Goal: Task Accomplishment & Management: Complete application form

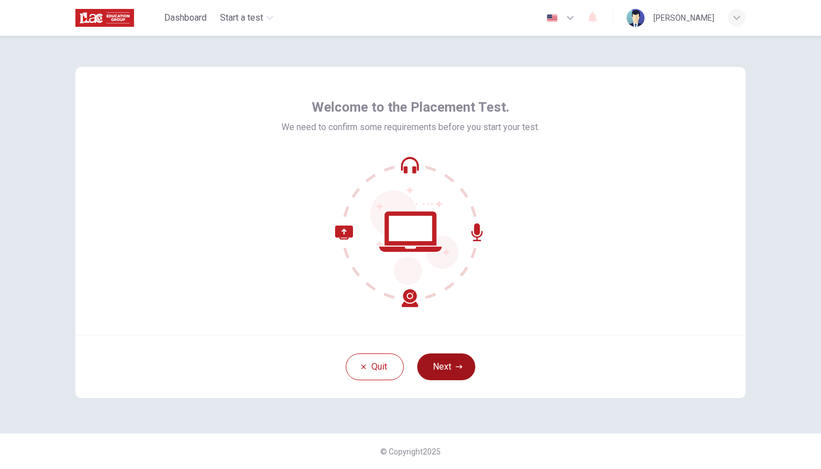
click at [456, 372] on button "Next" at bounding box center [446, 367] width 58 height 27
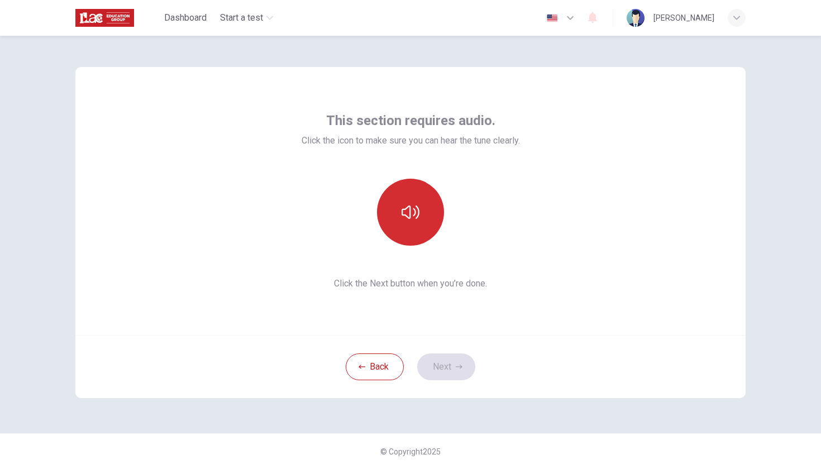
click at [412, 222] on button "button" at bounding box center [410, 212] width 67 height 67
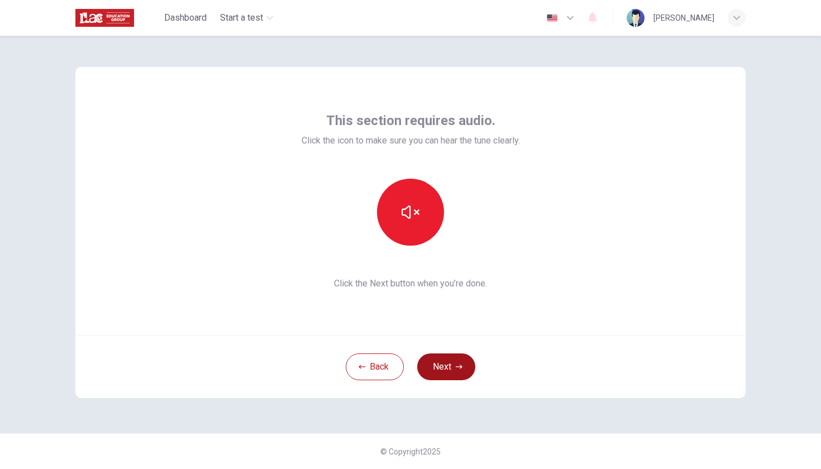
click at [455, 373] on button "Next" at bounding box center [446, 367] width 58 height 27
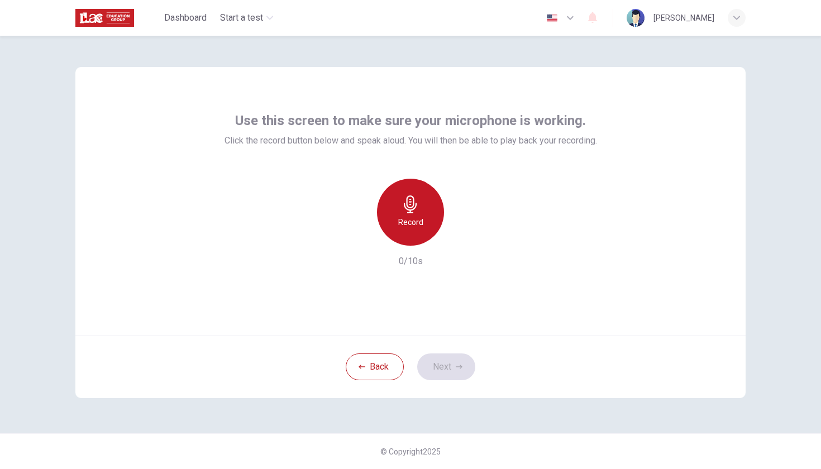
click at [413, 223] on h6 "Record" at bounding box center [410, 222] width 25 height 13
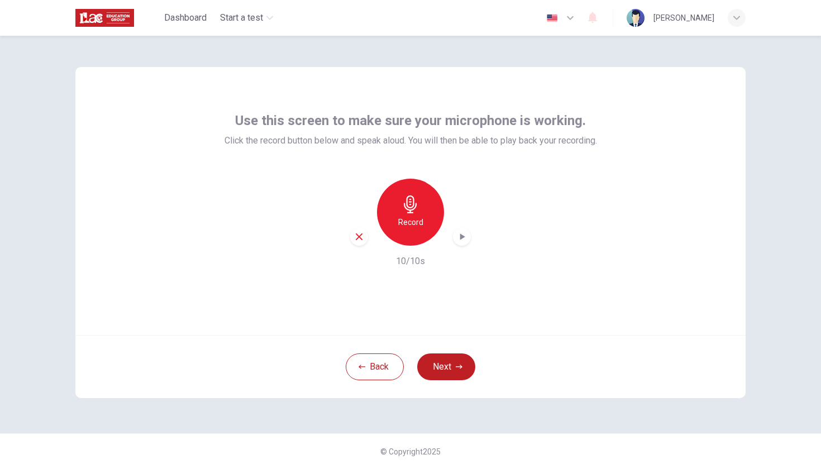
click at [459, 242] on icon "button" at bounding box center [461, 236] width 11 height 11
click at [456, 363] on button "Next" at bounding box center [446, 367] width 58 height 27
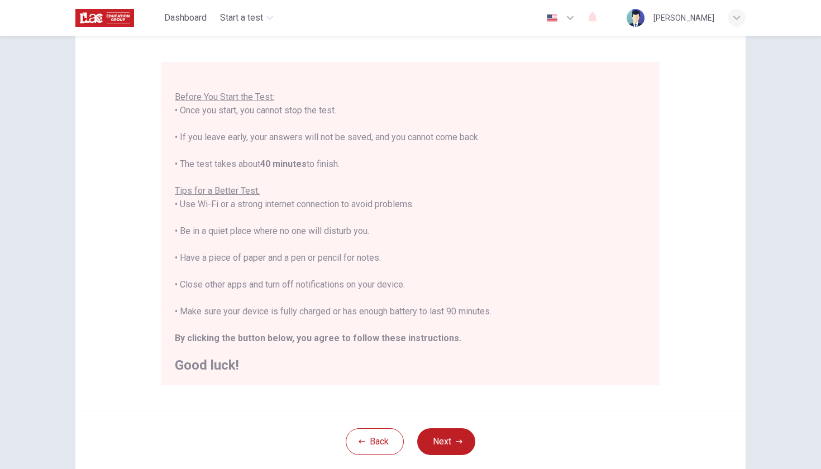
scroll to position [152, 0]
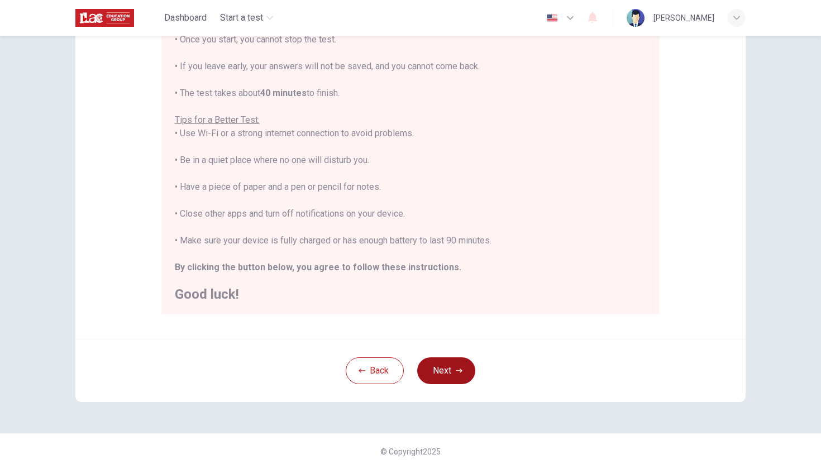
click at [450, 372] on button "Next" at bounding box center [446, 371] width 58 height 27
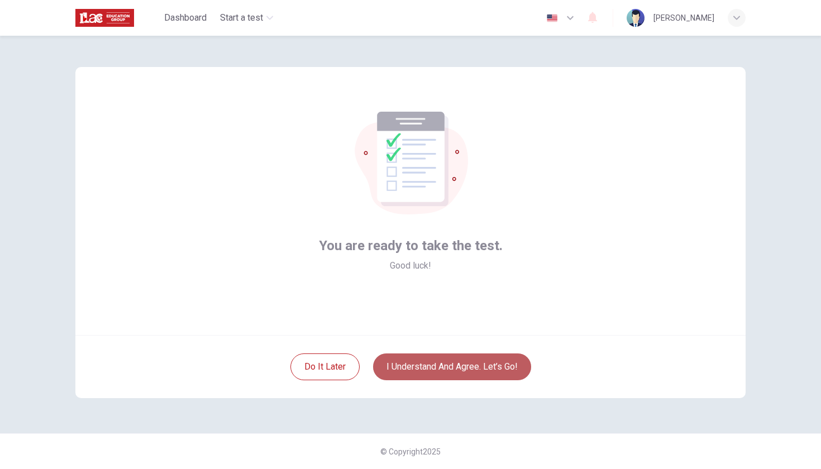
click at [450, 372] on button "I understand and agree. Let’s go!" at bounding box center [452, 367] width 158 height 27
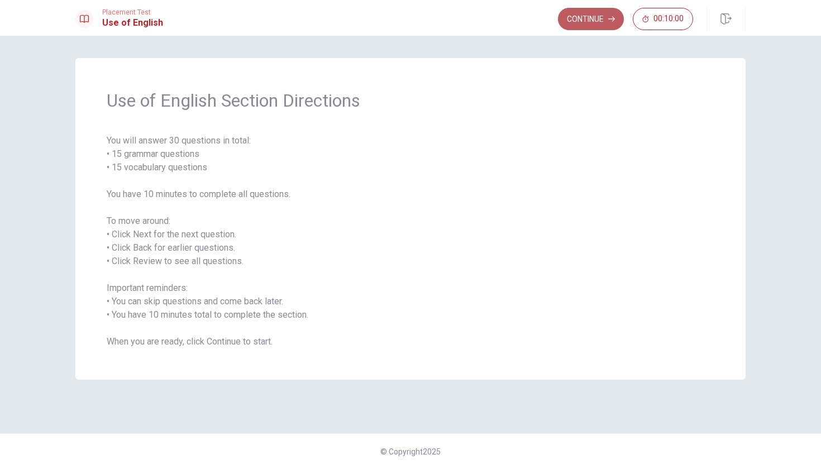
click at [594, 15] on button "Continue" at bounding box center [591, 19] width 66 height 22
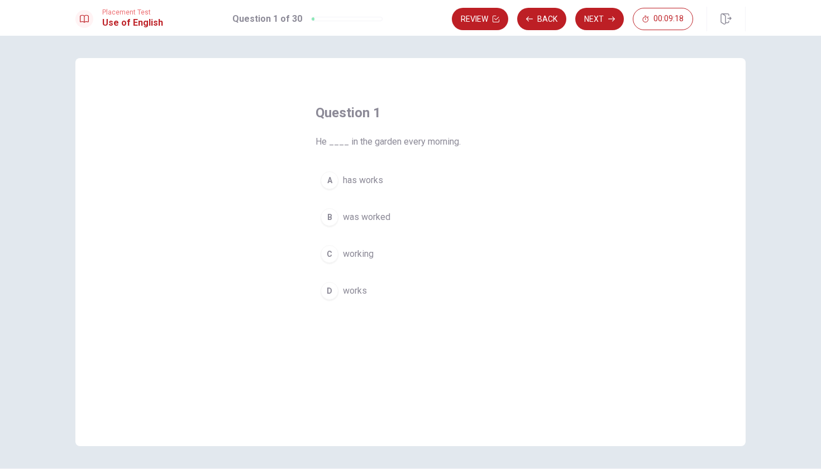
click at [361, 294] on span "works" at bounding box center [355, 290] width 24 height 13
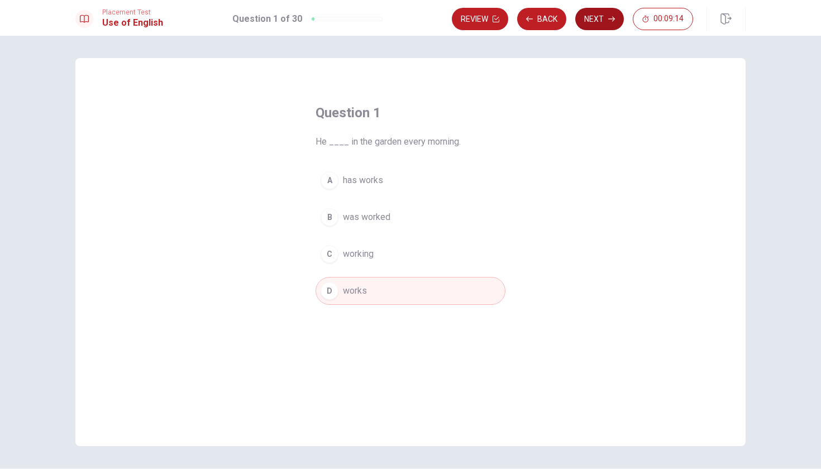
click at [595, 26] on button "Next" at bounding box center [599, 19] width 49 height 22
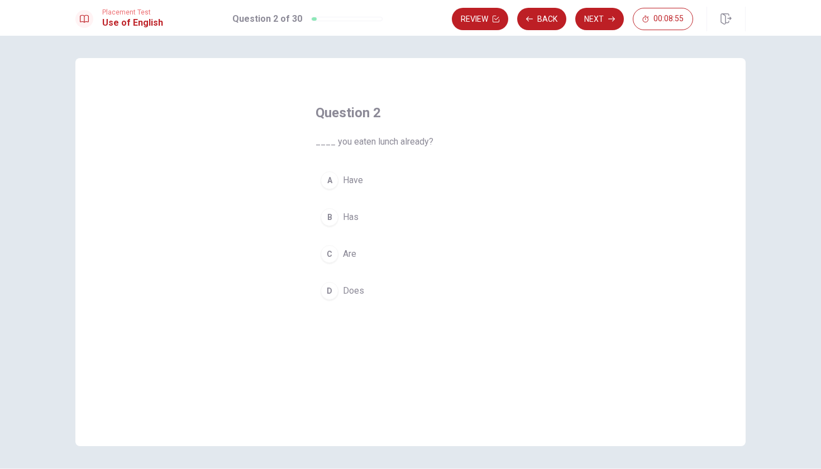
click at [359, 180] on span "Have" at bounding box center [353, 180] width 20 height 13
click at [603, 25] on button "Next" at bounding box center [599, 19] width 49 height 22
click at [356, 194] on span "were" at bounding box center [353, 193] width 20 height 13
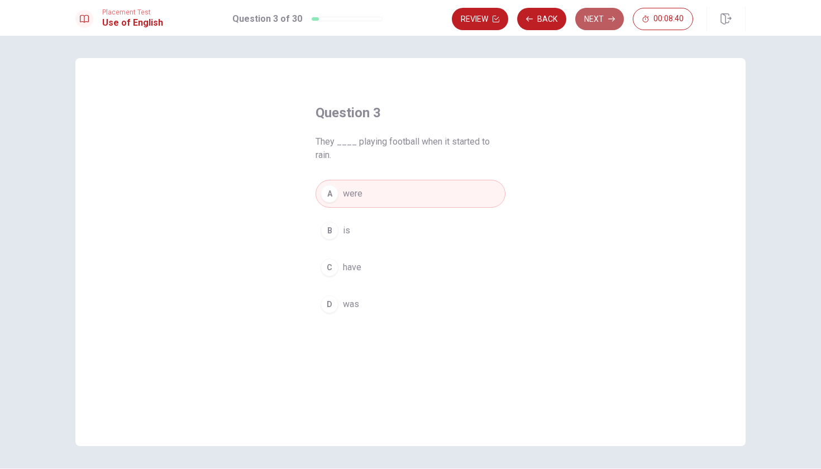
click at [604, 25] on button "Next" at bounding box center [599, 19] width 49 height 22
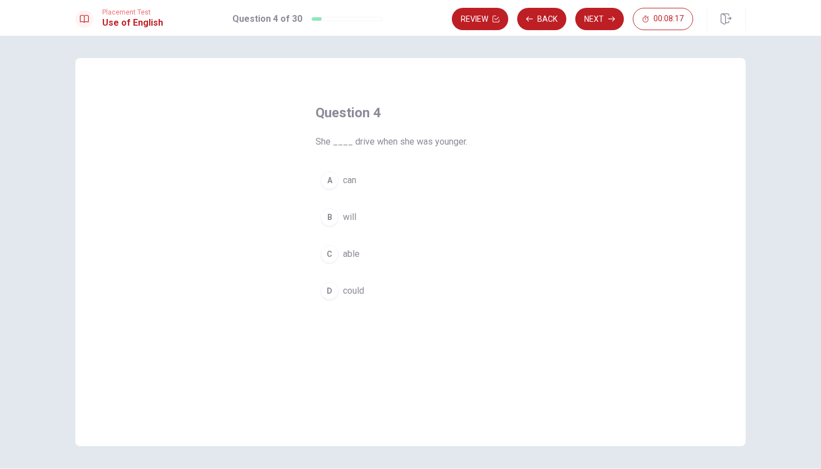
click at [355, 221] on span "will" at bounding box center [349, 217] width 13 height 13
click at [370, 289] on button "D could" at bounding box center [411, 291] width 190 height 28
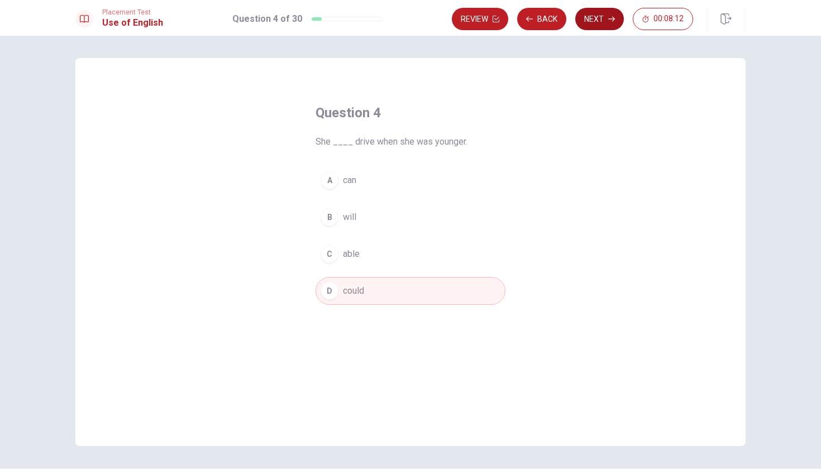
click at [605, 14] on button "Next" at bounding box center [599, 19] width 49 height 22
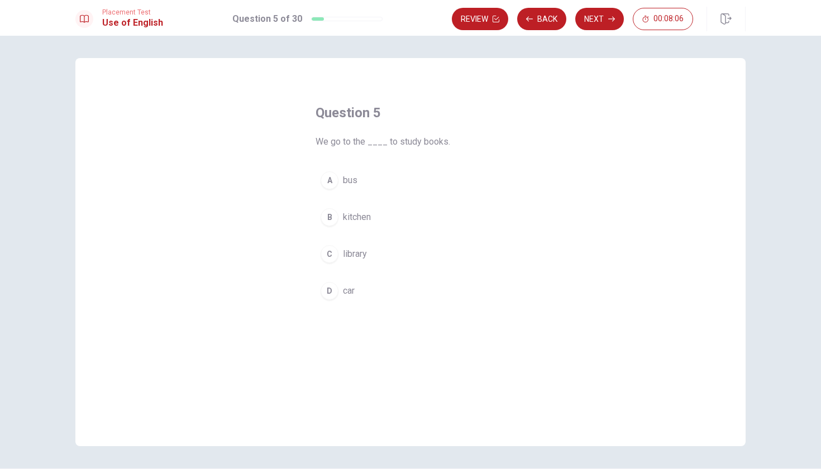
click at [363, 251] on span "library" at bounding box center [355, 253] width 24 height 13
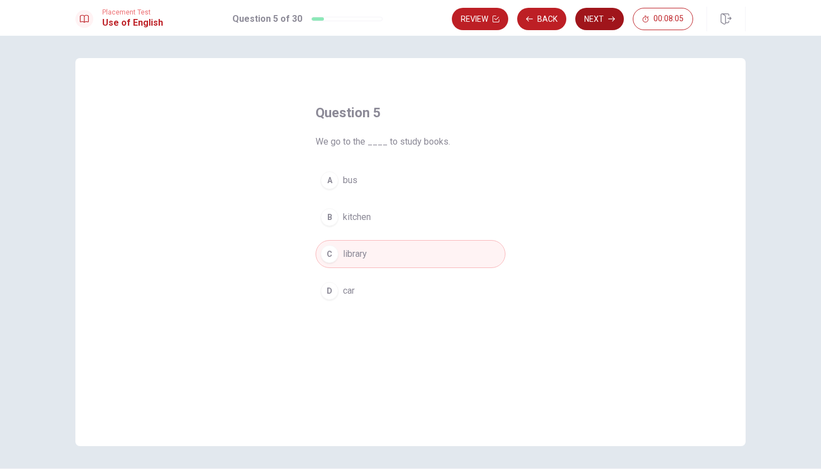
click at [602, 22] on button "Next" at bounding box center [599, 19] width 49 height 22
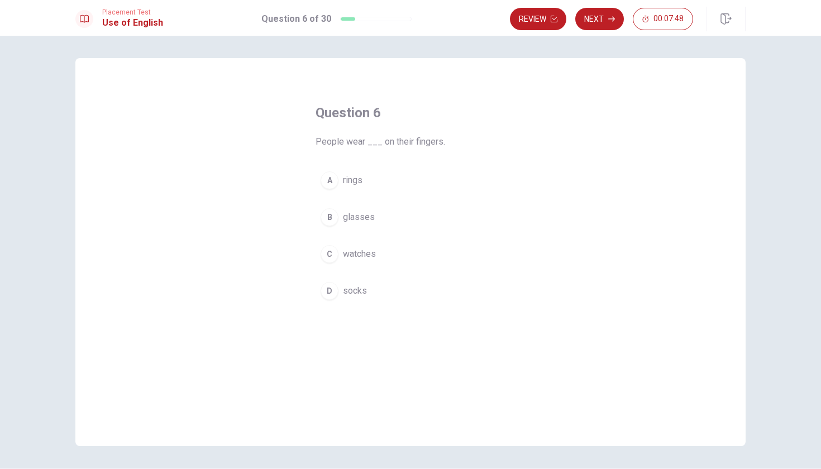
click at [375, 286] on button "D socks" at bounding box center [411, 291] width 190 height 28
click at [382, 182] on button "A rings" at bounding box center [411, 180] width 190 height 28
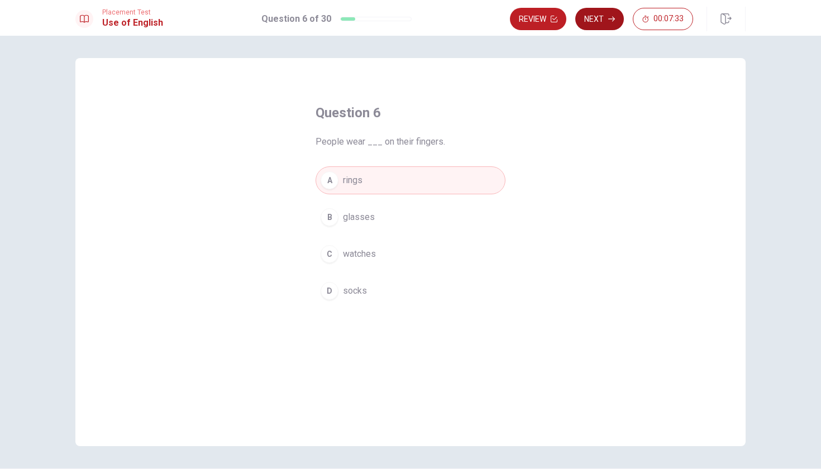
click at [604, 26] on button "Next" at bounding box center [599, 19] width 49 height 22
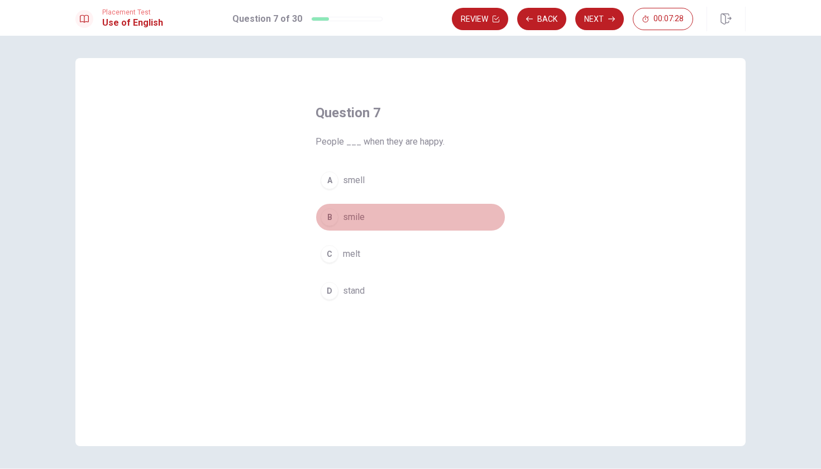
click at [361, 218] on span "smile" at bounding box center [354, 217] width 22 height 13
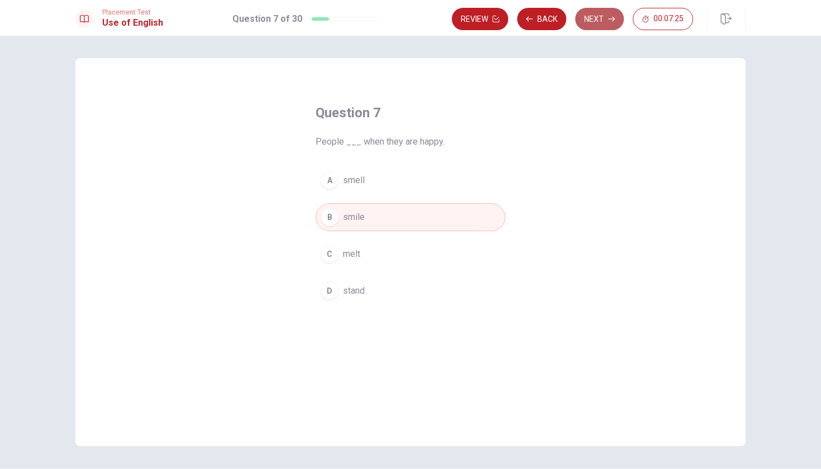
click at [602, 25] on button "Next" at bounding box center [599, 19] width 49 height 22
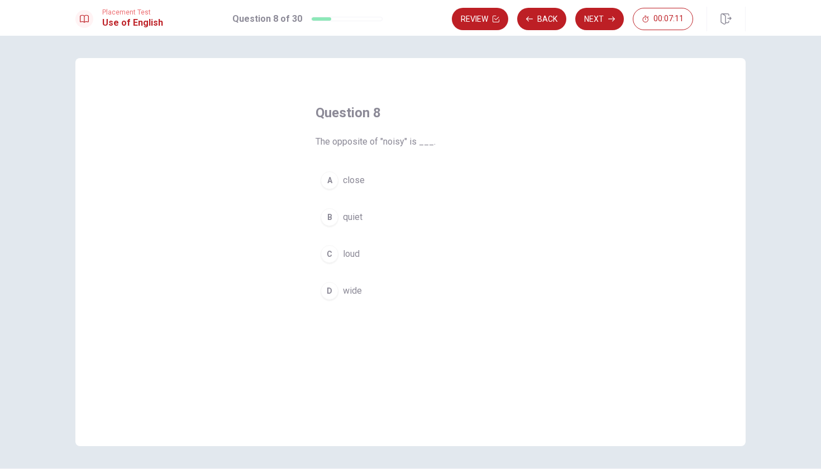
click at [375, 213] on button "B quiet" at bounding box center [411, 217] width 190 height 28
click at [599, 15] on button "Next" at bounding box center [599, 19] width 49 height 22
click at [387, 286] on button "D clear" at bounding box center [411, 291] width 190 height 28
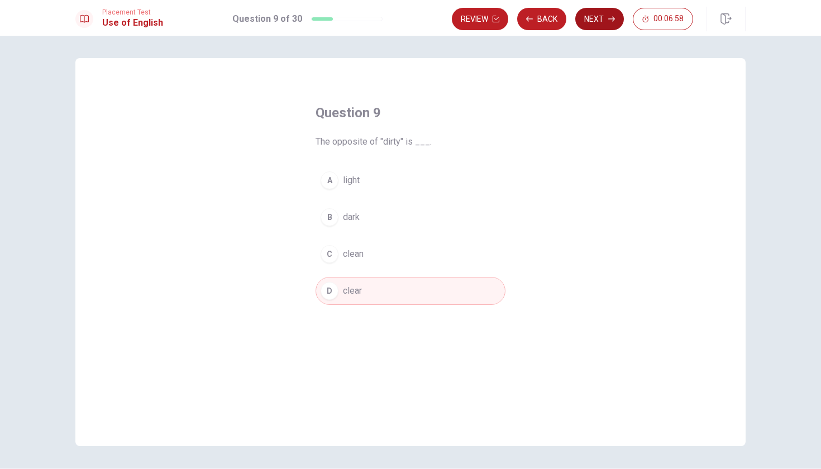
click at [594, 27] on button "Next" at bounding box center [599, 19] width 49 height 22
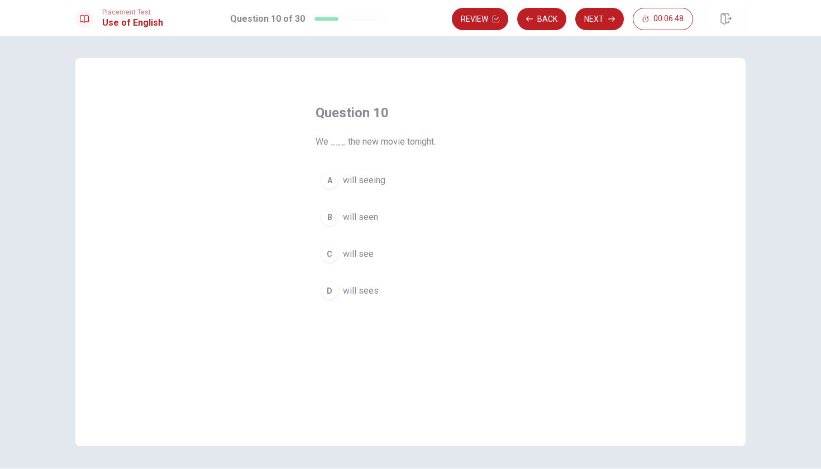
click at [422, 184] on button "A will seeing" at bounding box center [411, 180] width 190 height 28
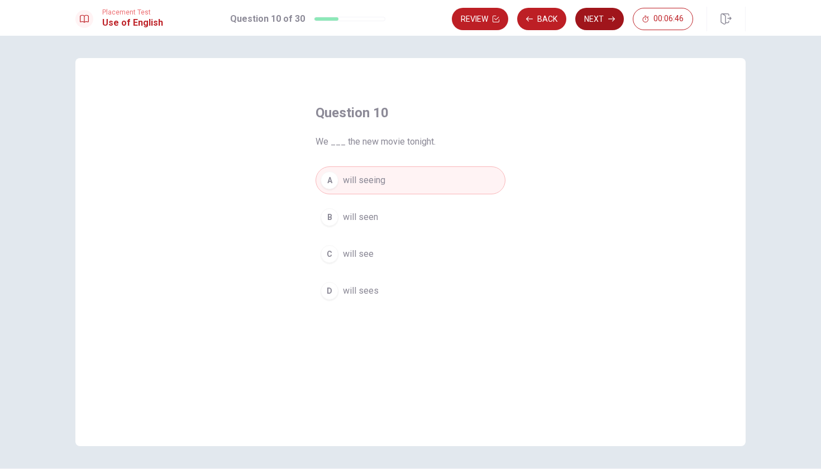
click at [612, 22] on button "Next" at bounding box center [599, 19] width 49 height 22
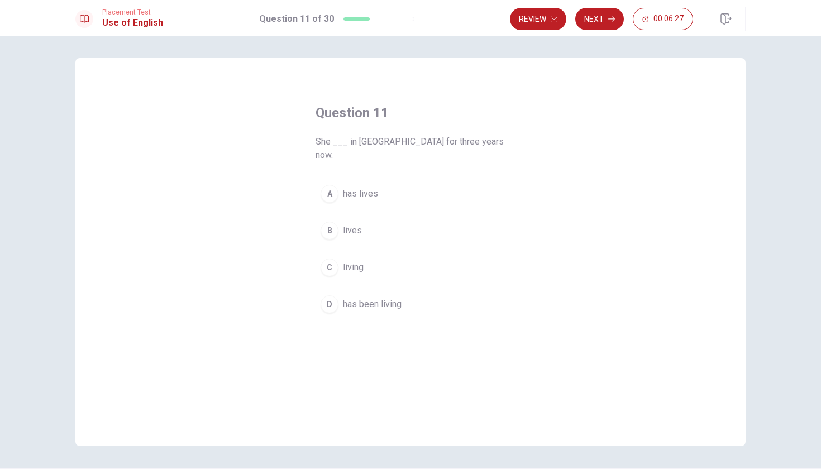
click at [387, 219] on button "B lives" at bounding box center [411, 231] width 190 height 28
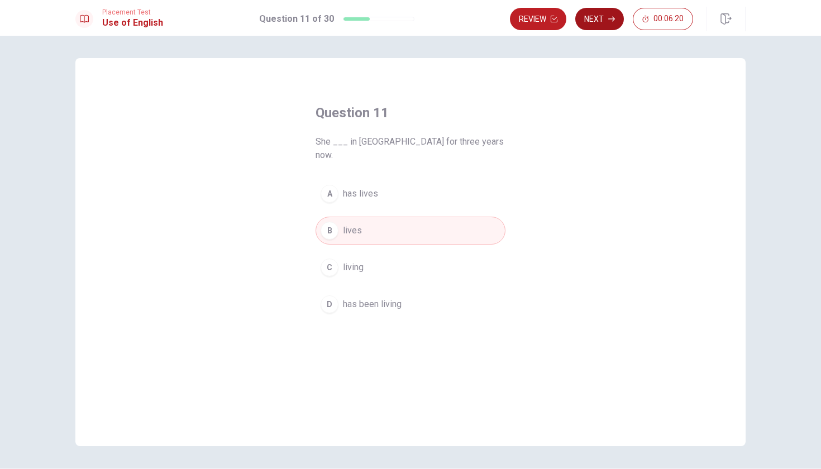
click at [604, 25] on button "Next" at bounding box center [599, 19] width 49 height 22
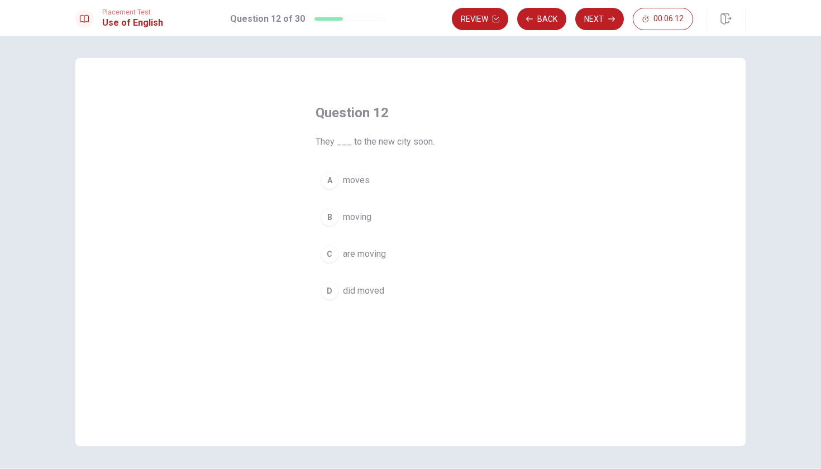
click at [412, 258] on button "C are moving" at bounding box center [411, 254] width 190 height 28
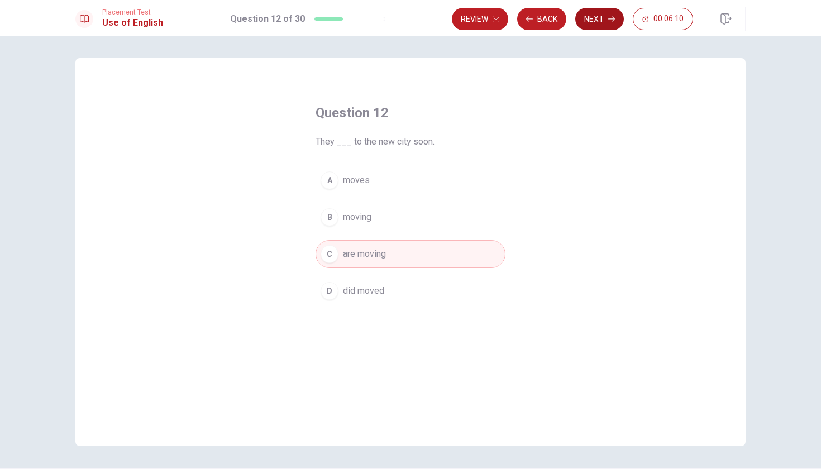
click at [594, 19] on button "Next" at bounding box center [599, 19] width 49 height 22
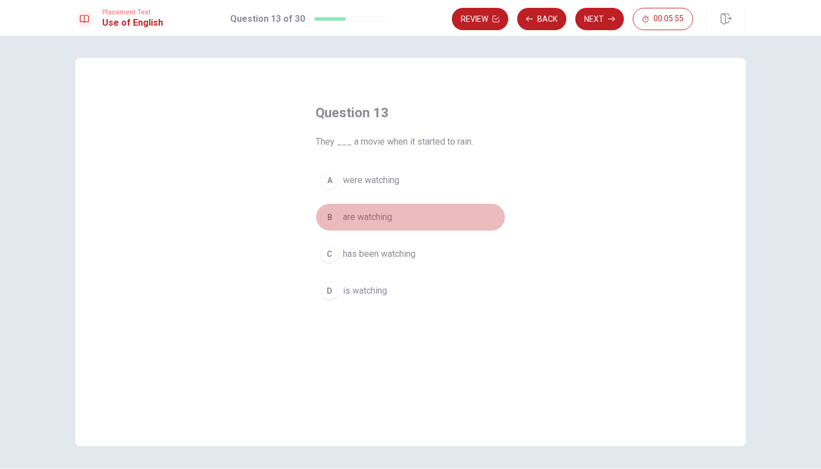
click at [424, 221] on button "B are watching" at bounding box center [411, 217] width 190 height 28
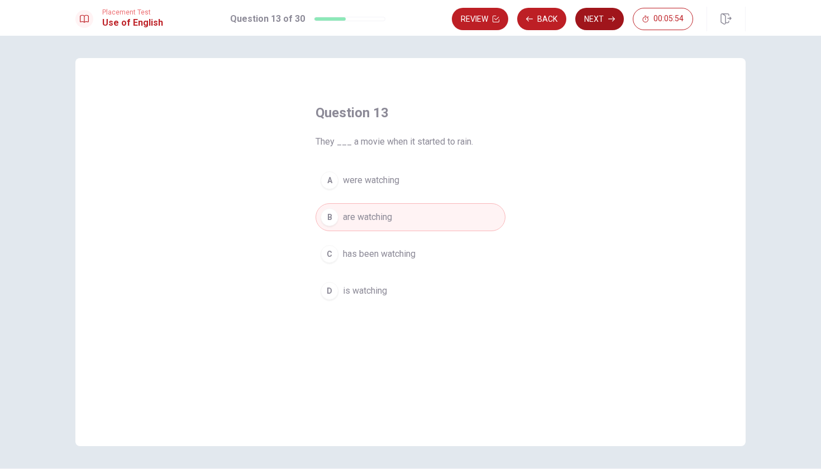
click at [611, 15] on button "Next" at bounding box center [599, 19] width 49 height 22
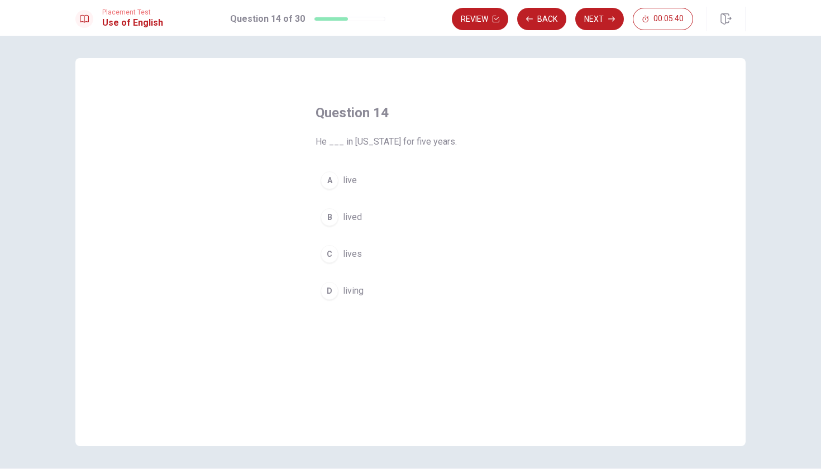
click at [387, 253] on button "C lives" at bounding box center [411, 254] width 190 height 28
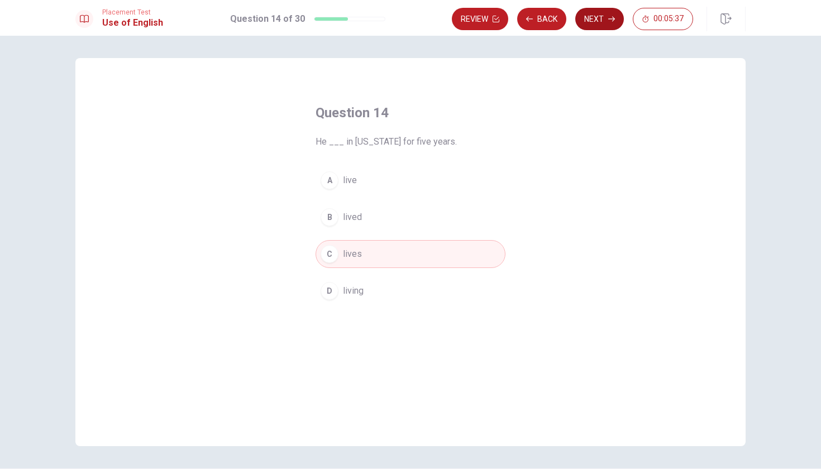
click at [599, 21] on button "Next" at bounding box center [599, 19] width 49 height 22
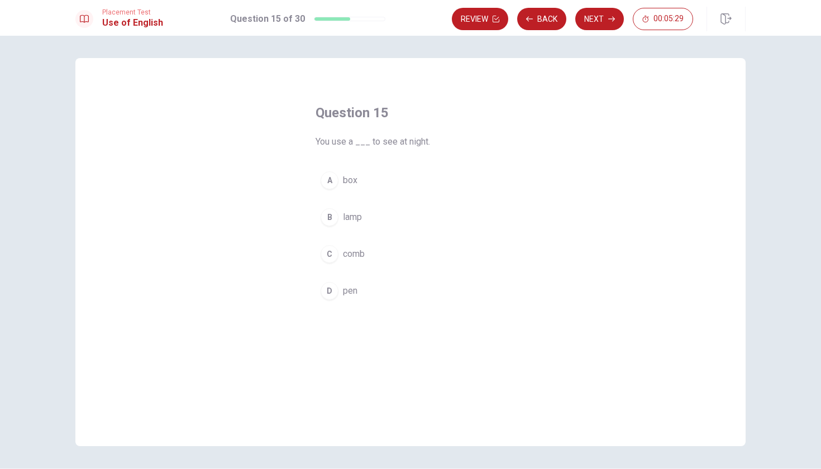
click at [409, 223] on button "B lamp" at bounding box center [411, 217] width 190 height 28
click at [600, 27] on button "Next" at bounding box center [599, 19] width 49 height 22
click at [420, 225] on button "B radio" at bounding box center [411, 217] width 190 height 28
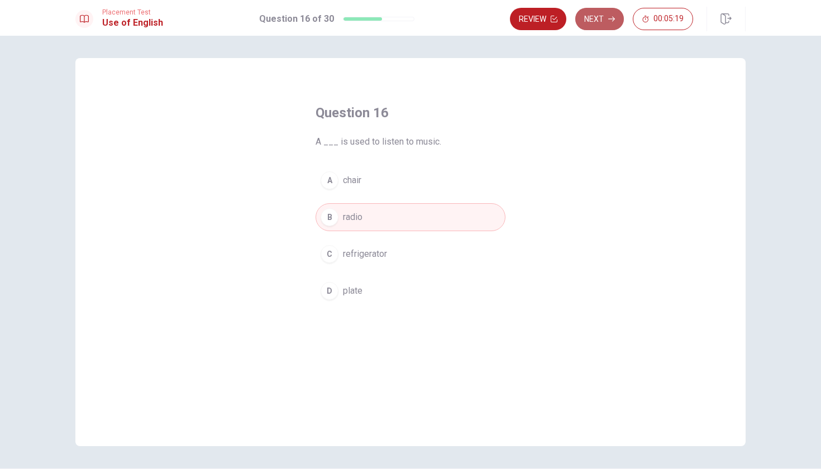
click at [611, 23] on button "Next" at bounding box center [599, 19] width 49 height 22
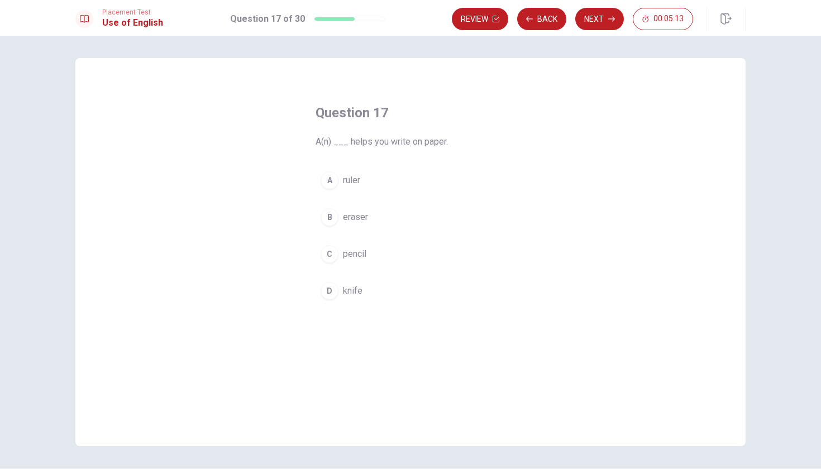
click at [449, 255] on button "C pencil" at bounding box center [411, 254] width 190 height 28
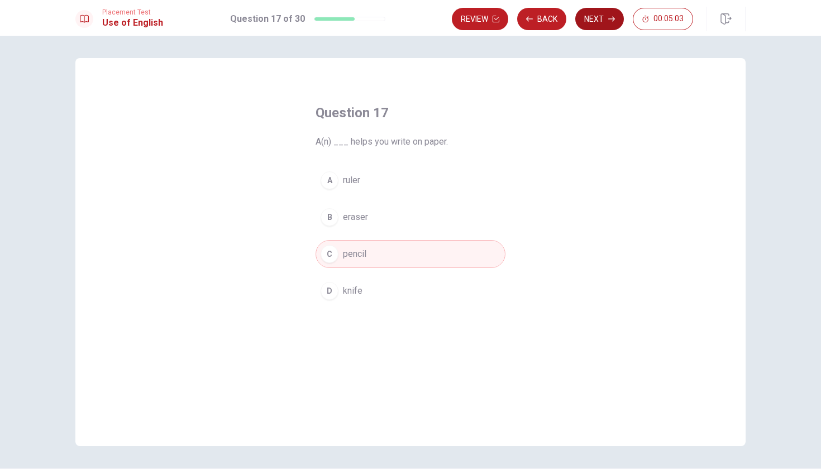
click at [612, 22] on icon "button" at bounding box center [611, 19] width 7 height 7
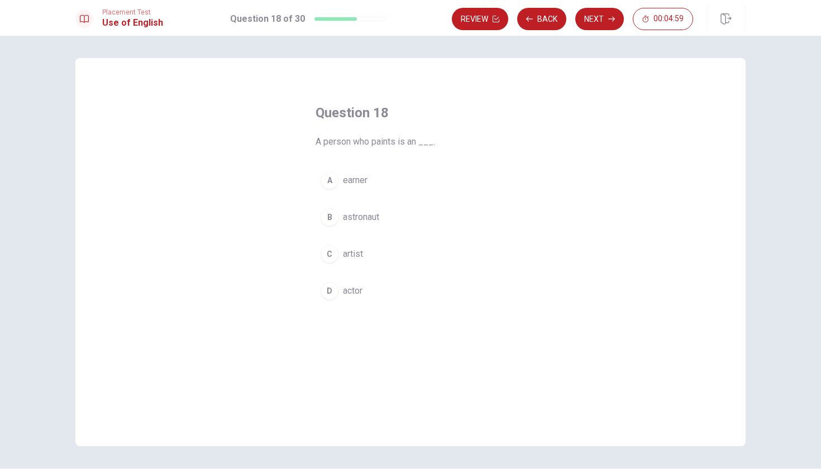
click at [489, 254] on button "C artist" at bounding box center [411, 254] width 190 height 28
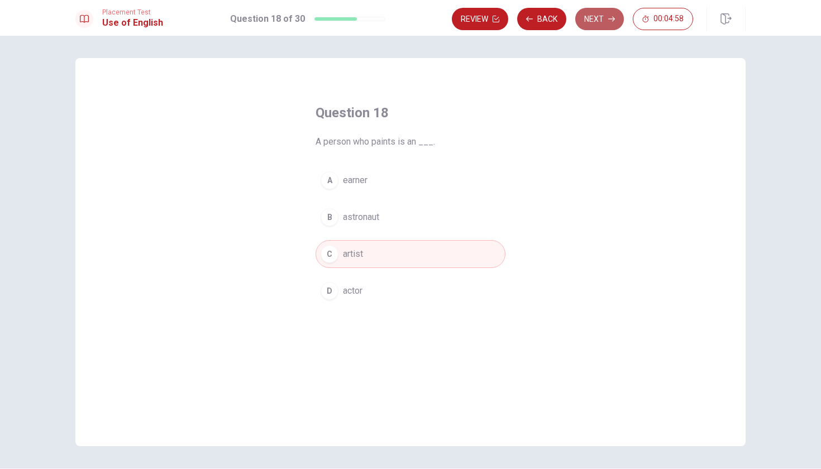
click at [615, 21] on button "Next" at bounding box center [599, 19] width 49 height 22
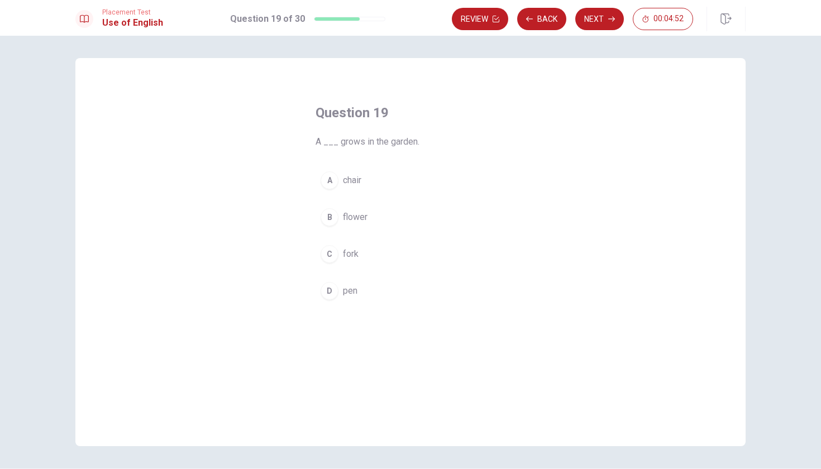
click at [480, 218] on button "B flower" at bounding box center [411, 217] width 190 height 28
click at [601, 19] on button "Next" at bounding box center [599, 19] width 49 height 22
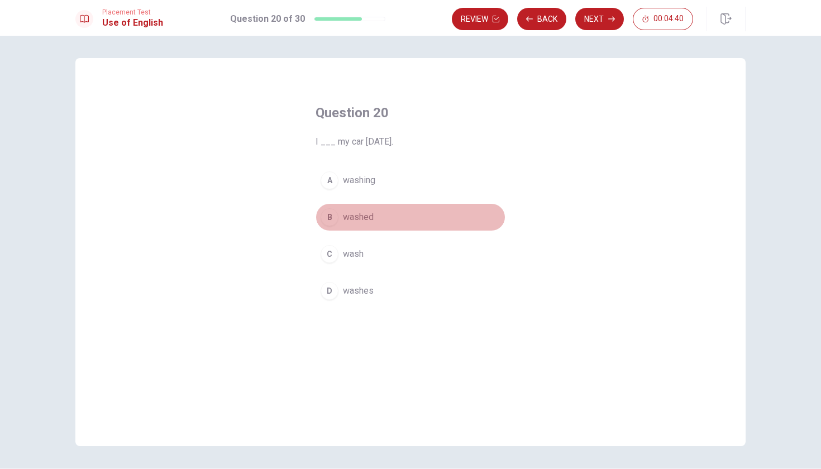
click at [432, 213] on button "B washed" at bounding box center [411, 217] width 190 height 28
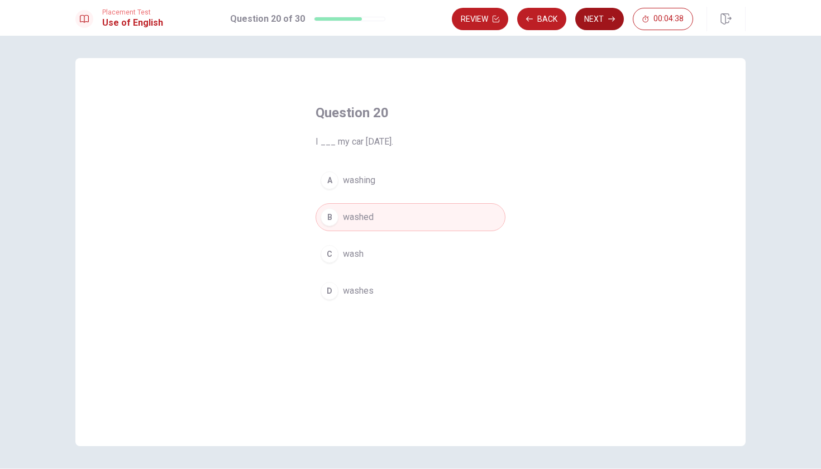
click at [596, 25] on button "Next" at bounding box center [599, 19] width 49 height 22
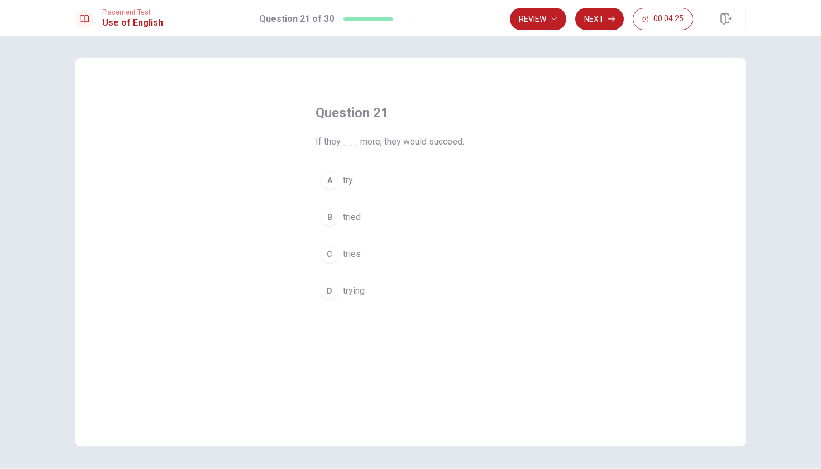
click at [504, 207] on div "A try B tried C tries D trying" at bounding box center [411, 235] width 190 height 139
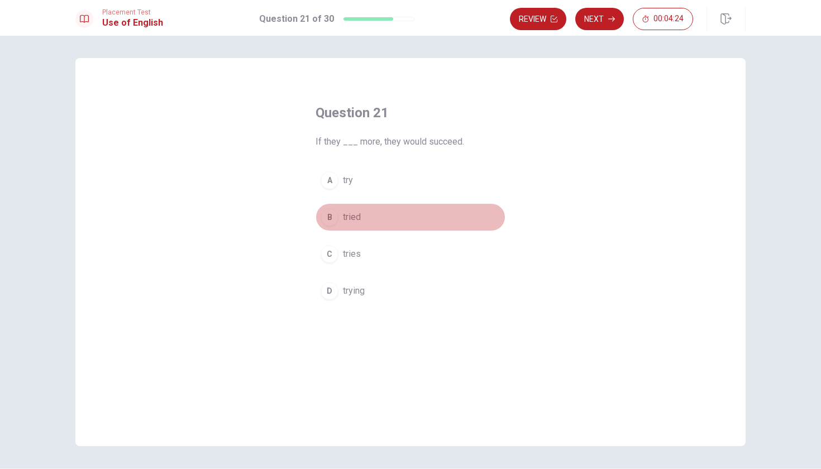
click at [387, 206] on button "B tried" at bounding box center [411, 217] width 190 height 28
click at [407, 186] on button "A try" at bounding box center [411, 180] width 190 height 28
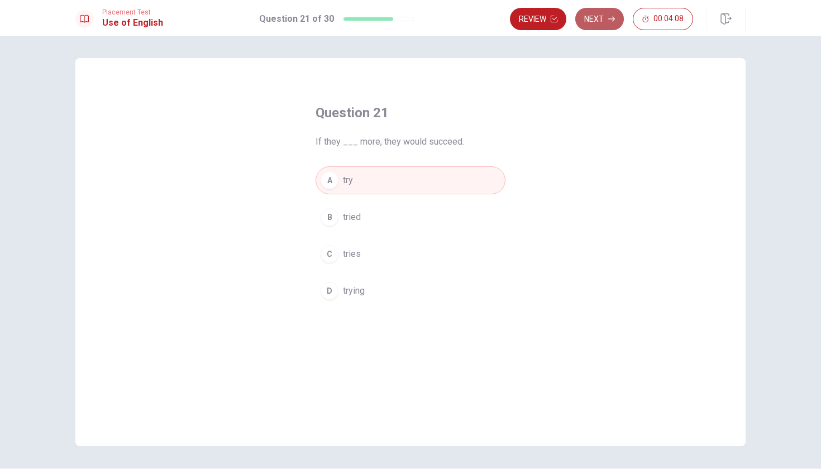
click at [592, 26] on button "Next" at bounding box center [599, 19] width 49 height 22
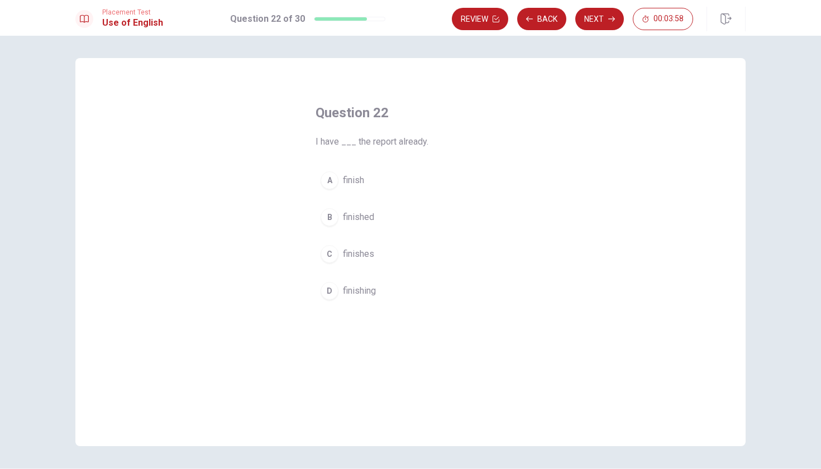
click at [459, 186] on button "A finish" at bounding box center [411, 180] width 190 height 28
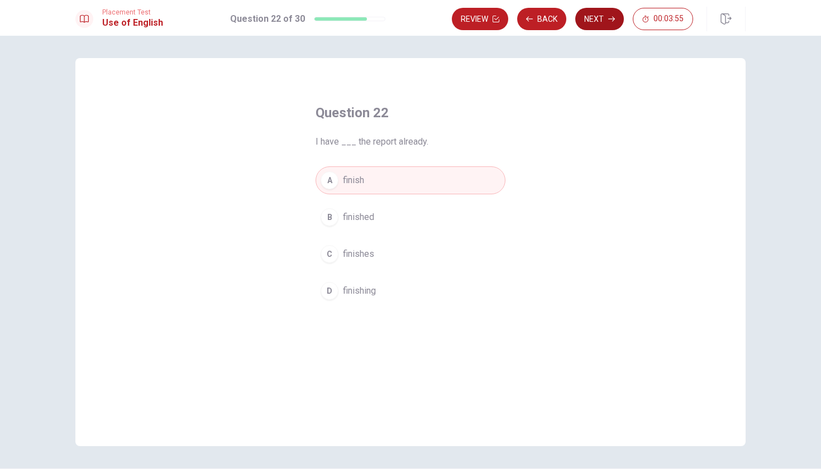
click at [602, 23] on button "Next" at bounding box center [599, 19] width 49 height 22
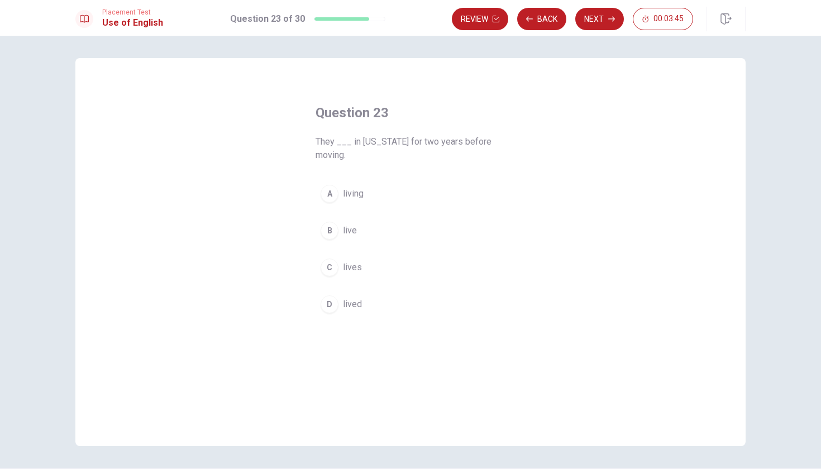
click at [494, 306] on button "D lived" at bounding box center [411, 305] width 190 height 28
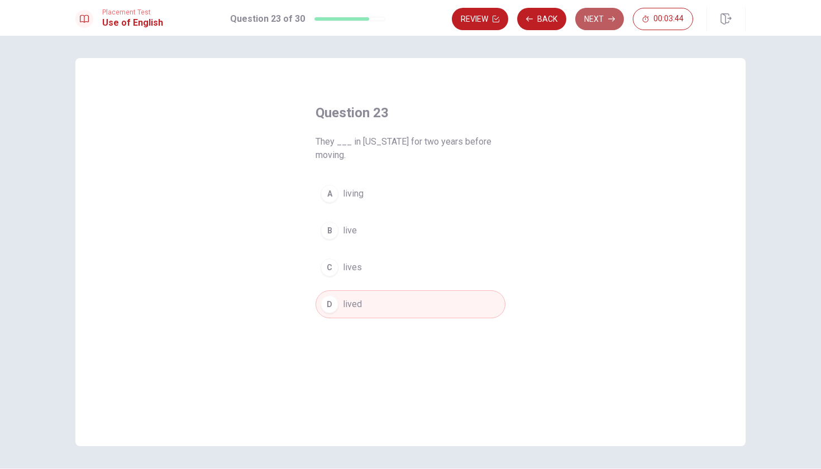
click at [596, 30] on button "Next" at bounding box center [599, 19] width 49 height 22
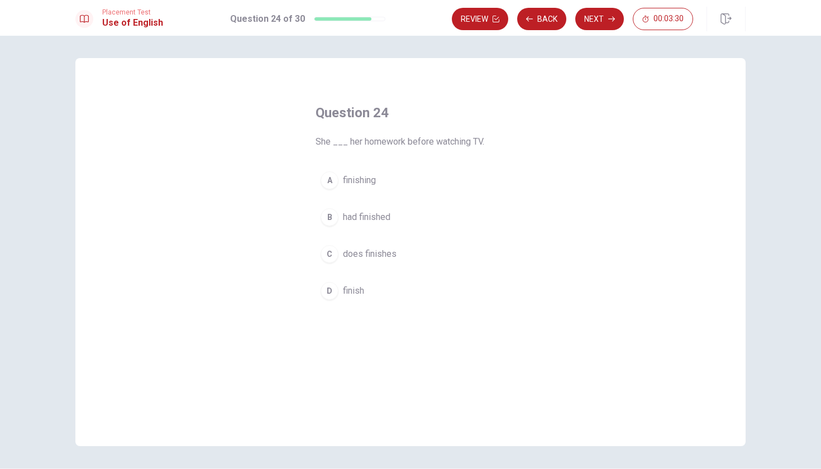
click at [509, 253] on div "Question 24 She ___ her homework before watching TV. A finishing B had finished…" at bounding box center [410, 204] width 235 height 237
click at [458, 258] on button "C does finishes" at bounding box center [411, 254] width 190 height 28
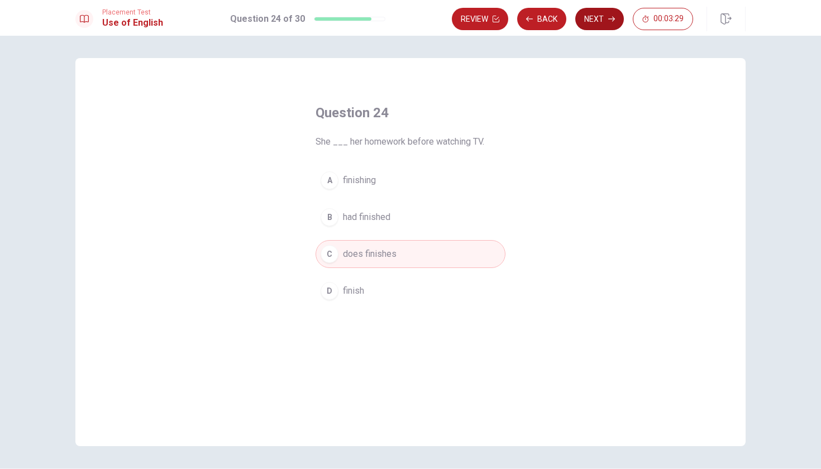
click at [596, 27] on button "Next" at bounding box center [599, 19] width 49 height 22
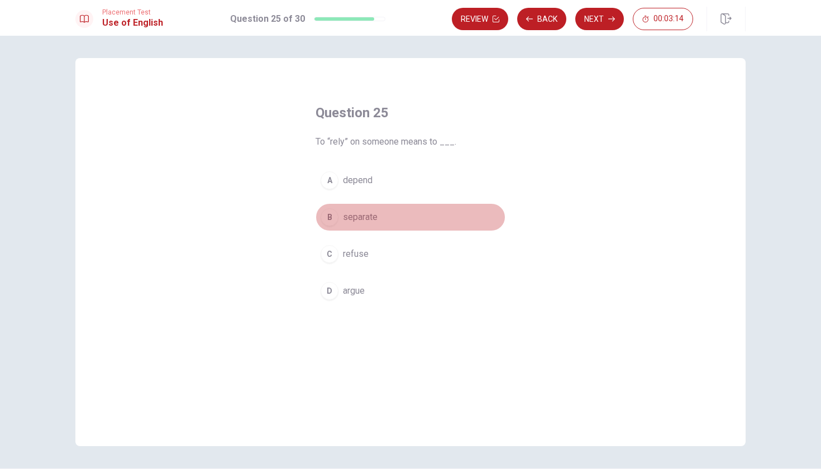
click at [468, 215] on button "B separate" at bounding box center [411, 217] width 190 height 28
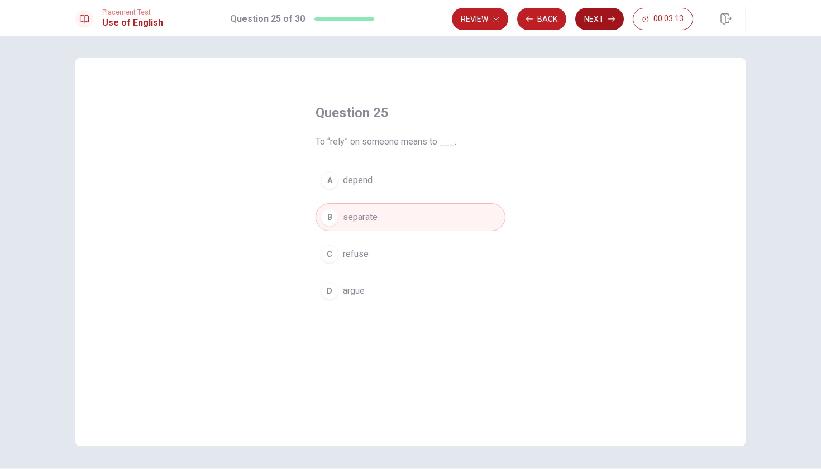
click at [584, 26] on button "Next" at bounding box center [599, 19] width 49 height 22
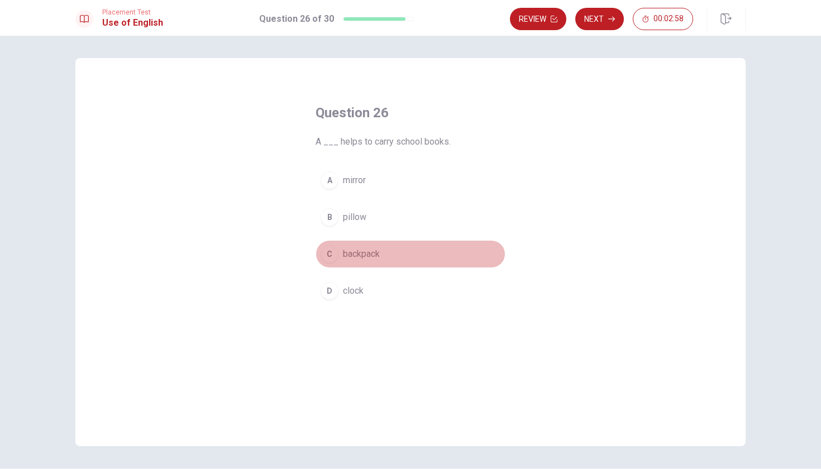
click at [430, 261] on button "C backpack" at bounding box center [411, 254] width 190 height 28
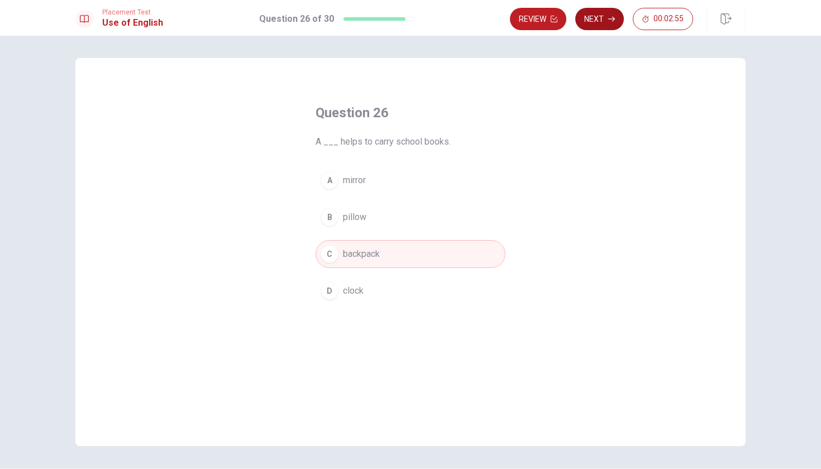
click at [611, 22] on icon "button" at bounding box center [611, 19] width 7 height 7
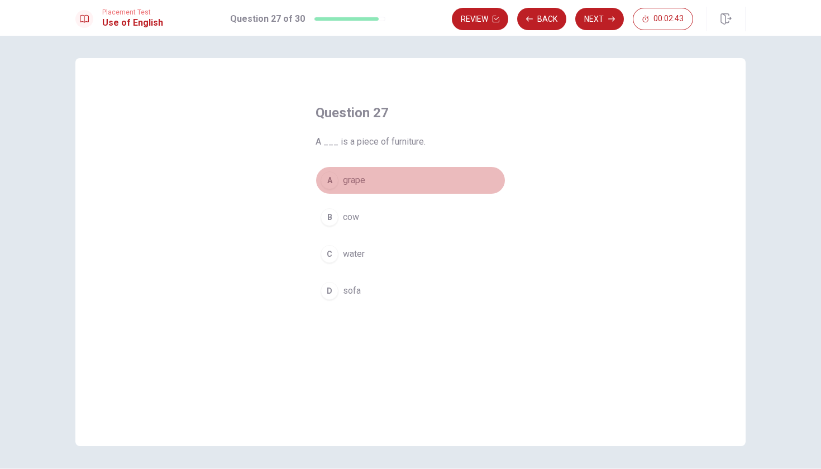
click at [449, 192] on button "A grape" at bounding box center [411, 180] width 190 height 28
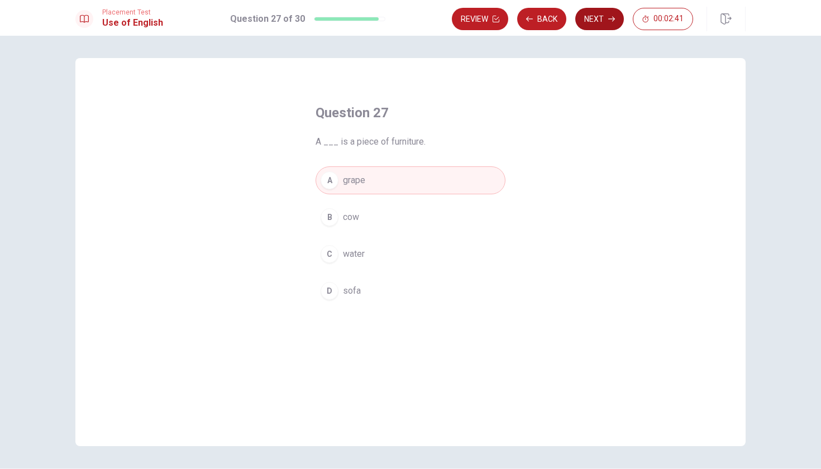
click at [616, 17] on button "Next" at bounding box center [599, 19] width 49 height 22
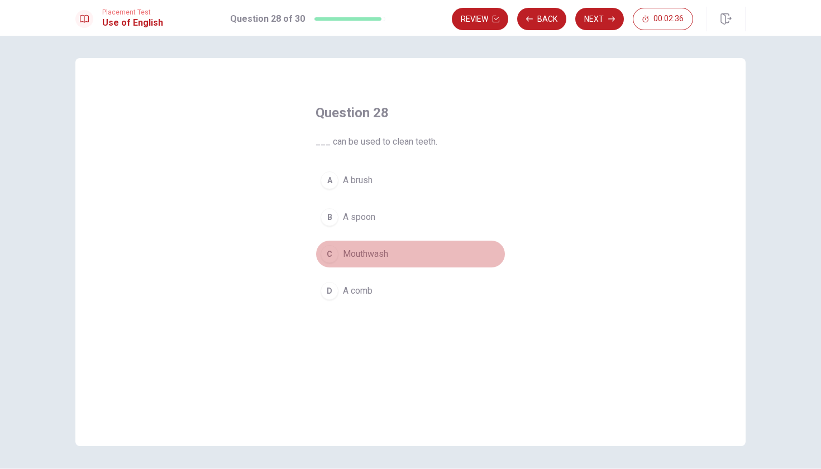
click at [468, 247] on button "C Mouthwash" at bounding box center [411, 254] width 190 height 28
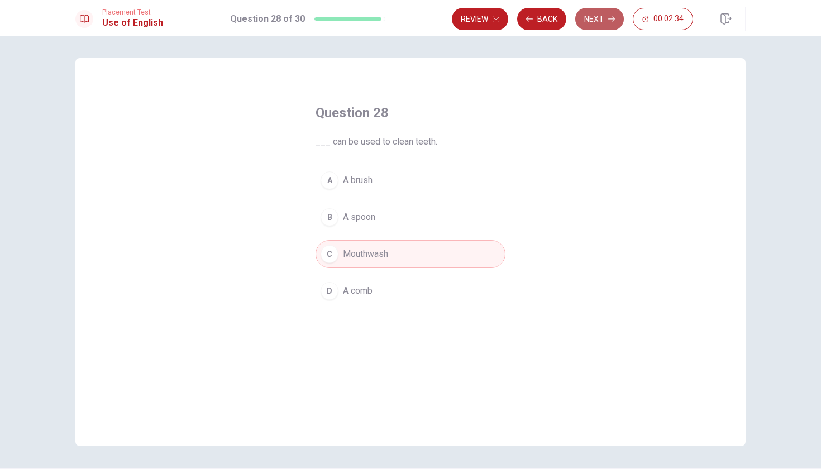
click at [593, 23] on button "Next" at bounding box center [599, 19] width 49 height 22
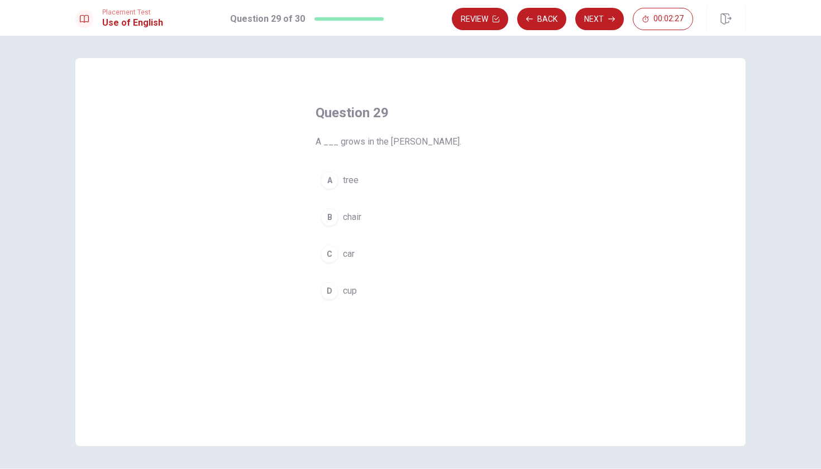
click at [485, 183] on button "A tree" at bounding box center [411, 180] width 190 height 28
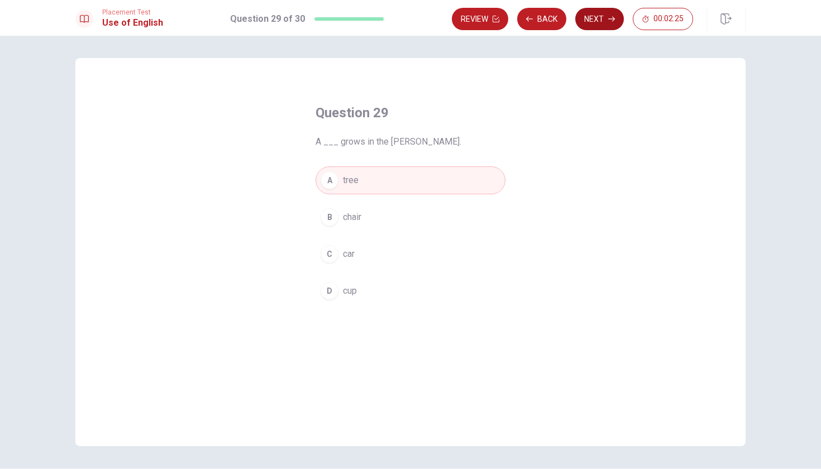
click at [586, 29] on button "Next" at bounding box center [599, 19] width 49 height 22
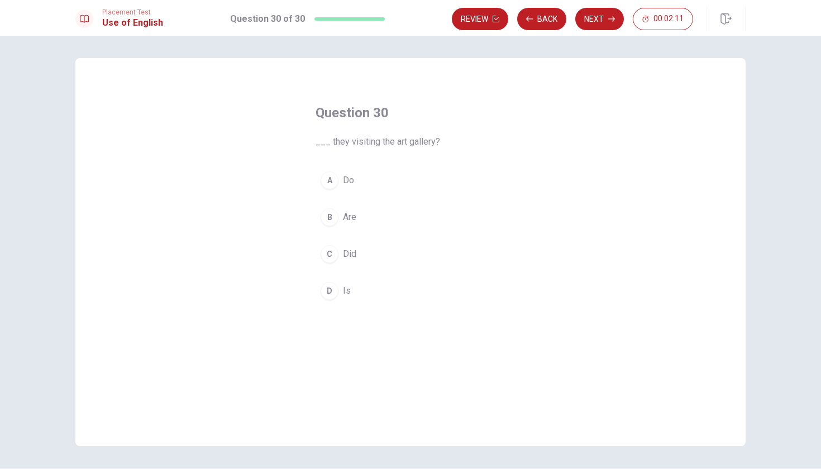
click at [389, 217] on button "B Are" at bounding box center [411, 217] width 190 height 28
click at [604, 29] on button "Next" at bounding box center [599, 19] width 49 height 22
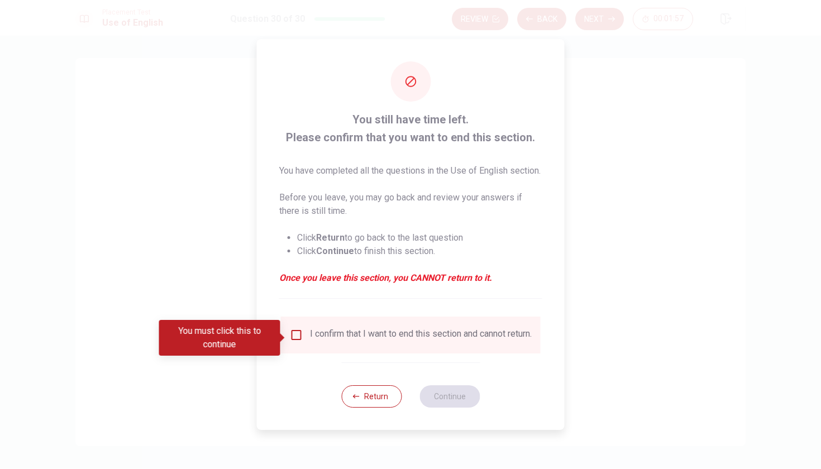
click at [297, 342] on input "You must click this to continue" at bounding box center [296, 334] width 13 height 13
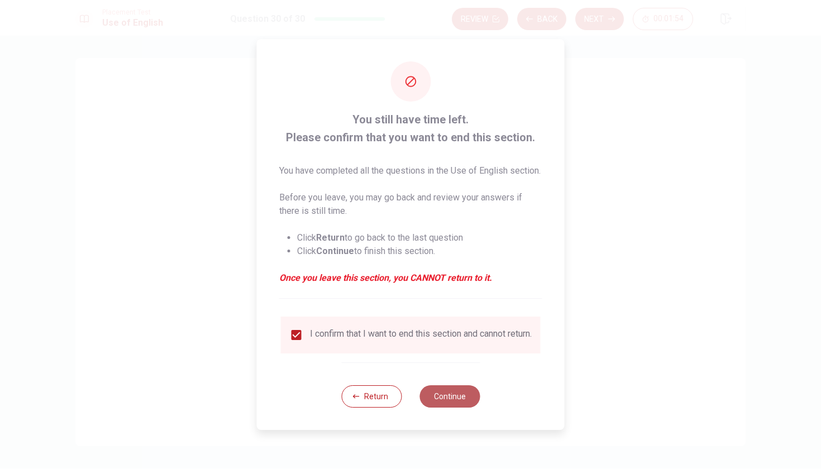
click at [469, 407] on button "Continue" at bounding box center [450, 396] width 60 height 22
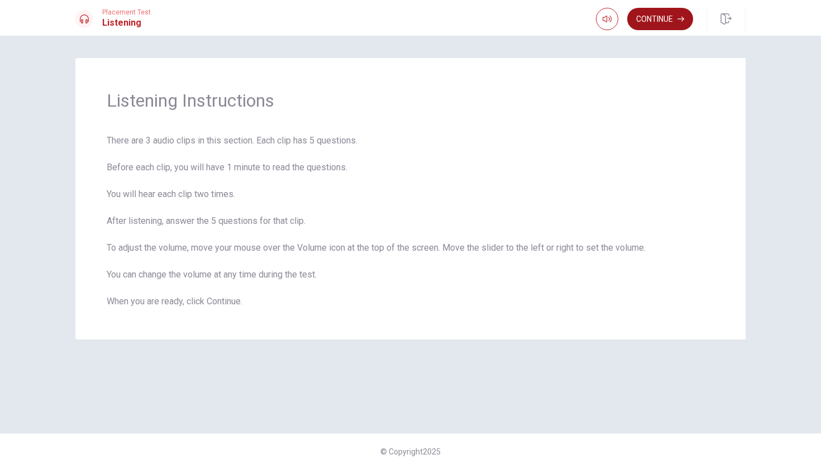
click at [664, 20] on button "Continue" at bounding box center [660, 19] width 66 height 22
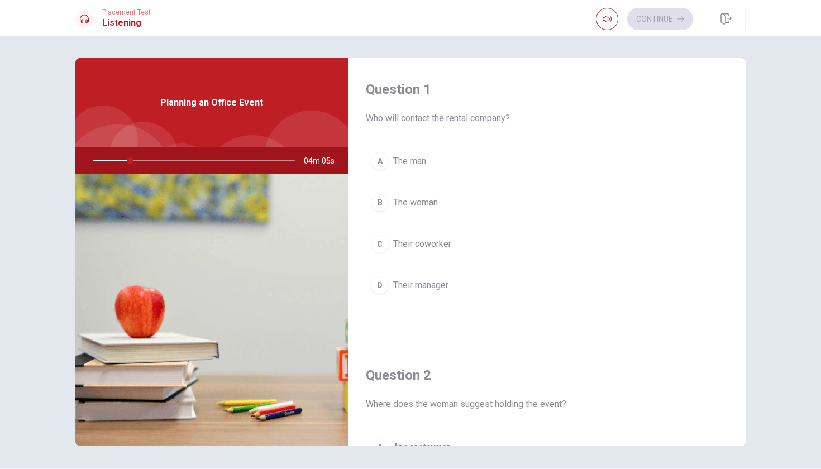
drag, startPoint x: 131, startPoint y: 161, endPoint x: 144, endPoint y: 161, distance: 12.3
click at [144, 161] on div at bounding box center [192, 160] width 224 height 27
click at [140, 163] on div at bounding box center [192, 160] width 224 height 27
click at [170, 161] on div at bounding box center [192, 160] width 224 height 27
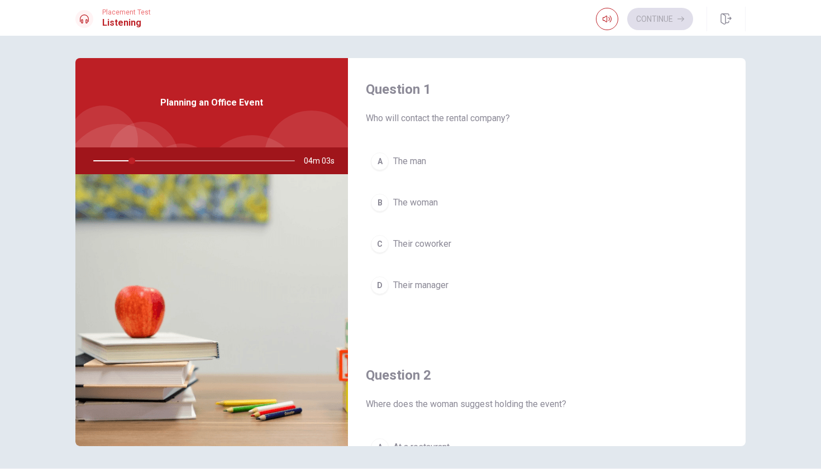
click at [139, 158] on div at bounding box center [192, 160] width 224 height 27
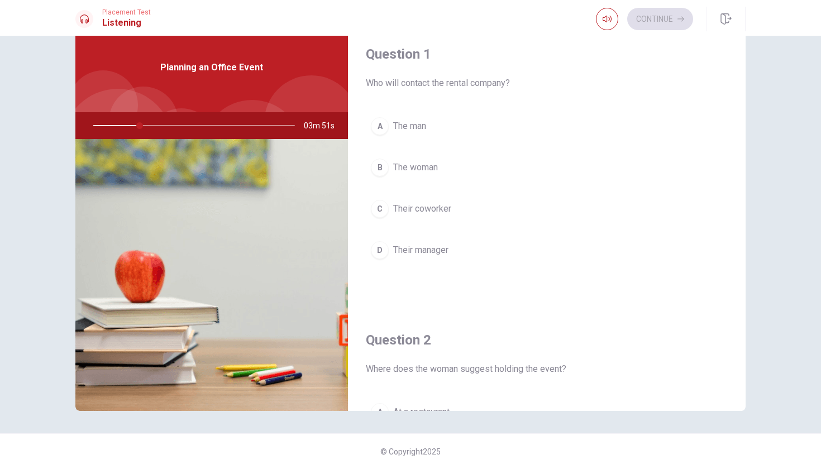
click at [406, 123] on span "The man" at bounding box center [409, 126] width 33 height 13
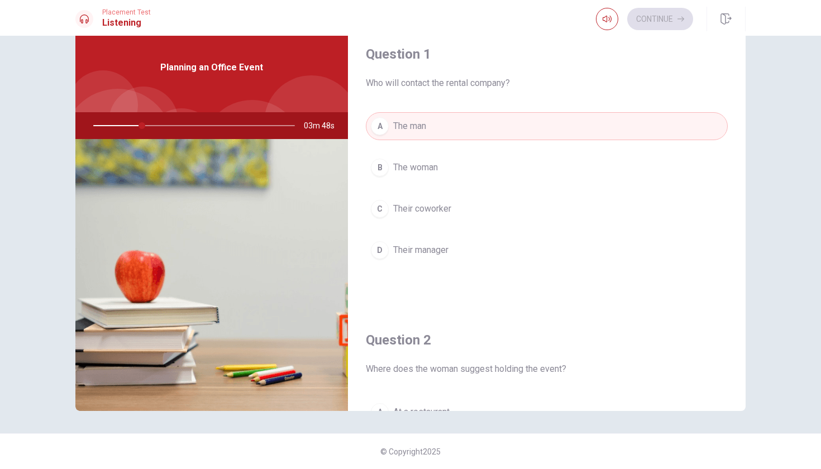
click at [421, 139] on button "A The man" at bounding box center [547, 126] width 362 height 28
click at [205, 130] on div at bounding box center [192, 125] width 224 height 27
click at [202, 127] on div at bounding box center [192, 125] width 224 height 27
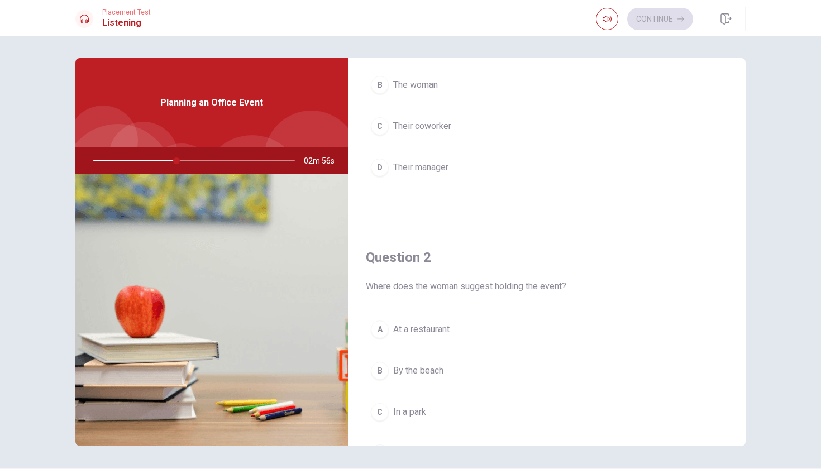
scroll to position [137, 0]
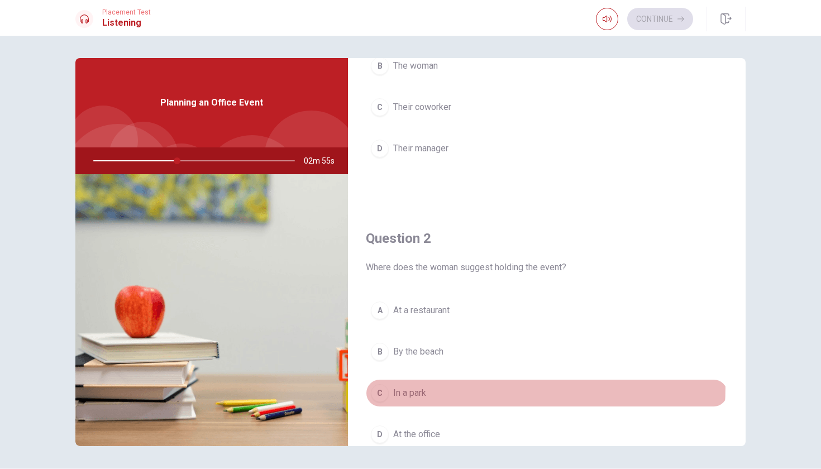
click at [435, 386] on button "C In a park" at bounding box center [547, 393] width 362 height 28
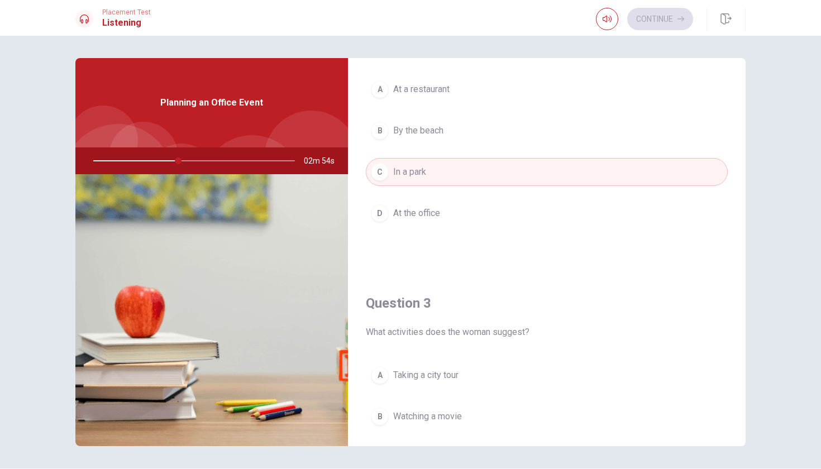
scroll to position [517, 0]
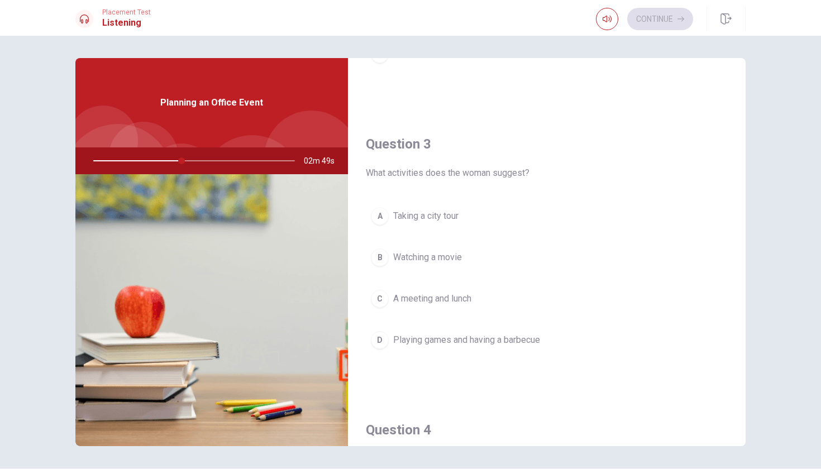
click at [535, 336] on span "Playing games and having a barbecue" at bounding box center [466, 340] width 147 height 13
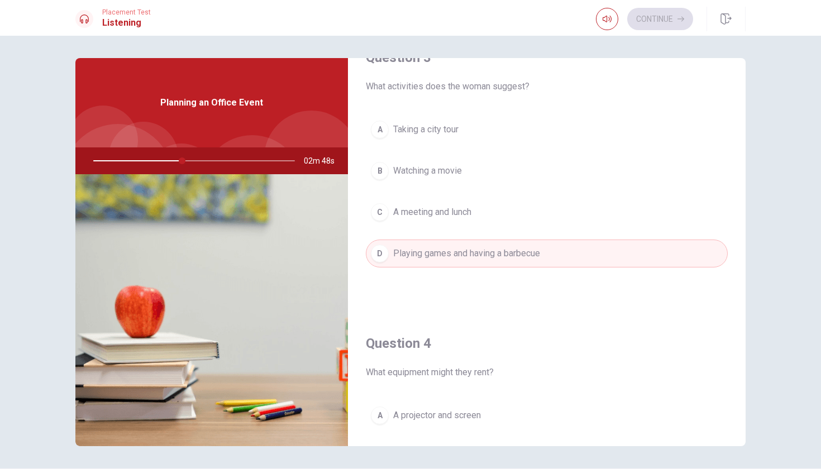
scroll to position [821, 0]
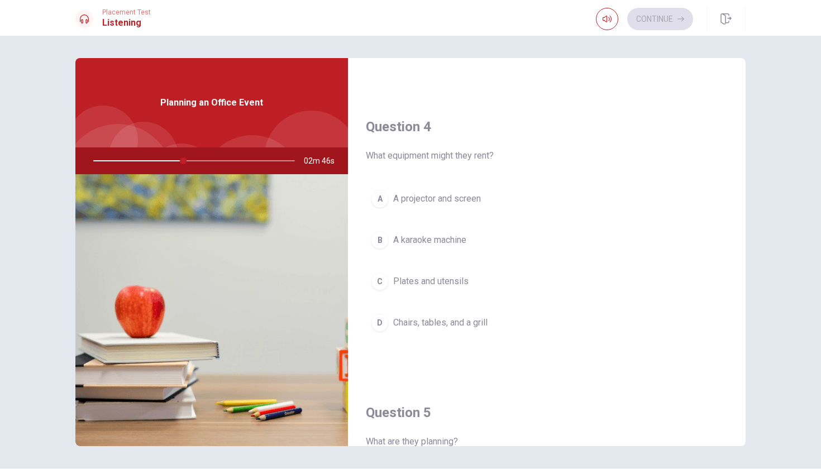
click at [504, 324] on button "D Chairs, tables, and a grill" at bounding box center [547, 323] width 362 height 28
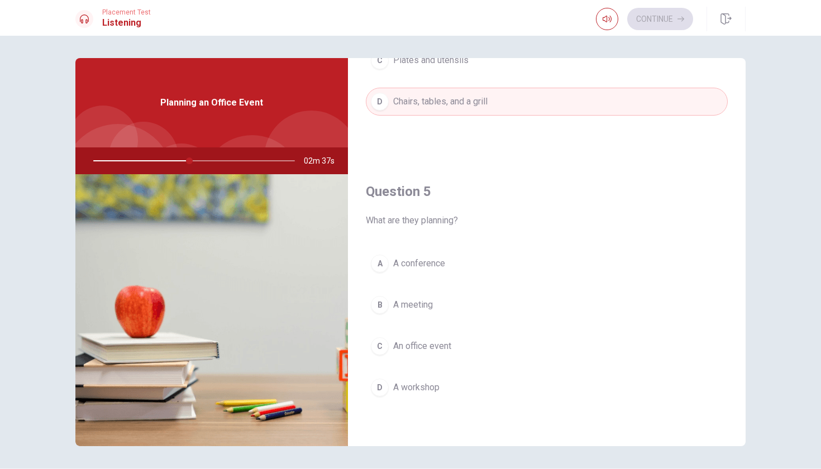
scroll to position [35, 0]
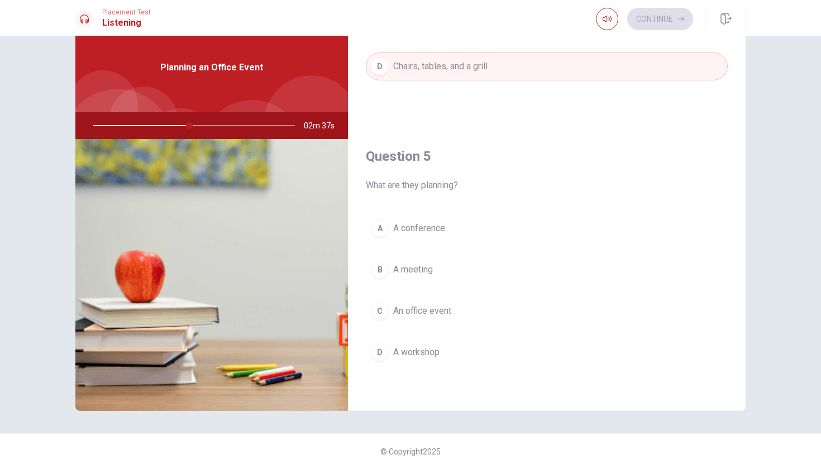
click at [480, 306] on button "C An office event" at bounding box center [547, 311] width 362 height 28
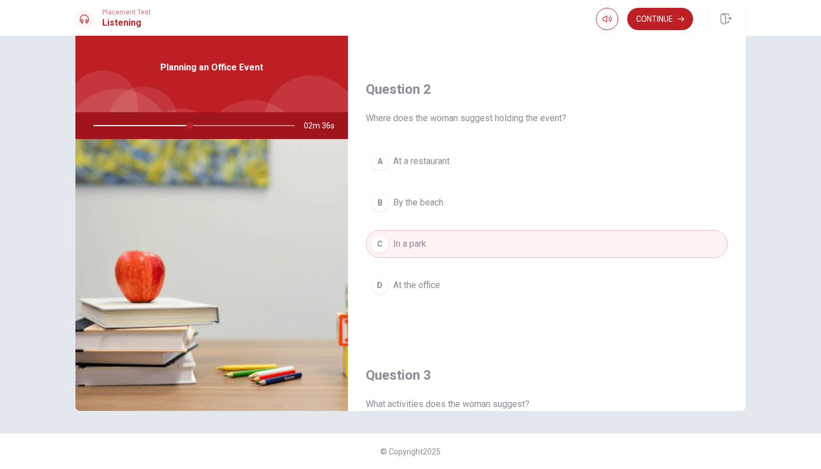
scroll to position [0, 0]
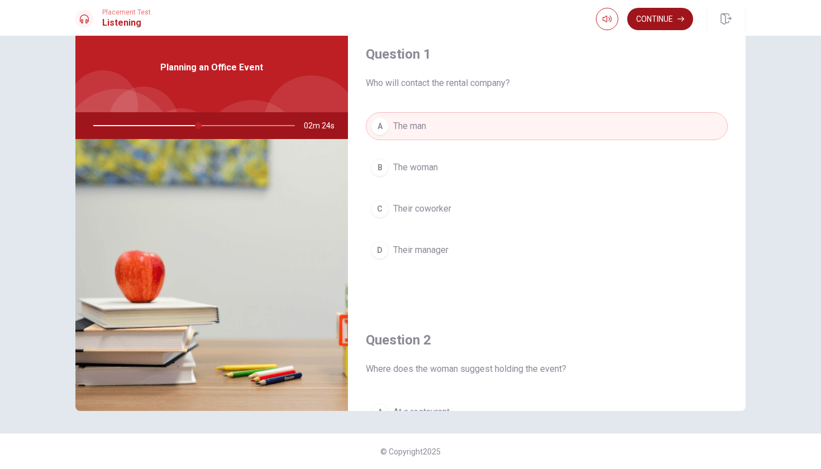
click at [665, 21] on button "Continue" at bounding box center [660, 19] width 66 height 22
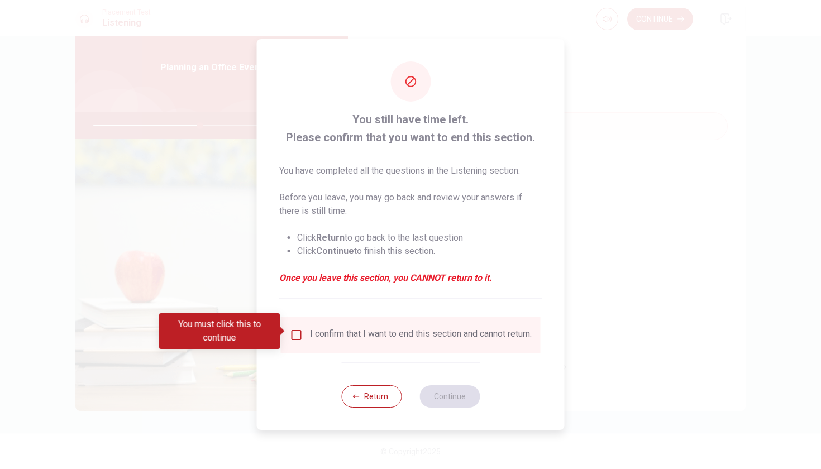
click at [297, 336] on input "You must click this to continue" at bounding box center [296, 334] width 13 height 13
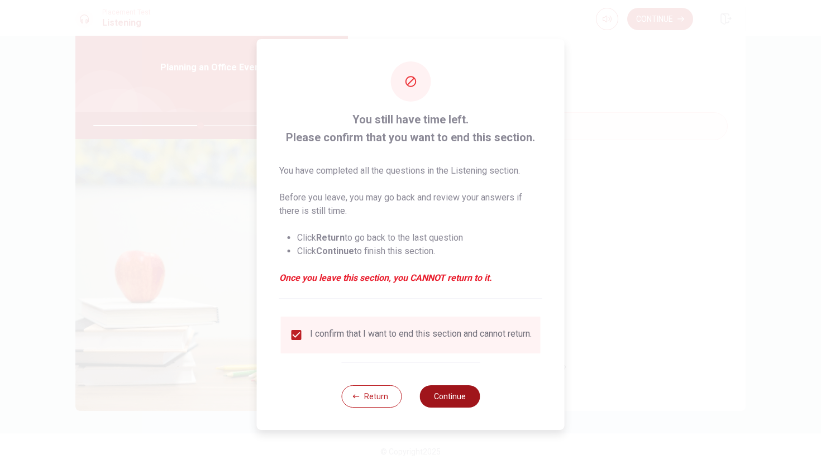
click at [463, 400] on button "Continue" at bounding box center [450, 396] width 60 height 22
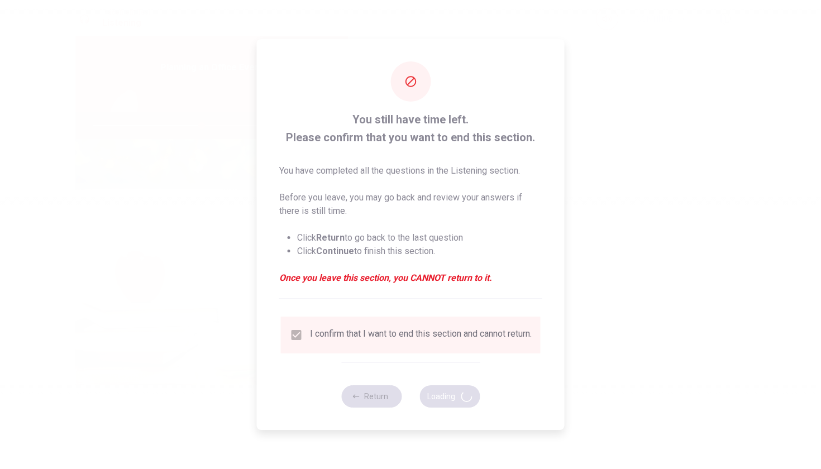
type input "54"
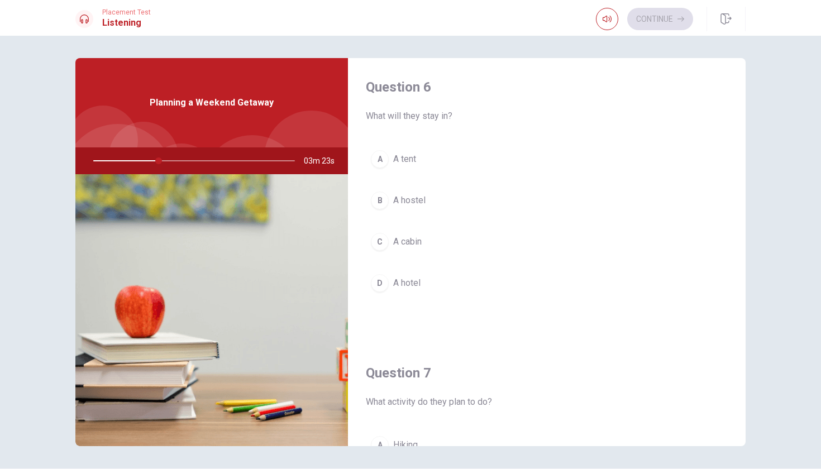
scroll to position [66, 0]
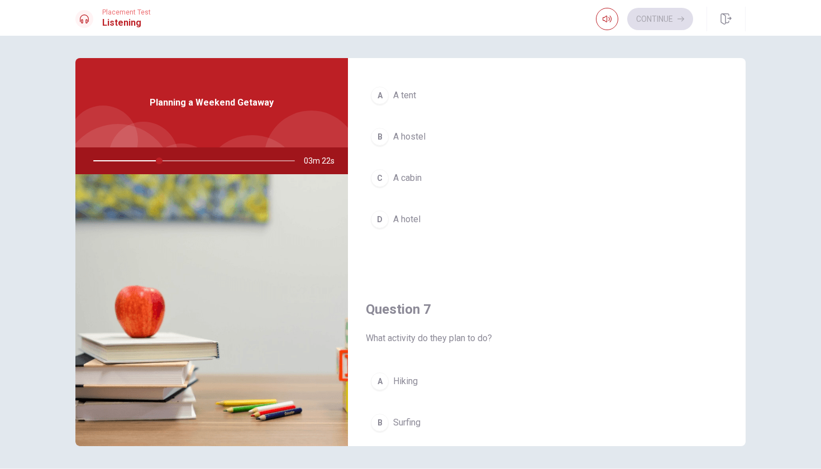
click at [489, 176] on button "C A cabin" at bounding box center [547, 178] width 362 height 28
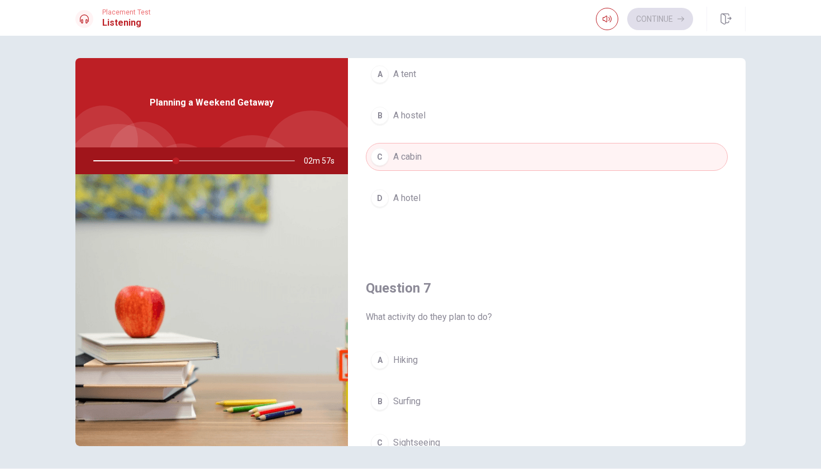
scroll to position [268, 0]
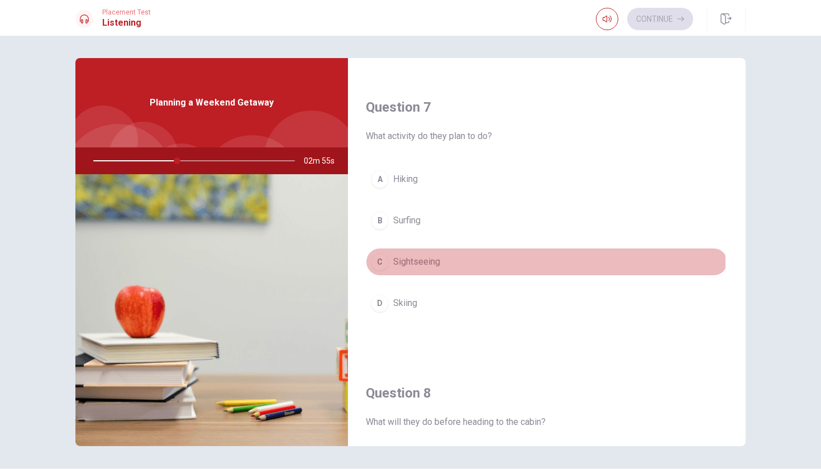
click at [509, 262] on button "C Sightseeing" at bounding box center [547, 262] width 362 height 28
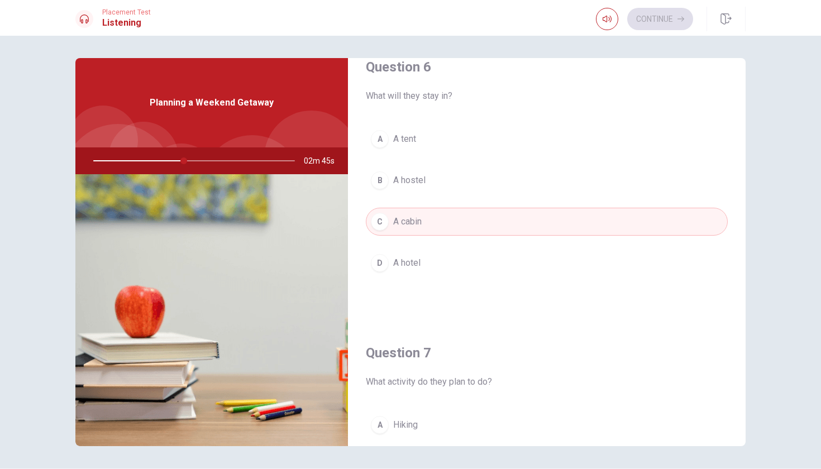
scroll to position [137, 0]
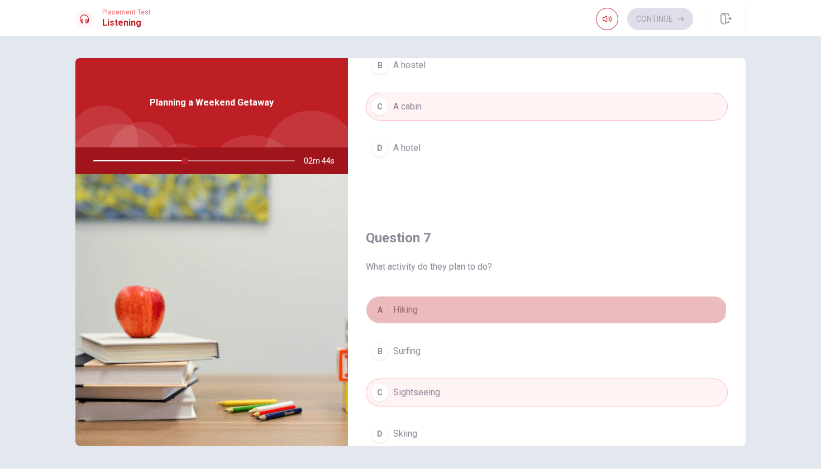
click at [477, 301] on button "A Hiking" at bounding box center [547, 310] width 362 height 28
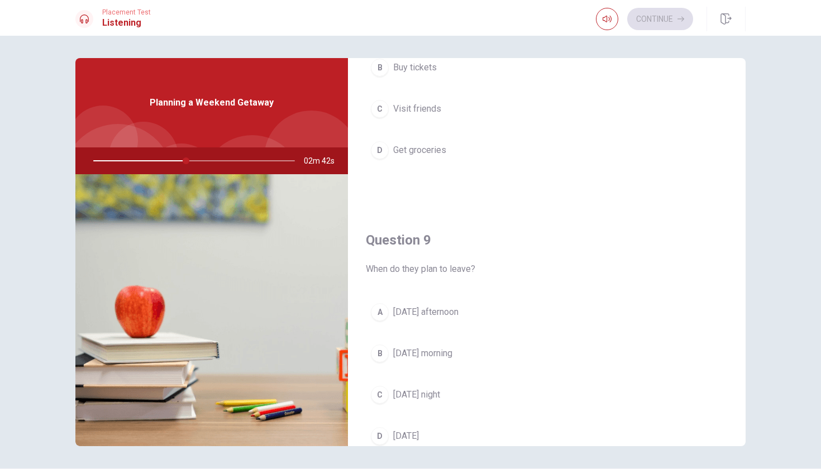
scroll to position [754, 0]
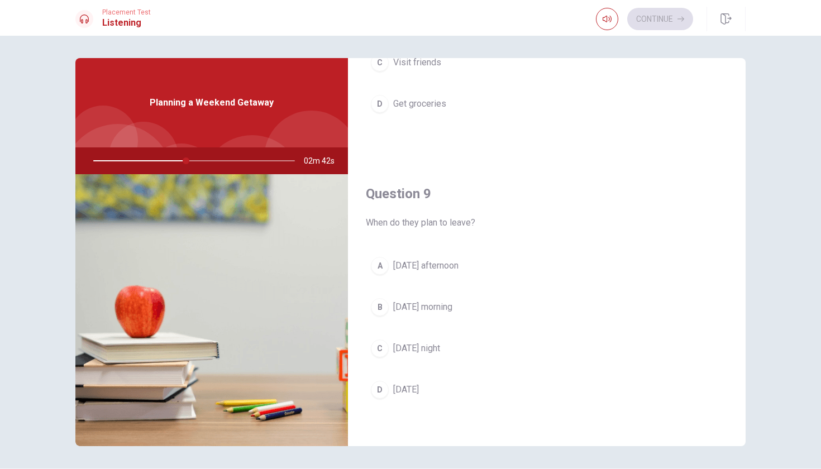
click at [480, 352] on button "C [DATE] night" at bounding box center [547, 349] width 362 height 28
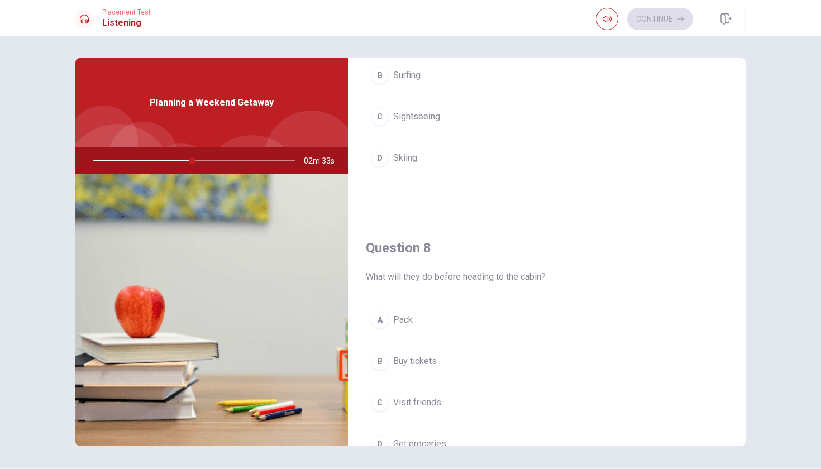
scroll to position [420, 0]
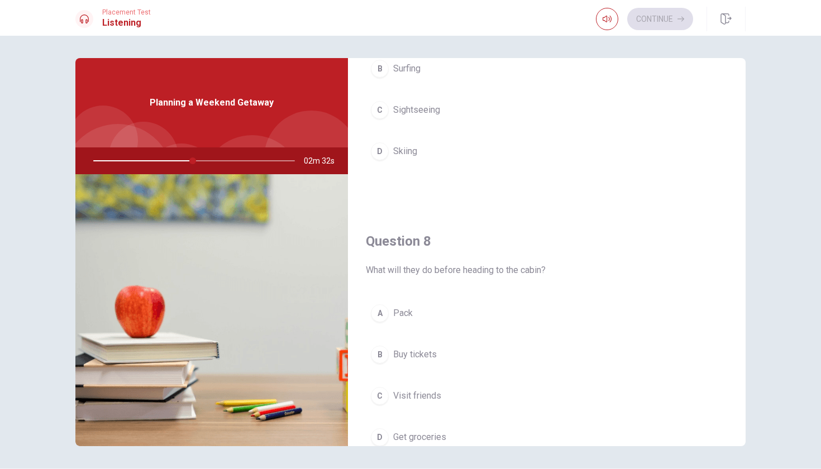
click at [467, 432] on button "D Get groceries" at bounding box center [547, 437] width 362 height 28
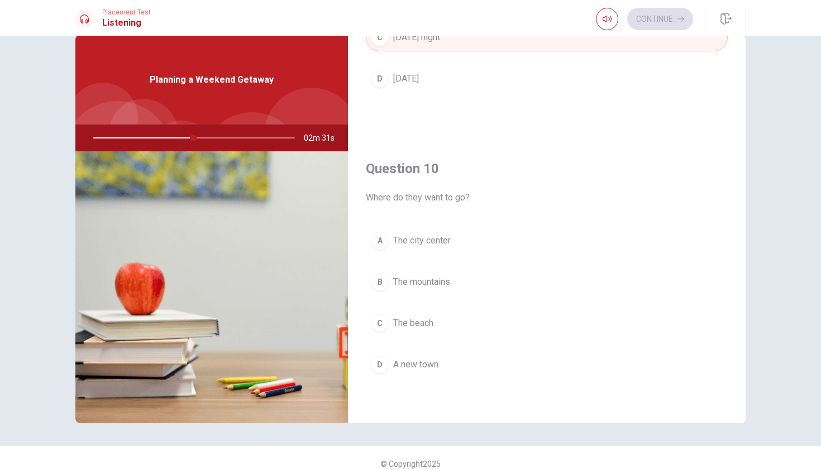
scroll to position [35, 0]
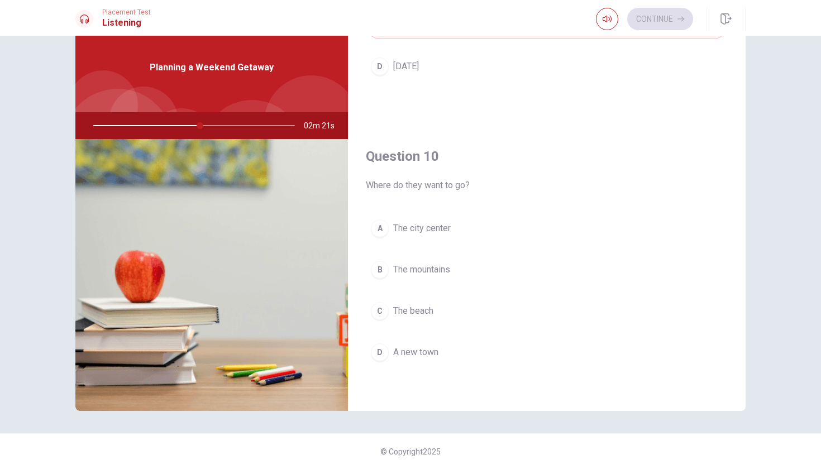
click at [478, 274] on button "B The mountains" at bounding box center [547, 270] width 362 height 28
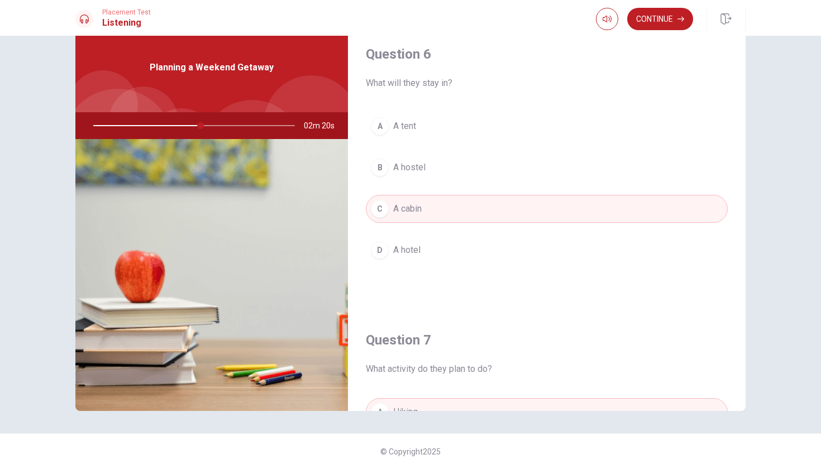
scroll to position [0, 0]
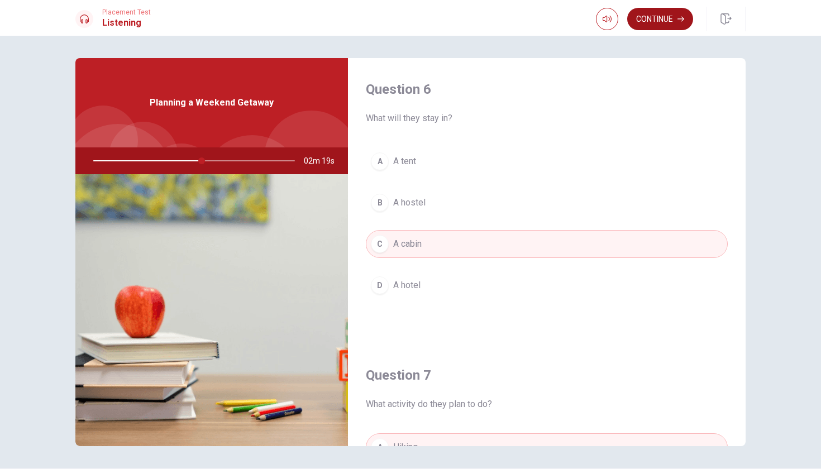
click at [678, 21] on icon "button" at bounding box center [681, 19] width 7 height 7
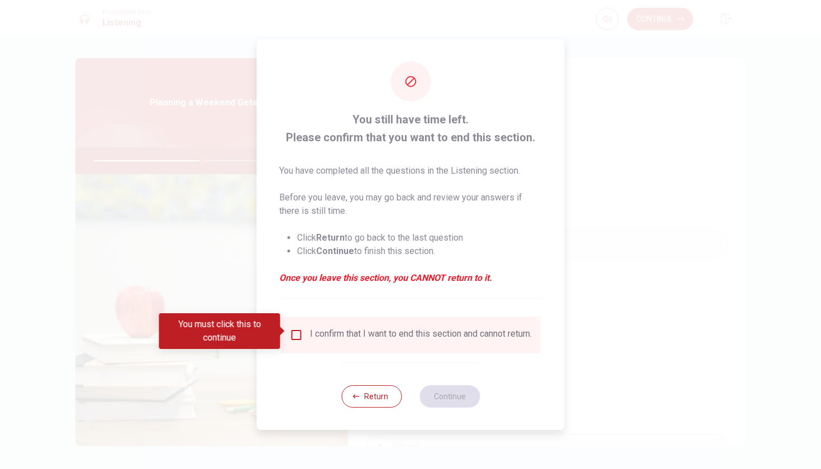
click at [296, 335] on input "You must click this to continue" at bounding box center [296, 334] width 13 height 13
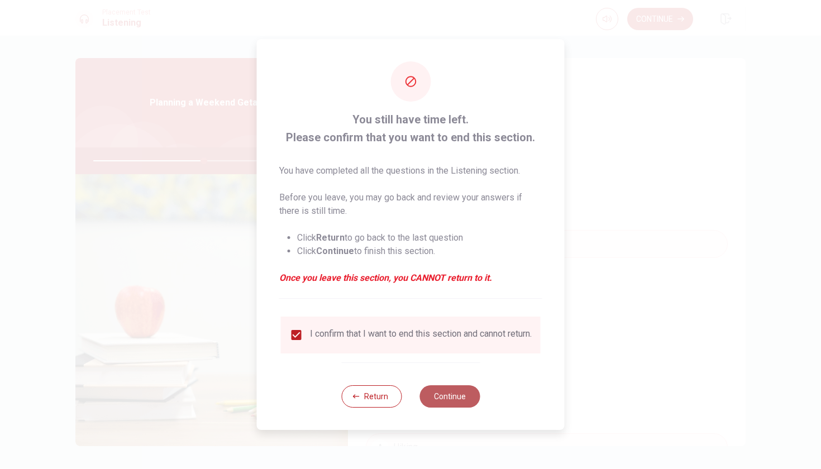
click at [460, 399] on button "Continue" at bounding box center [450, 396] width 60 height 22
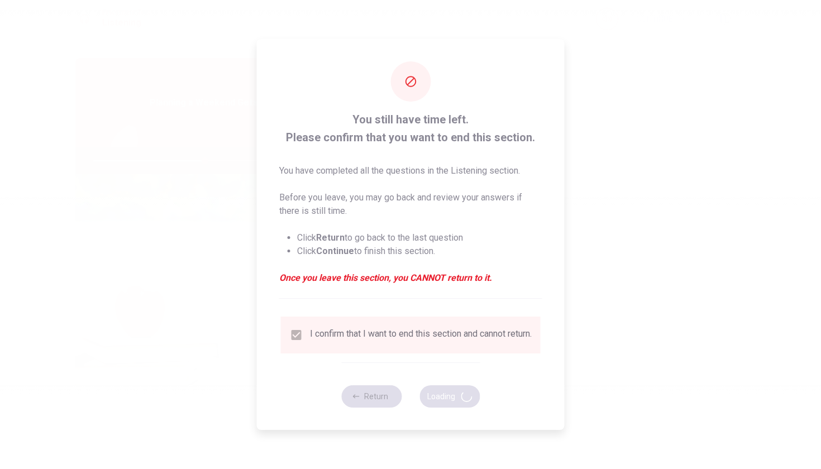
type input "56"
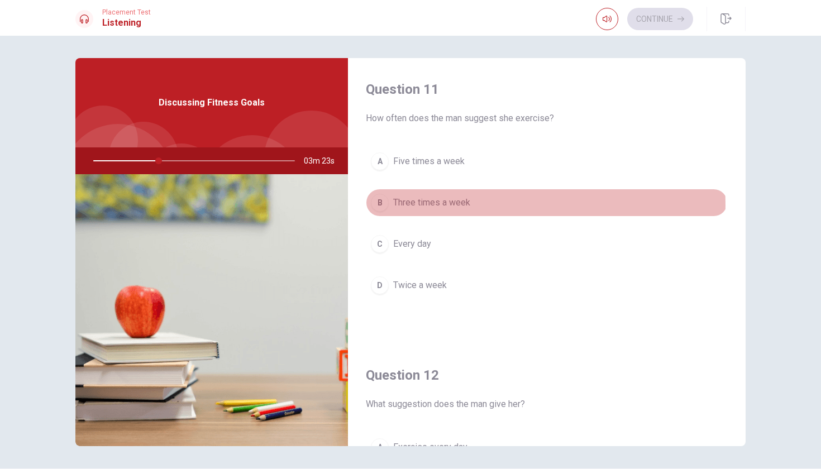
click at [453, 205] on span "Three times a week" at bounding box center [431, 202] width 77 height 13
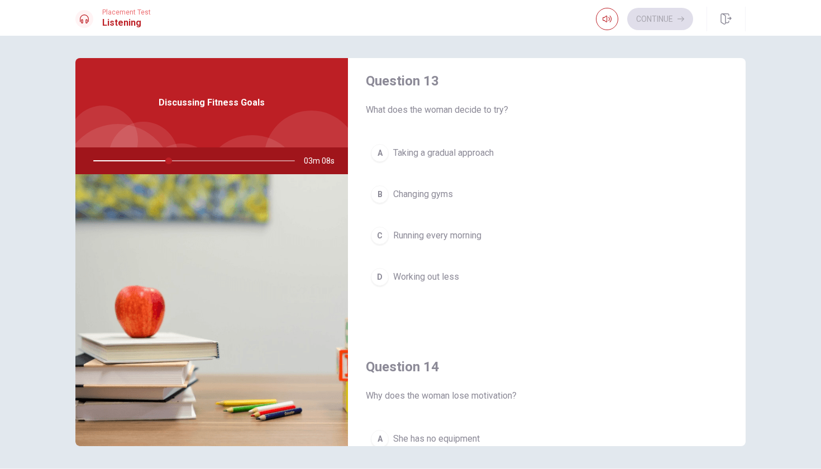
scroll to position [583, 0]
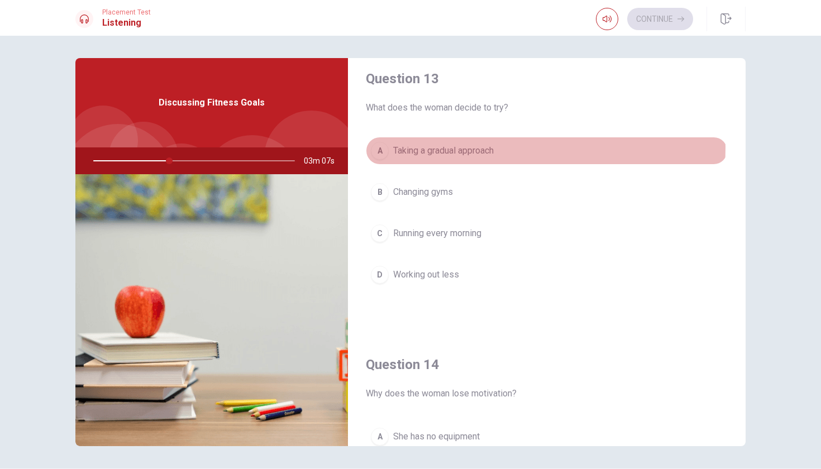
click at [502, 148] on button "A Taking a gradual approach" at bounding box center [547, 151] width 362 height 28
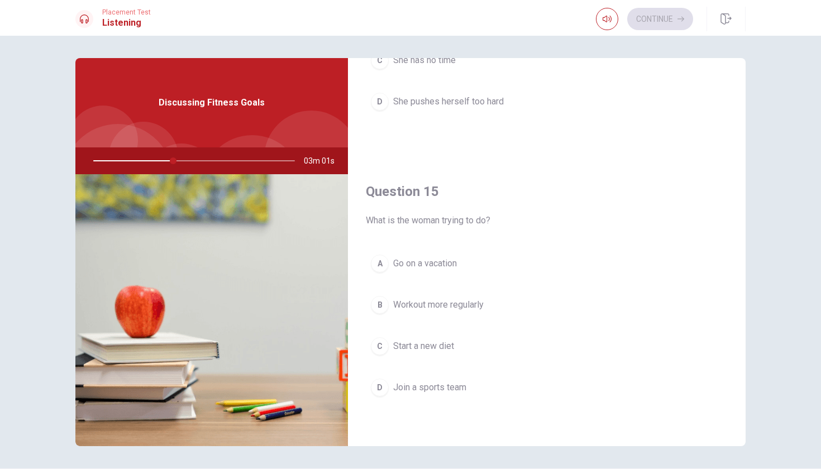
scroll to position [35, 0]
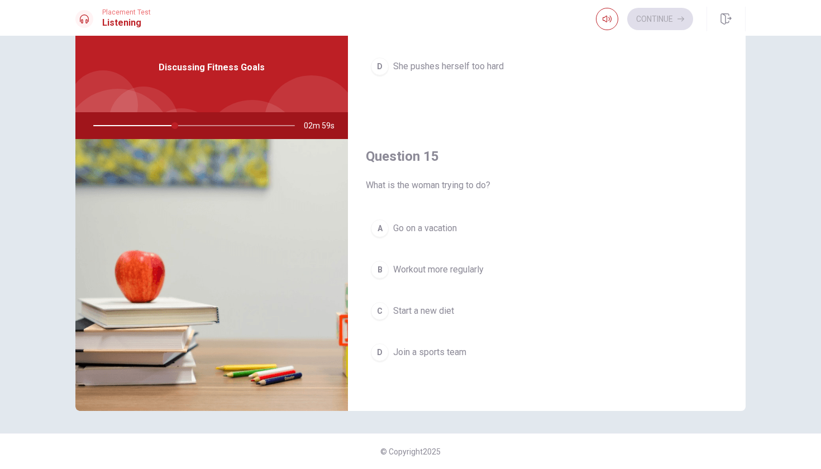
click at [506, 269] on button "B Workout more regularly" at bounding box center [547, 270] width 362 height 28
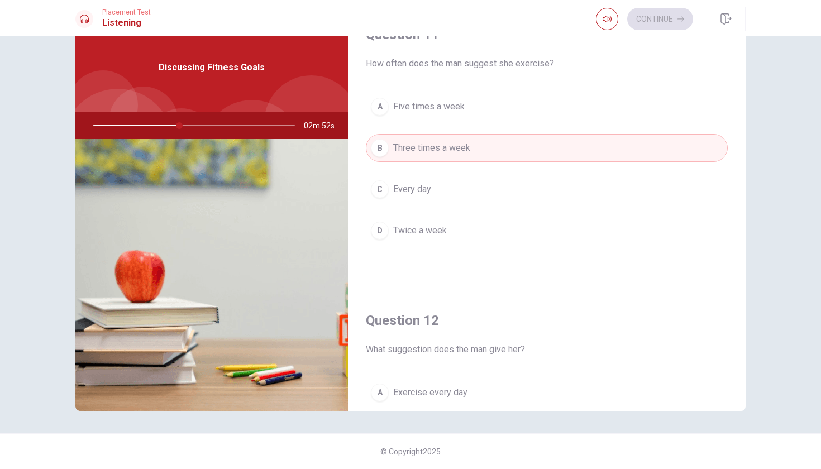
scroll to position [171, 0]
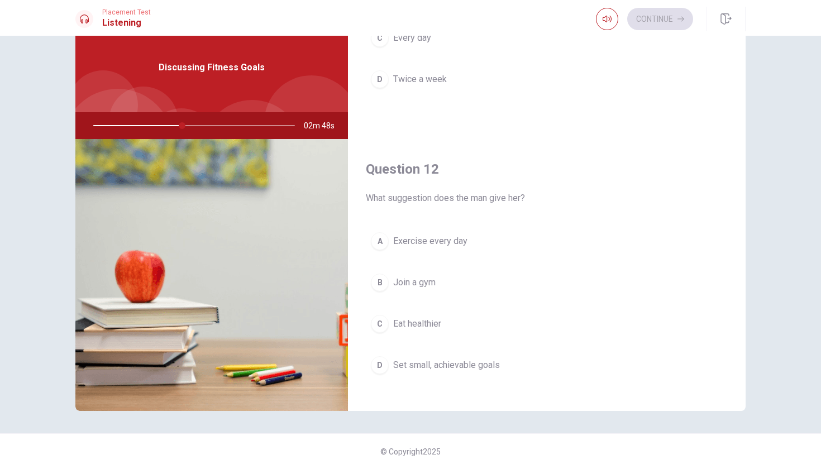
click at [509, 358] on button "D Set small, achievable goals" at bounding box center [547, 365] width 362 height 28
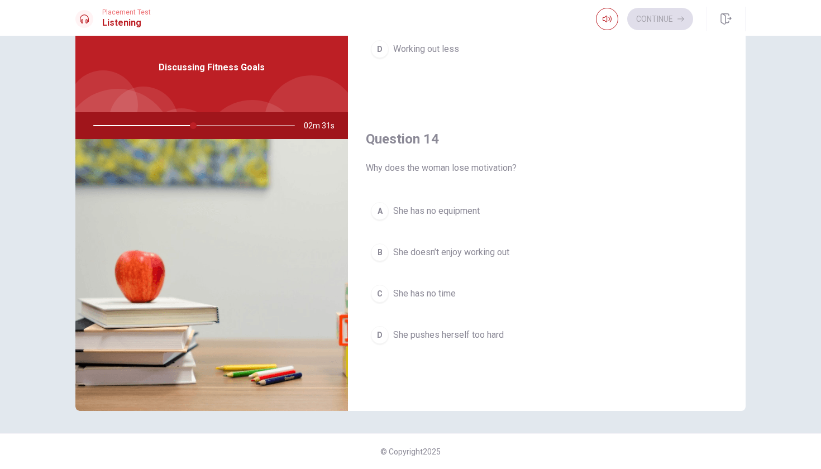
click at [542, 263] on button "B She doesn’t enjoy working out" at bounding box center [547, 253] width 362 height 28
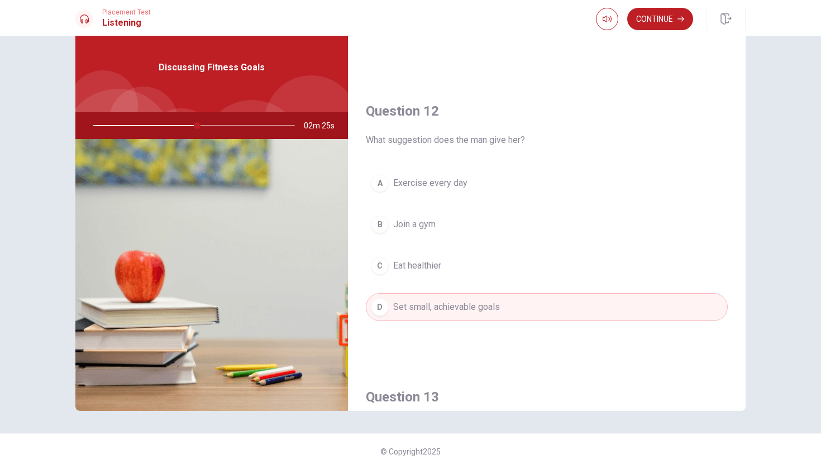
scroll to position [105, 0]
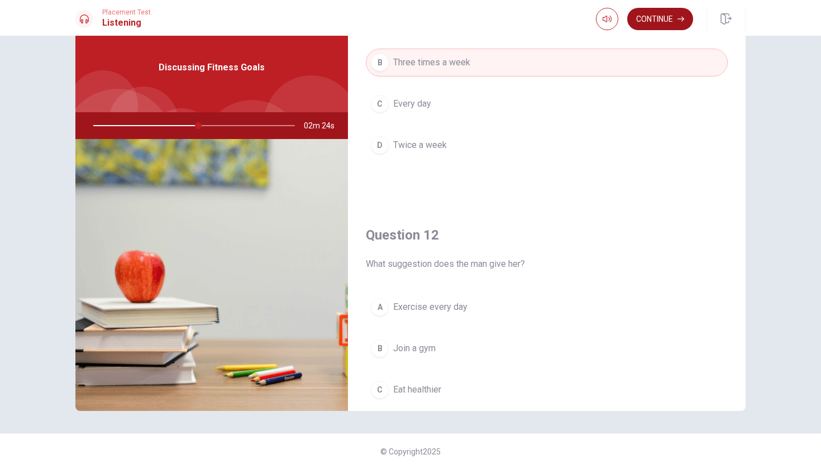
click at [659, 27] on button "Continue" at bounding box center [660, 19] width 66 height 22
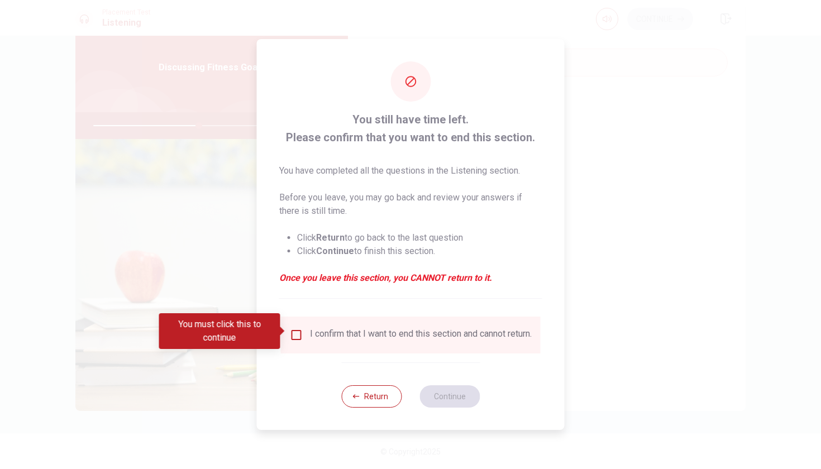
click at [301, 335] on input "You must click this to continue" at bounding box center [296, 334] width 13 height 13
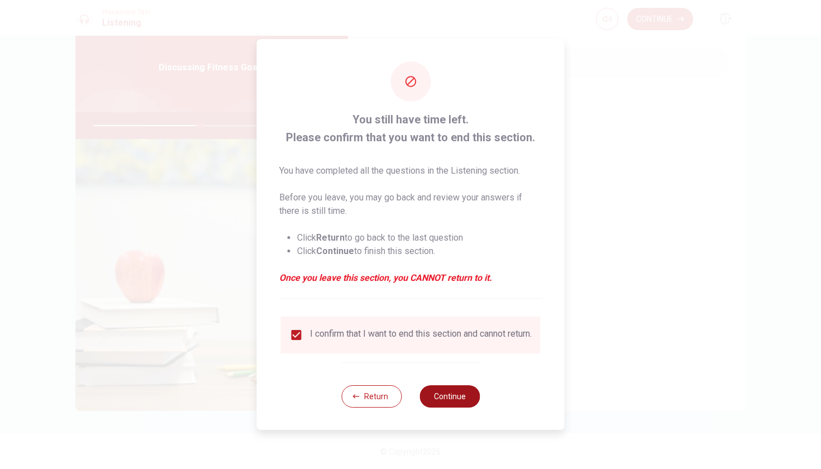
click at [439, 397] on button "Continue" at bounding box center [450, 396] width 60 height 22
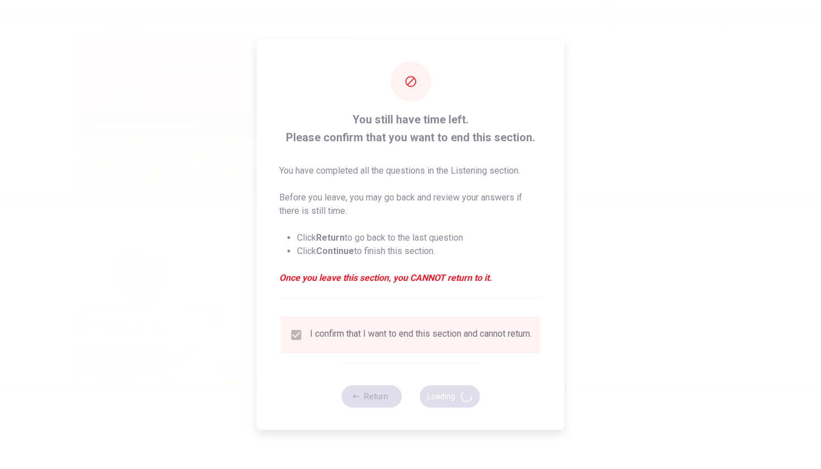
type input "54"
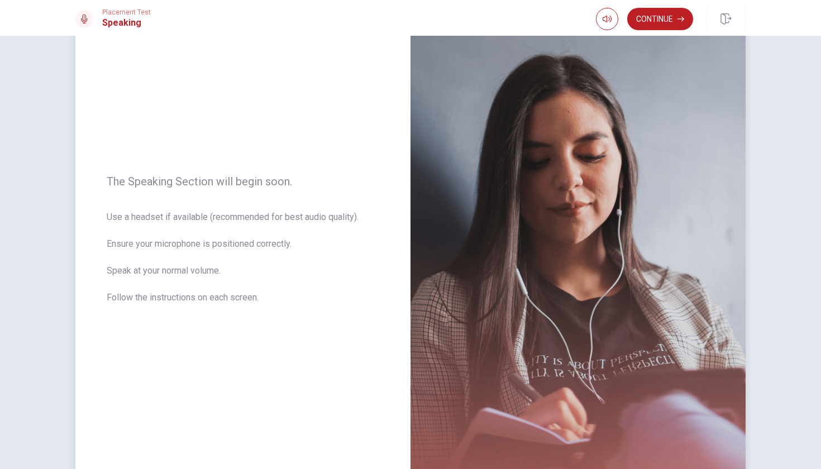
scroll to position [134, 0]
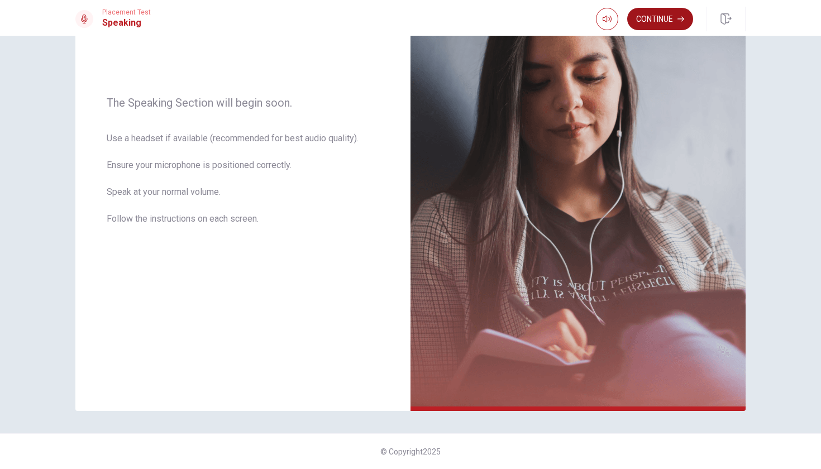
click at [644, 23] on button "Continue" at bounding box center [660, 19] width 66 height 22
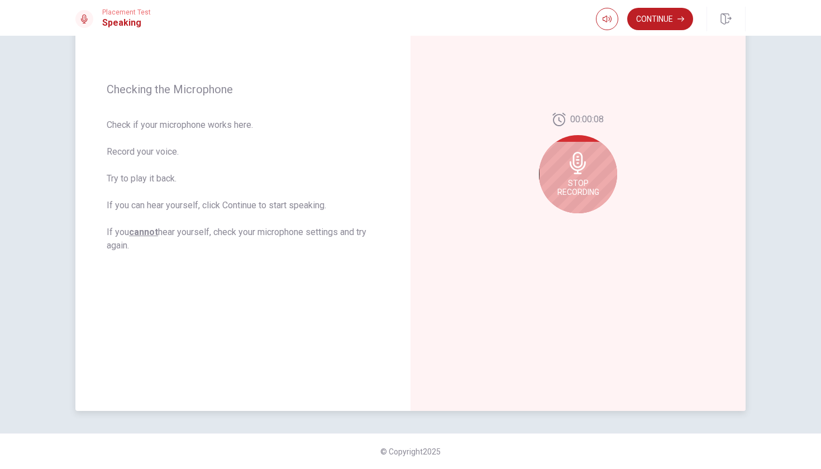
click at [589, 182] on span "Stop Recording" at bounding box center [579, 188] width 42 height 18
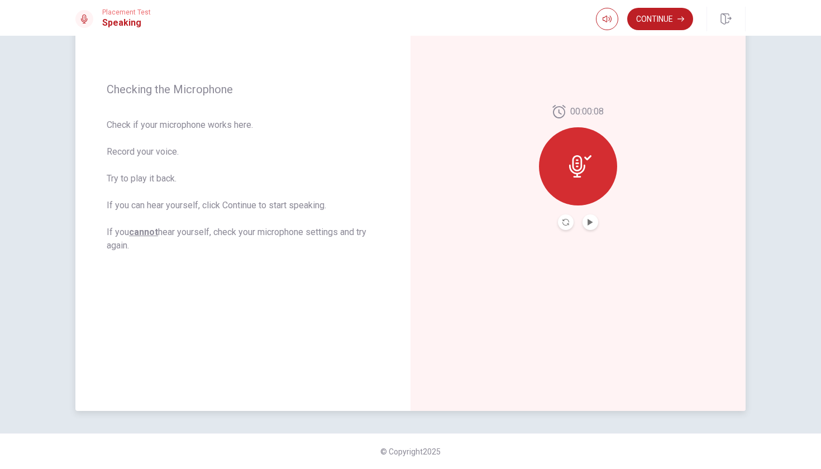
click at [595, 229] on div at bounding box center [578, 223] width 40 height 16
click at [592, 225] on icon "Play Audio" at bounding box center [590, 222] width 7 height 7
click at [585, 177] on icon at bounding box center [580, 166] width 22 height 22
click at [563, 221] on icon "Record Again" at bounding box center [566, 222] width 7 height 7
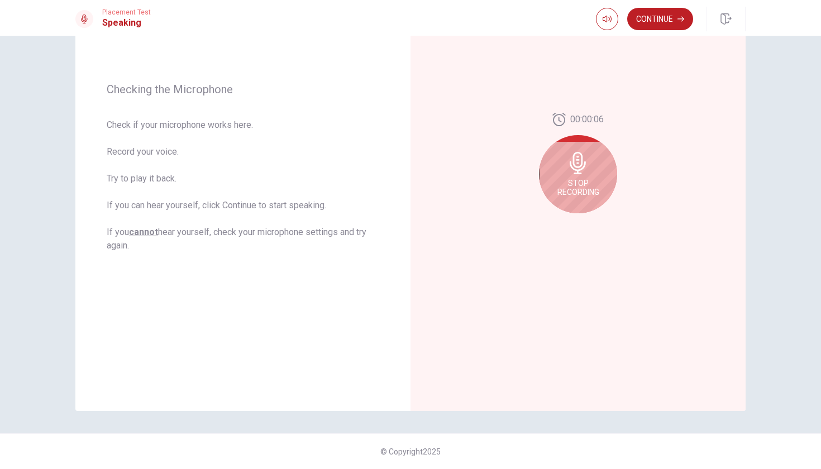
click at [592, 206] on div "Stop Recording" at bounding box center [578, 174] width 78 height 78
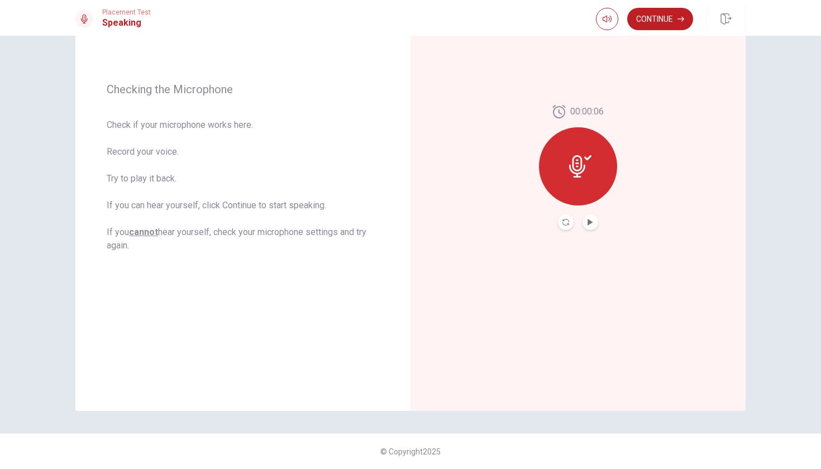
click at [589, 228] on button "Play Audio" at bounding box center [591, 223] width 16 height 16
click at [569, 223] on button "Record Again" at bounding box center [566, 223] width 16 height 16
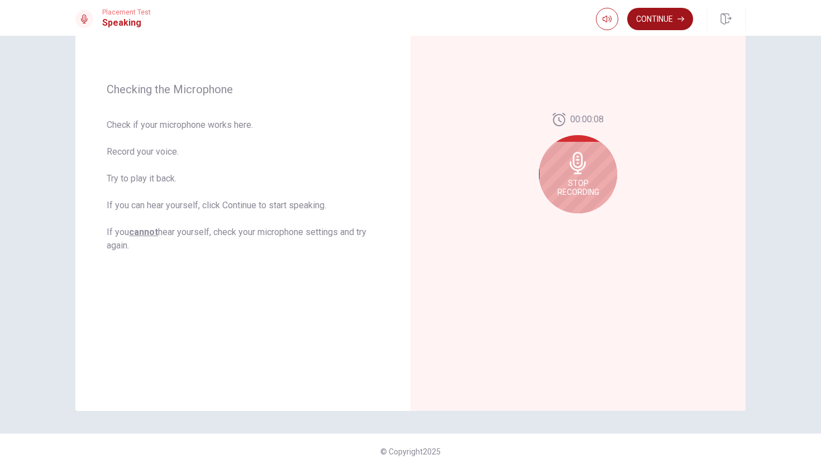
click at [669, 20] on button "Continue" at bounding box center [660, 19] width 66 height 22
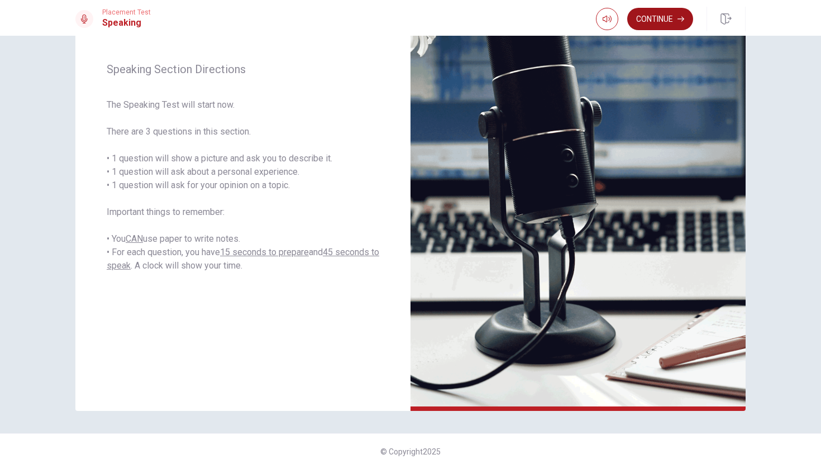
click at [660, 23] on button "Continue" at bounding box center [660, 19] width 66 height 22
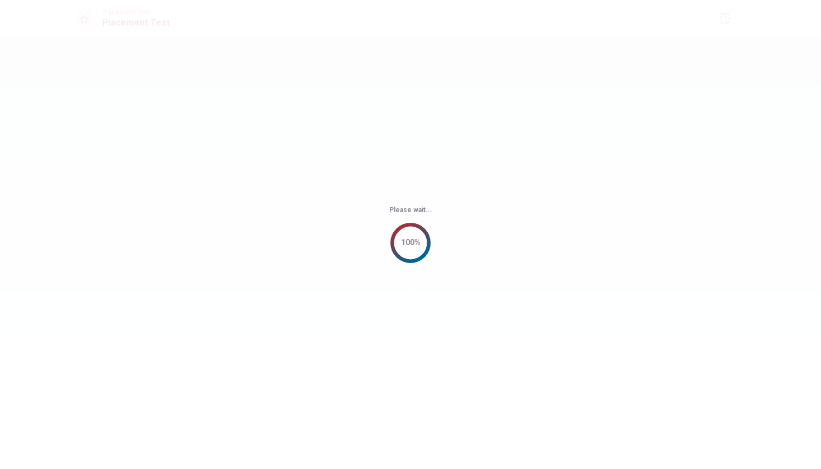
scroll to position [0, 0]
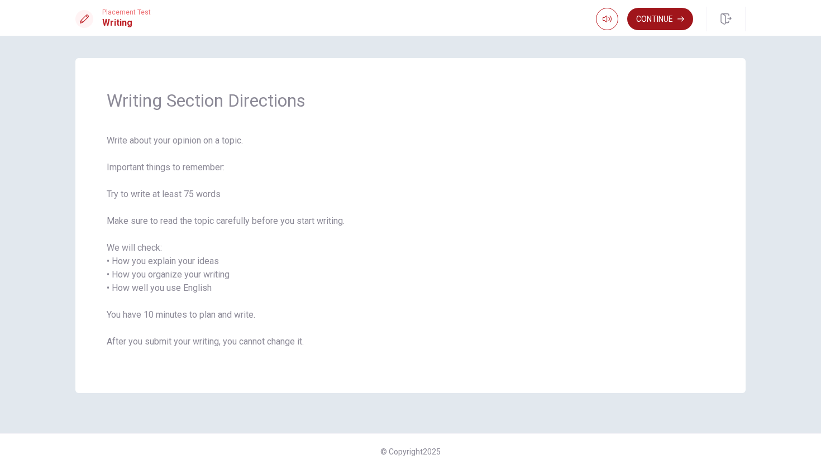
click at [669, 15] on button "Continue" at bounding box center [660, 19] width 66 height 22
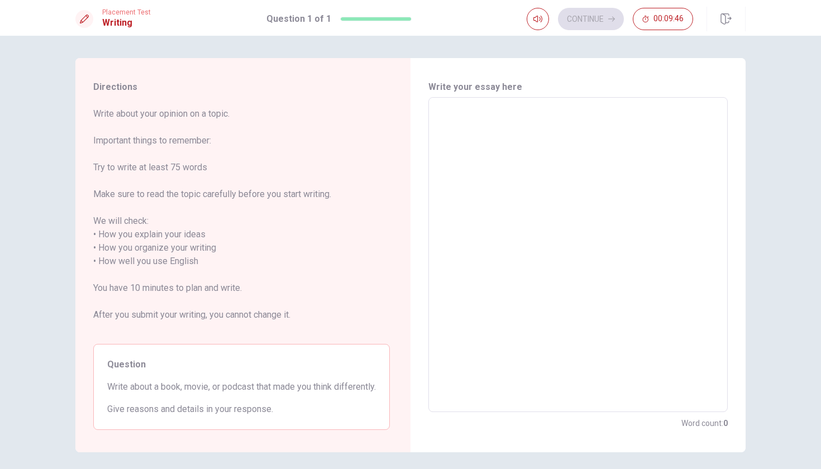
click at [545, 120] on textarea at bounding box center [578, 255] width 284 height 297
type textarea "I"
type textarea "x"
type textarea "I"
type textarea "x"
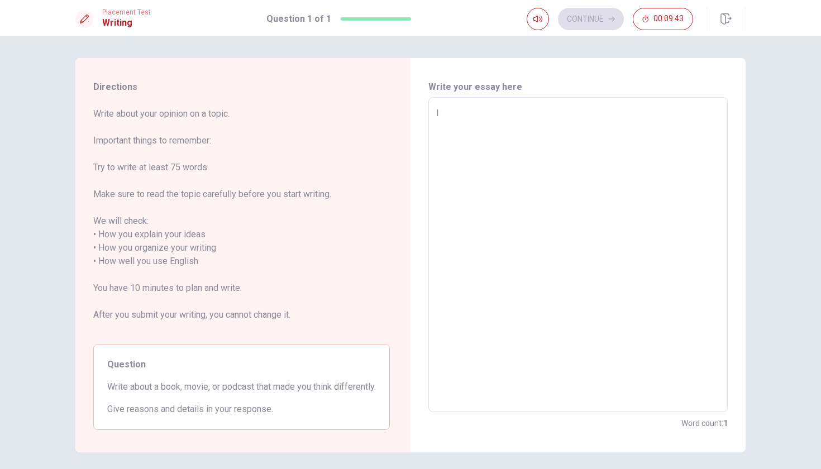
type textarea "I t"
type textarea "x"
type textarea "I th"
type textarea "x"
type textarea "I thi"
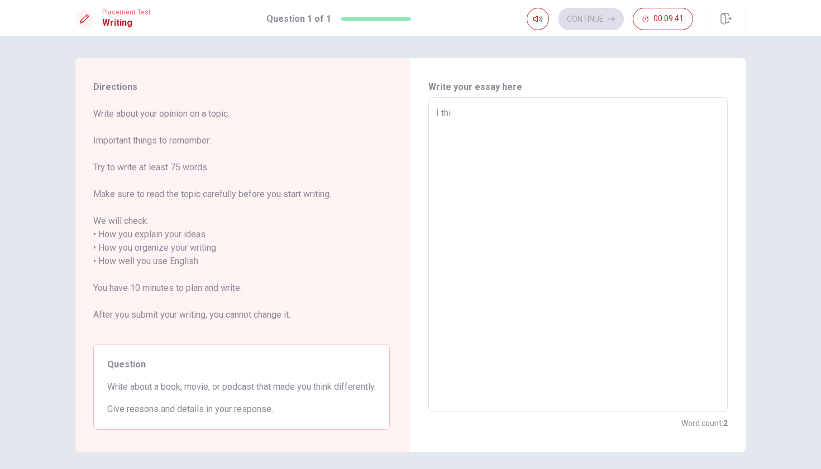
type textarea "x"
type textarea "I thin"
type textarea "x"
type textarea "I think"
type textarea "x"
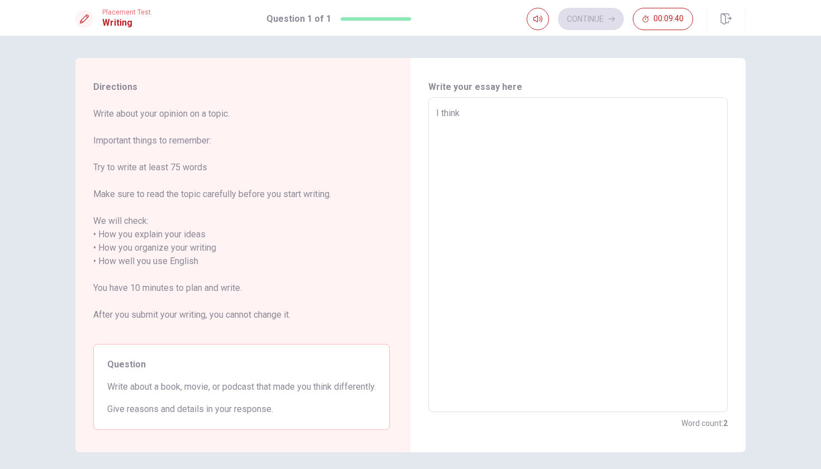
type textarea "I think"
type textarea "x"
type textarea "I think t"
type textarea "x"
type textarea "I think th"
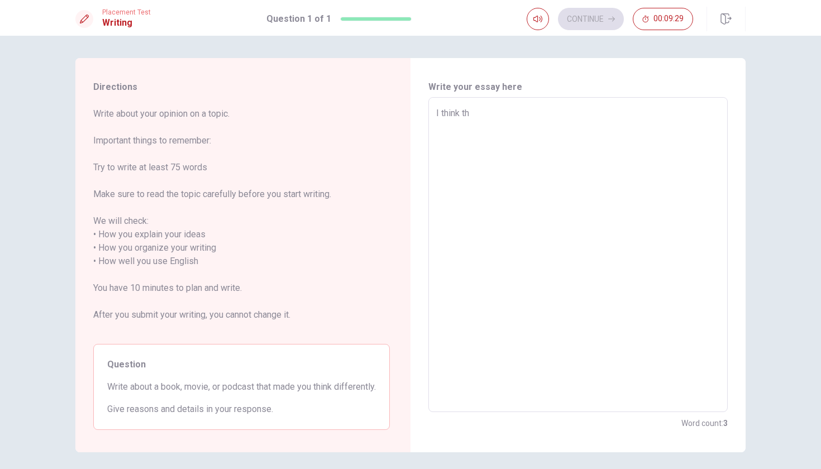
type textarea "x"
type textarea "I think the"
type textarea "x"
type textarea "I think the"
type textarea "x"
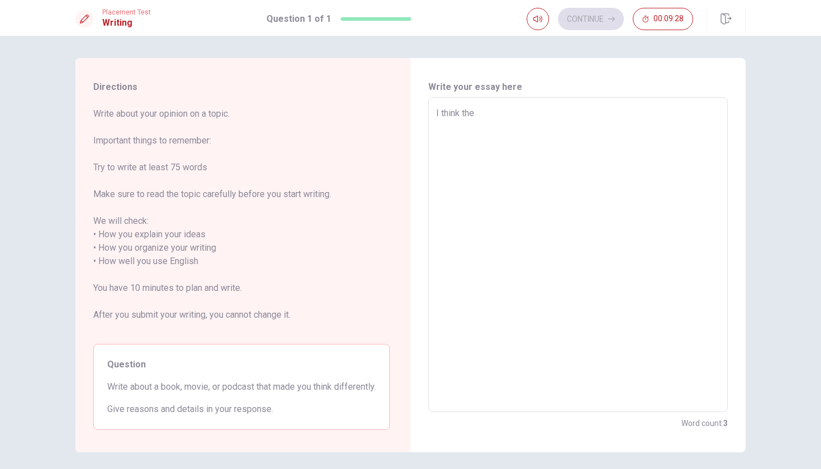
type textarea "I think the b"
type textarea "x"
type textarea "I think the bo"
type textarea "x"
type textarea "I think the boo"
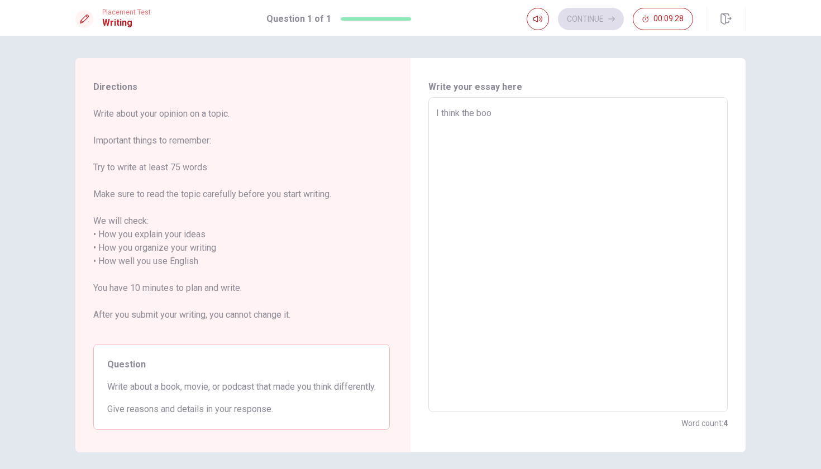
type textarea "x"
type textarea "I think the book"
type textarea "x"
type textarea "I think the book"
type textarea "x"
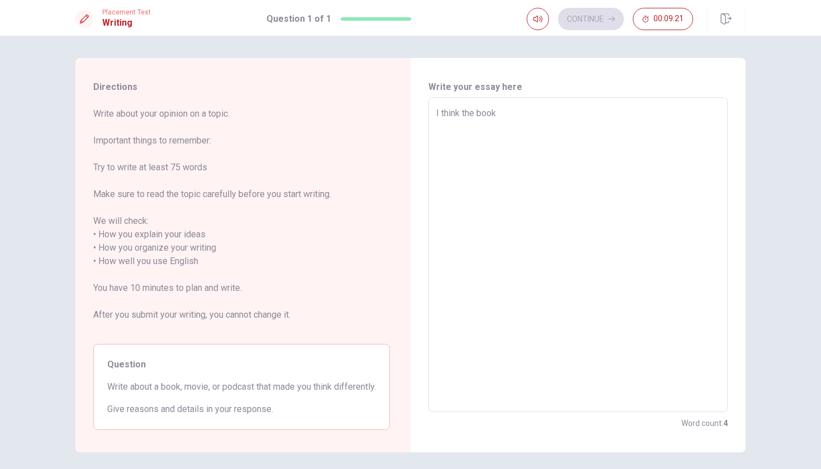
type textarea "I think the book"
type textarea "x"
type textarea "I think the boo"
type textarea "x"
type textarea "I think the bo"
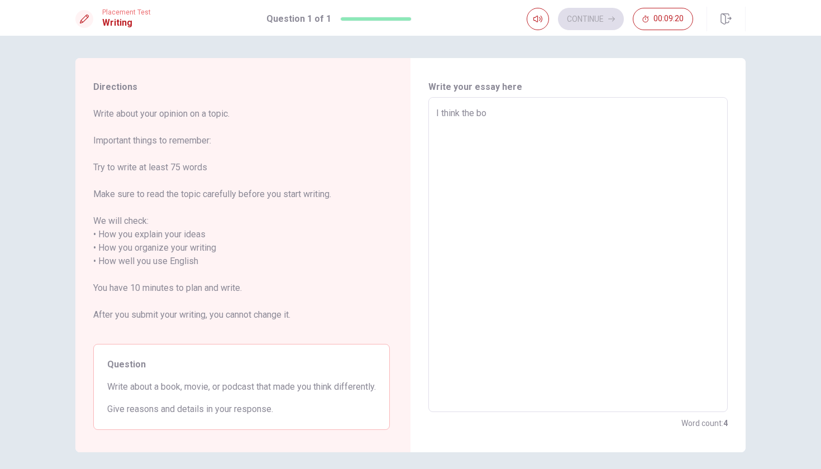
type textarea "x"
type textarea "I think the b"
type textarea "x"
type textarea "I think the"
type textarea "x"
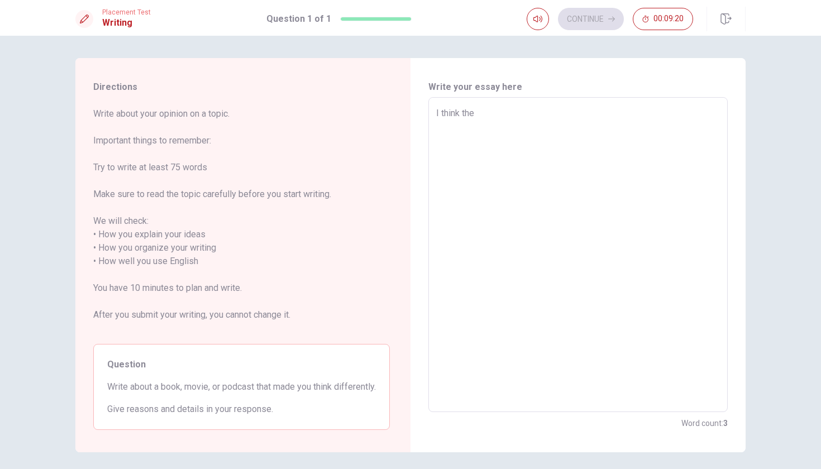
type textarea "I think the"
type textarea "x"
type textarea "I think th"
type textarea "x"
type textarea "I think t"
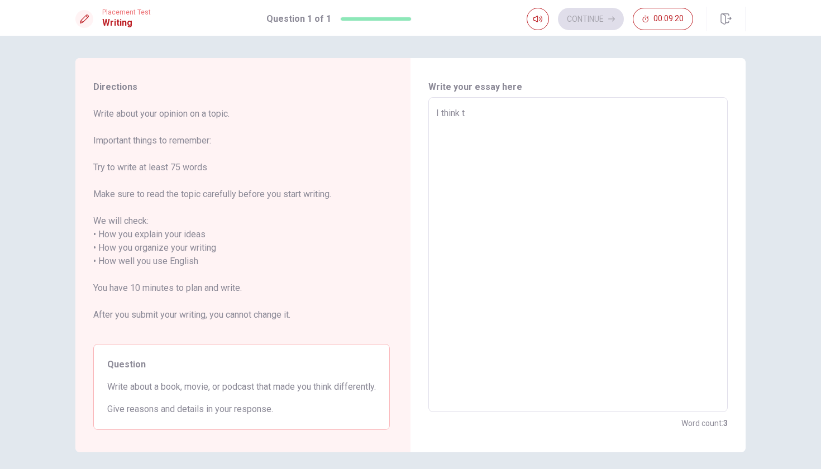
type textarea "x"
type textarea "I think"
type textarea "x"
type textarea "I think"
type textarea "x"
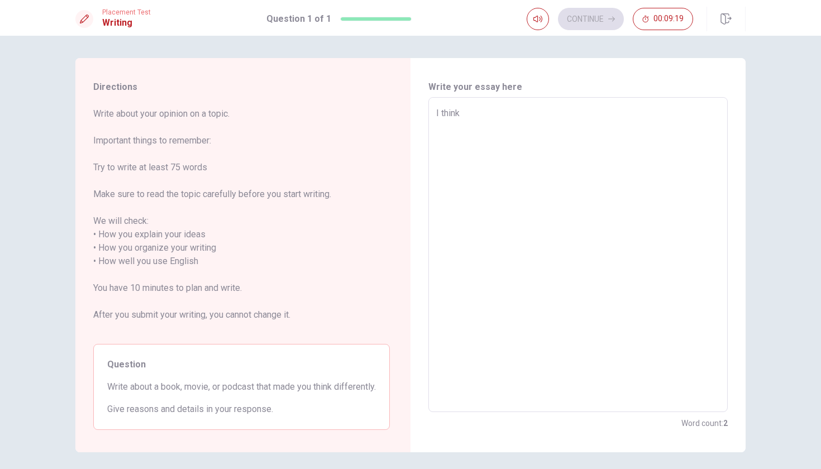
type textarea "I thinkq"
type textarea "x"
type textarea "I think"
type textarea "x"
type textarea "I think"
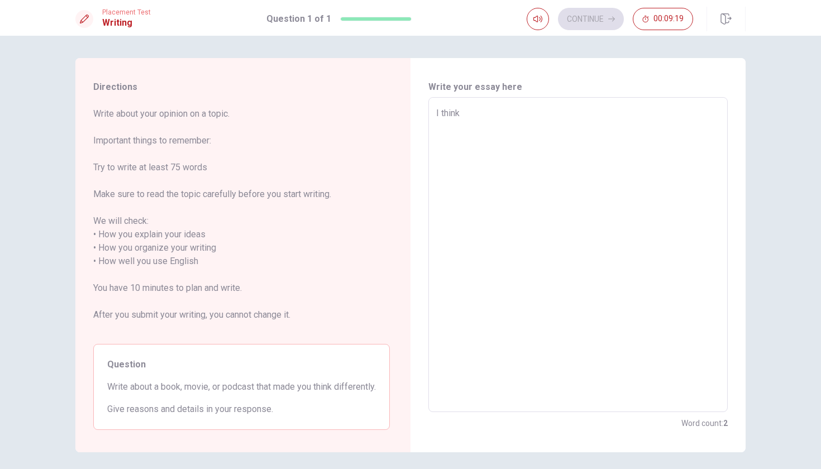
type textarea "x"
type textarea "I think a"
type textarea "x"
type textarea "I think a"
type textarea "x"
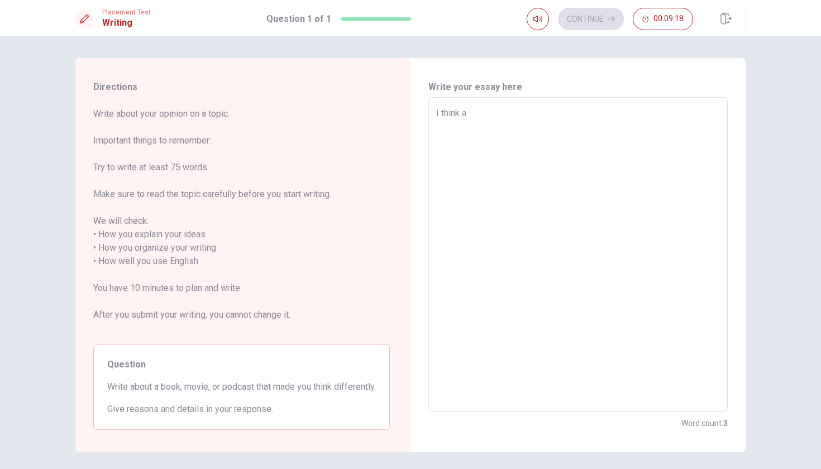
type textarea "I think a b"
type textarea "x"
type textarea "I think a bl"
type textarea "x"
type textarea "I think a b"
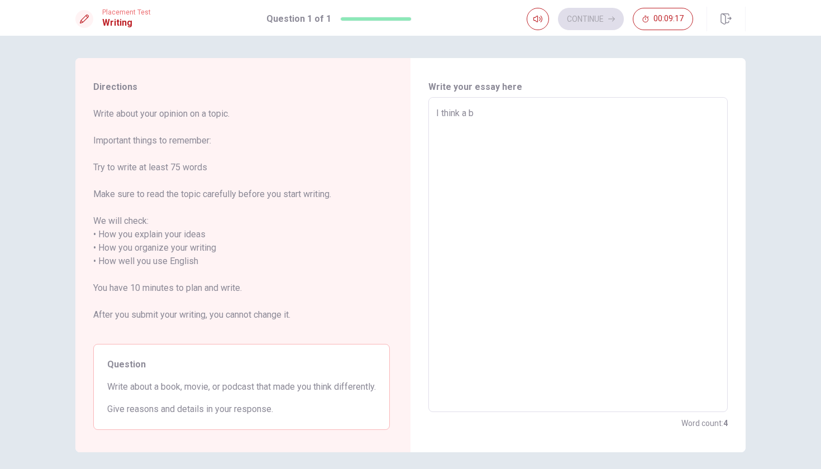
type textarea "x"
type textarea "I think a bo"
type textarea "x"
type textarea "I think a boo"
type textarea "x"
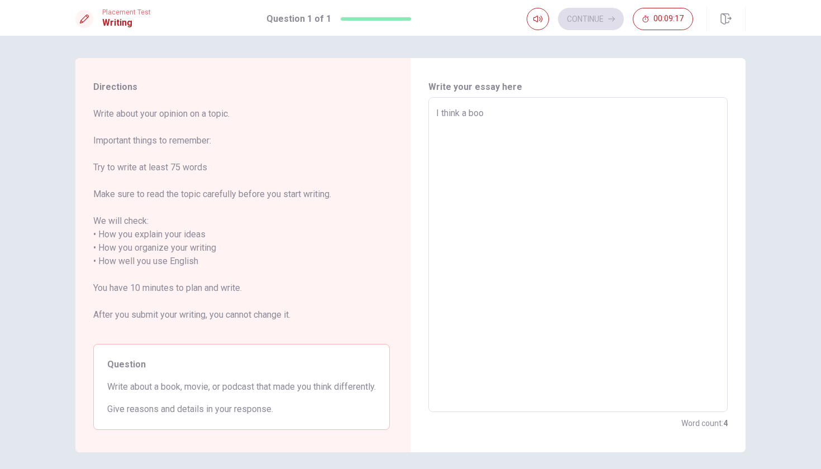
type textarea "I think a book"
type textarea "x"
type textarea "I think a book"
type textarea "x"
type textarea "I think a book"
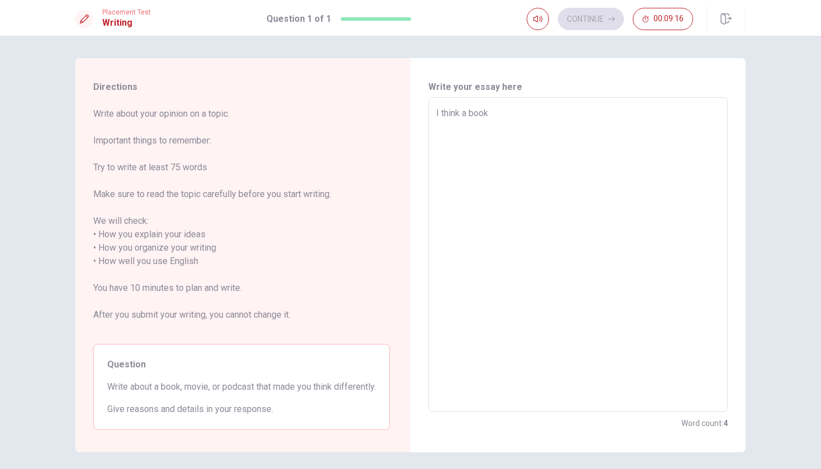
type textarea "x"
type textarea "I think a book,"
type textarea "x"
type textarea "I think a book,"
type textarea "x"
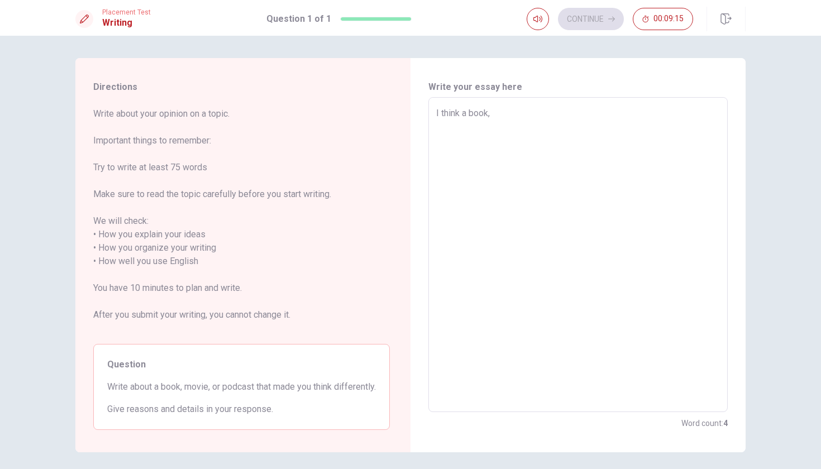
type textarea "I think a book, m"
type textarea "x"
type textarea "I think a book, mo"
type textarea "x"
type textarea "I think a book, mov"
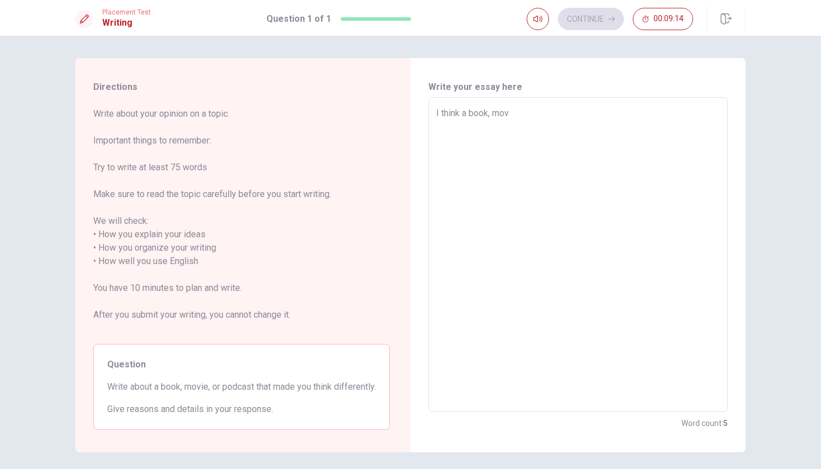
type textarea "x"
type textarea "I think a book, movi"
type textarea "x"
type textarea "I think a book, movie"
type textarea "x"
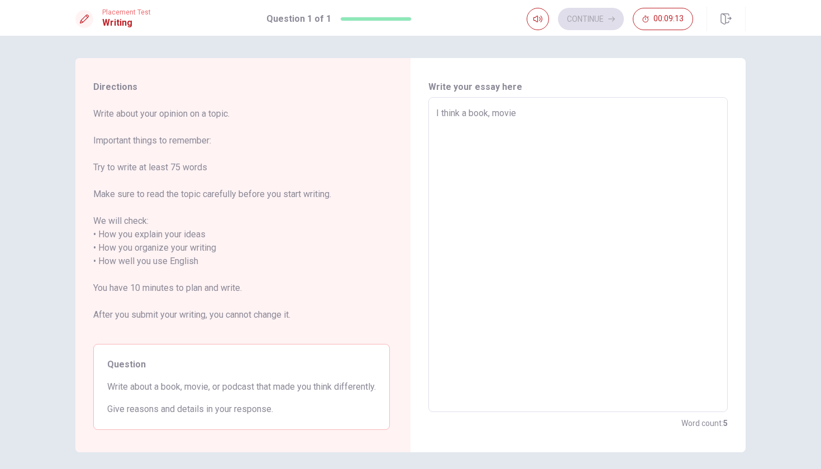
type textarea "I think a book, movie"
type textarea "x"
type textarea "I think a book, movie a"
type textarea "x"
type textarea "I think a book, movie an"
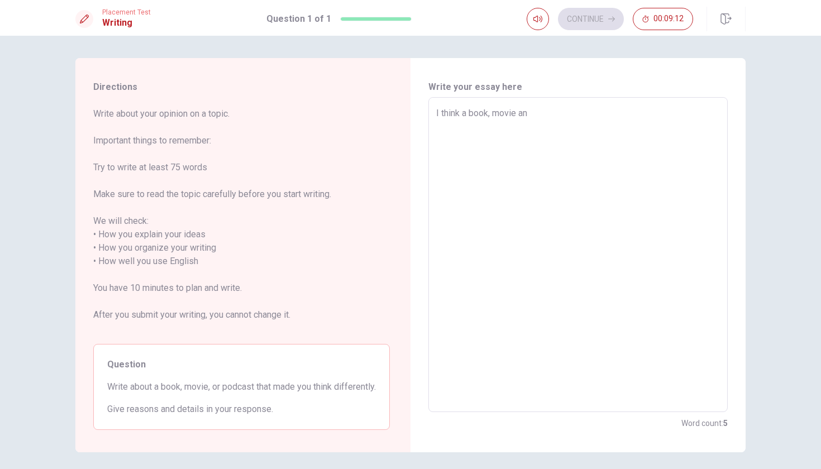
type textarea "x"
type textarea "I think a book, movie and"
type textarea "x"
type textarea "I think a book, movie and"
type textarea "x"
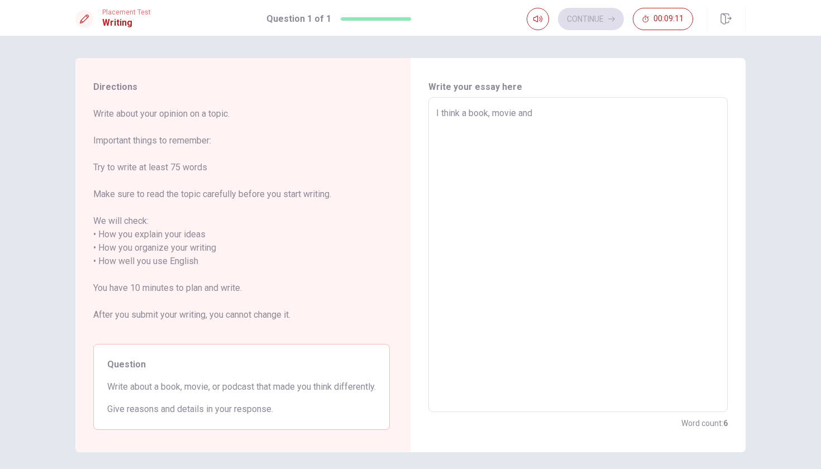
type textarea "I think a book, movie and p"
type textarea "x"
type textarea "I think a book, movie and po"
type textarea "x"
type textarea "I think a book, movie and pod"
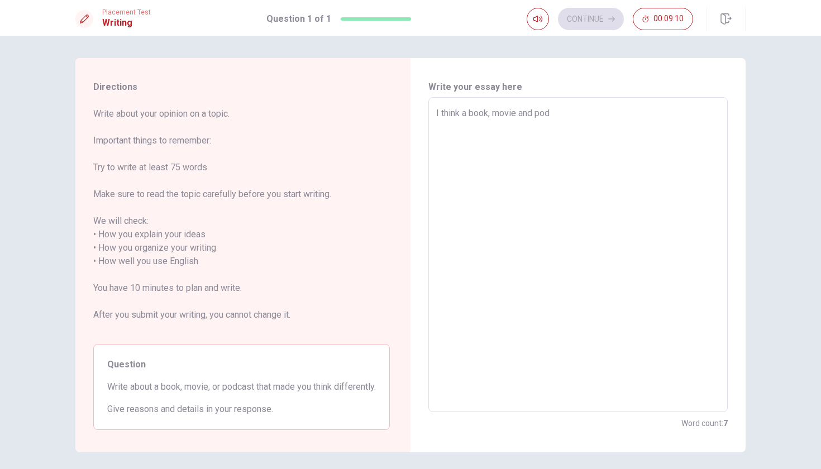
type textarea "x"
type textarea "I think a book, movie and podc"
type textarea "x"
type textarea "I think a book, movie and podca"
type textarea "x"
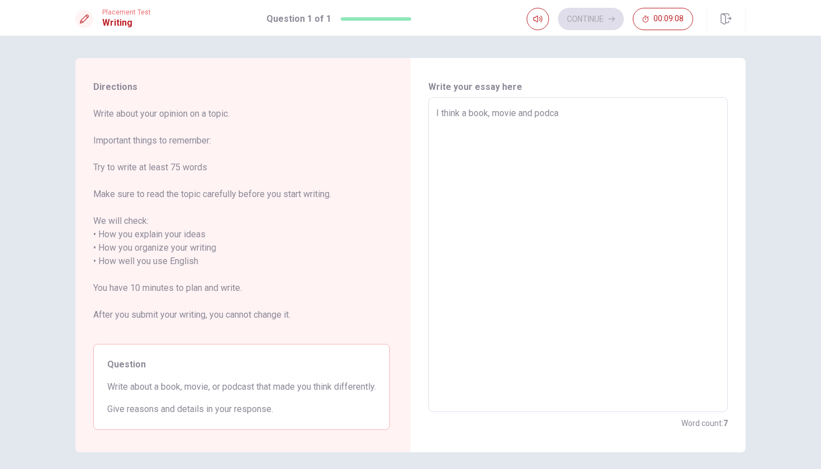
type textarea "I think a book, movie and podcas"
type textarea "x"
type textarea "I think a book, movie and podcast"
type textarea "x"
type textarea "I think a book, movie and podcast"
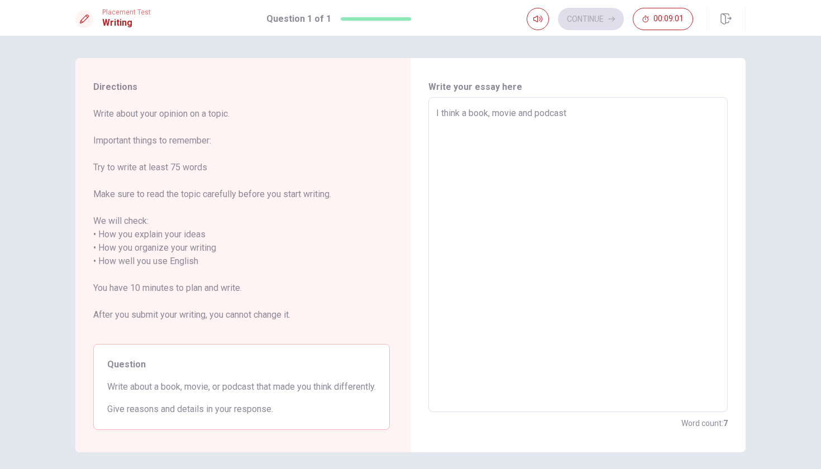
type textarea "x"
type textarea "I think a book, movie and podcast a"
type textarea "x"
type textarea "I think a book, movie and podcast ae"
type textarea "x"
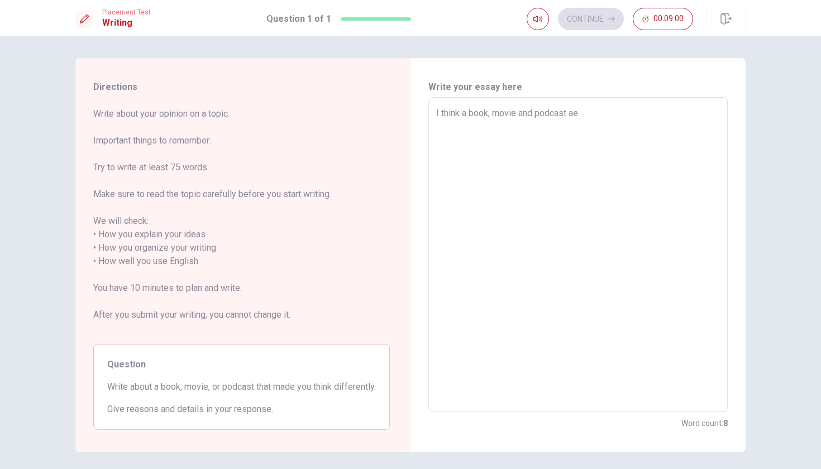
type textarea "I think a book, movie and podcast ae-"
type textarea "x"
type textarea "I think a book, movie and podcast ae-r"
type textarea "x"
type textarea "I think a book, movie and podcast ae-re"
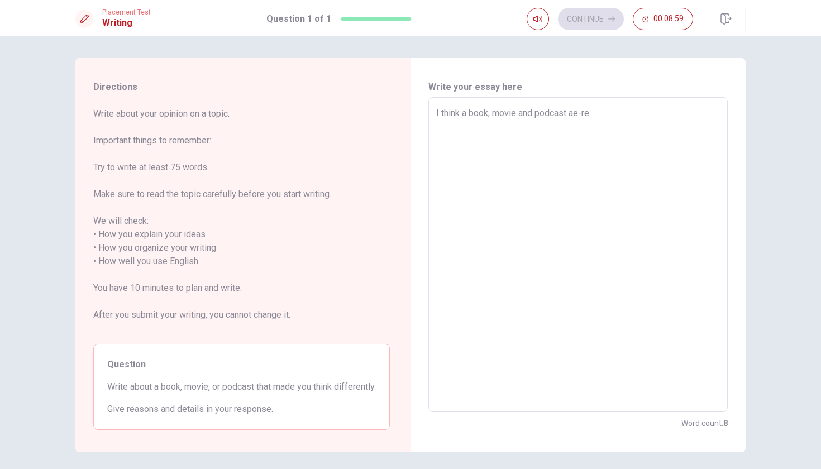
type textarea "x"
type textarea "I think a book, movie and podcast ae-re"
type textarea "x"
type textarea "I think a book, movie and podcast ae-re"
type textarea "x"
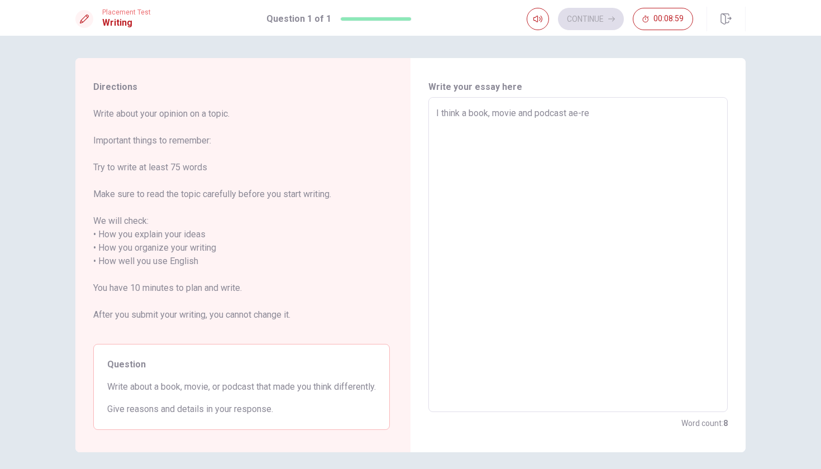
type textarea "I think a book, movie and podcast ae-r"
type textarea "x"
type textarea "I think a book, movie and podcast ae-"
type textarea "x"
type textarea "I think a book, movie and podcast ae"
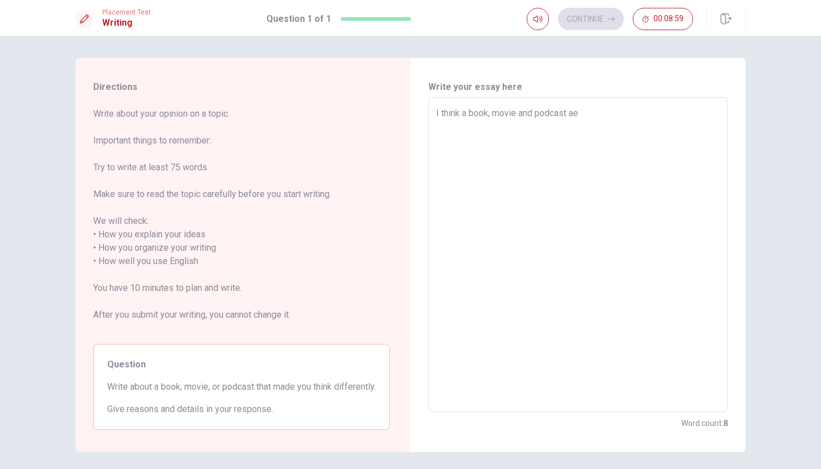
type textarea "x"
type textarea "I think a book, movie and podcast a"
type textarea "x"
type textarea "I think a book, movie and podcast ar"
type textarea "x"
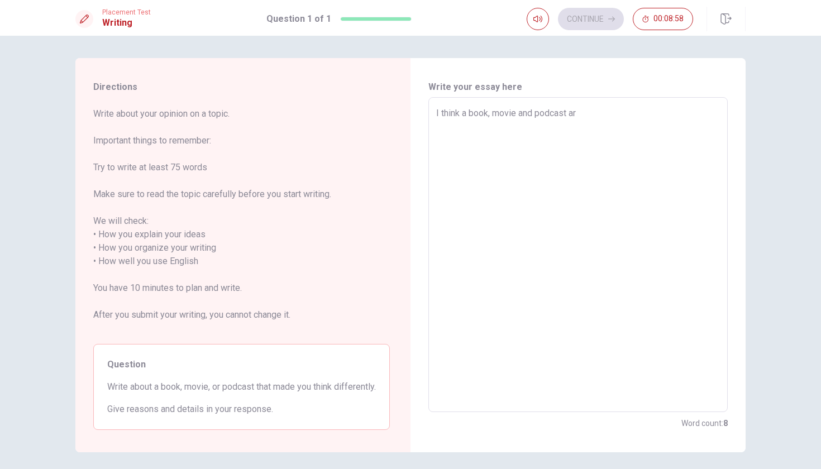
type textarea "I think a book, movie and podcast are"
type textarea "x"
type textarea "I think a book, movie and podcast are"
type textarea "x"
type textarea "I think a book, movie and podcast are d"
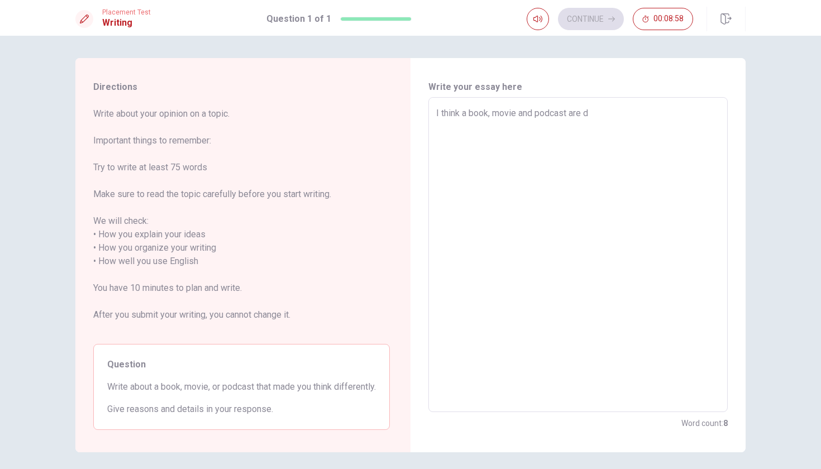
type textarea "x"
type textarea "I think a book, movie and podcast are di"
type textarea "x"
type textarea "I think a book, movie and podcast are dif"
type textarea "x"
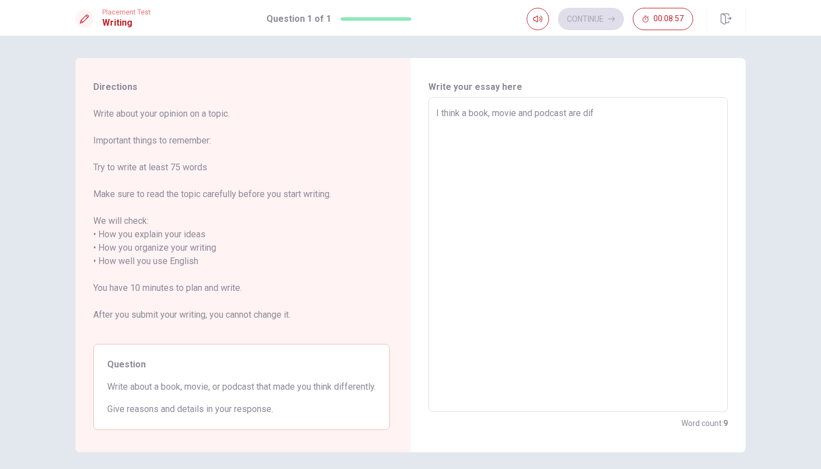
type textarea "I think a book, movie and podcast are diff"
type textarea "x"
type textarea "I think a book, movie and podcast are diffe"
type textarea "x"
type textarea "I think a book, movie and podcast are differ"
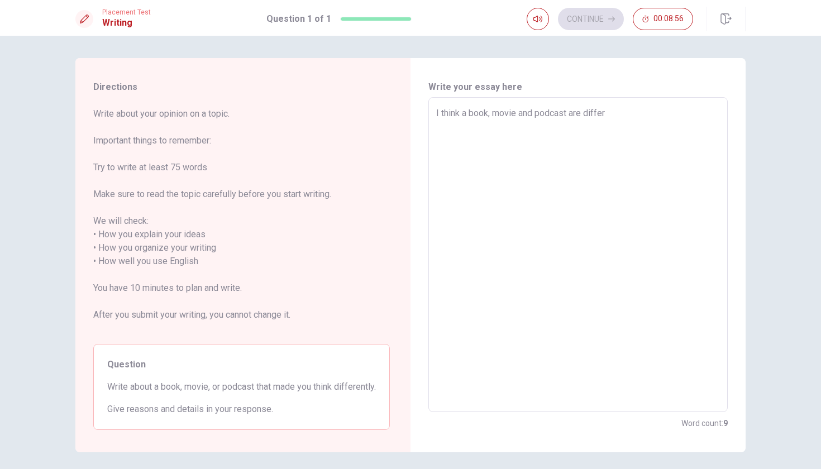
type textarea "x"
type textarea "I think a book, movie and podcast are differe"
type textarea "x"
type textarea "I think a book, movie and podcast are differen"
type textarea "x"
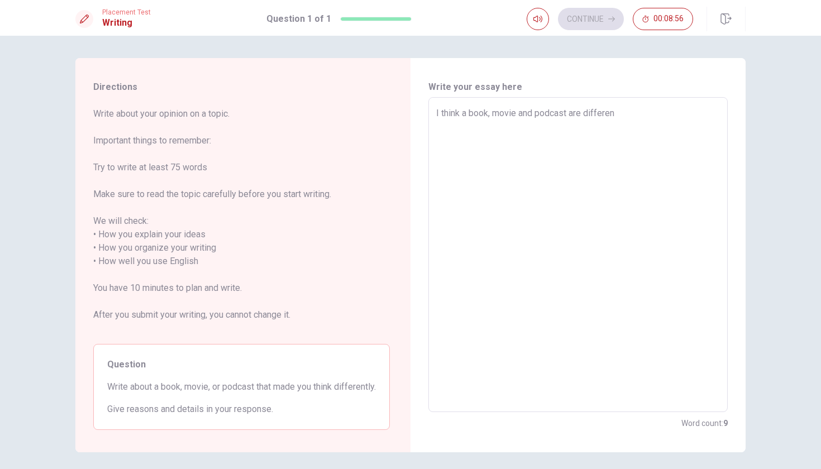
type textarea "I think a book, movie and podcast are different"
type textarea "x"
type textarea "I think a book, movie and podcast are differentr"
type textarea "x"
type textarea "I think a book, movie and podcast are different"
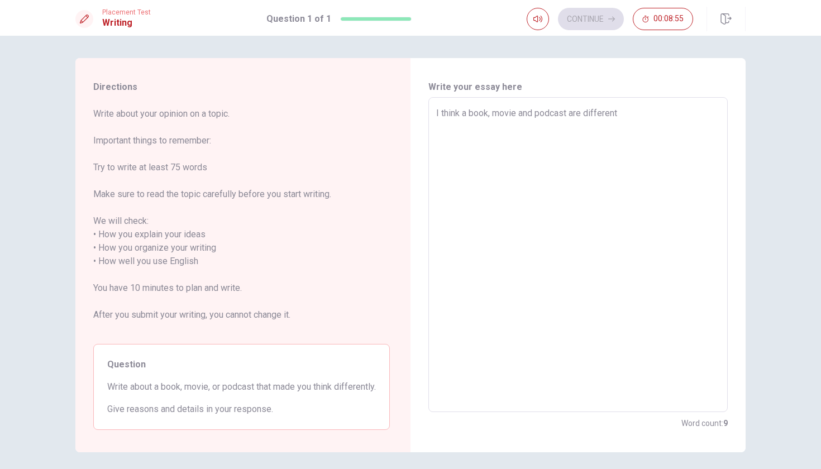
type textarea "x"
type textarea "I think a book, movie and podcast are differentl"
type textarea "x"
type textarea "I think a book, movie and podcast are differently"
type textarea "x"
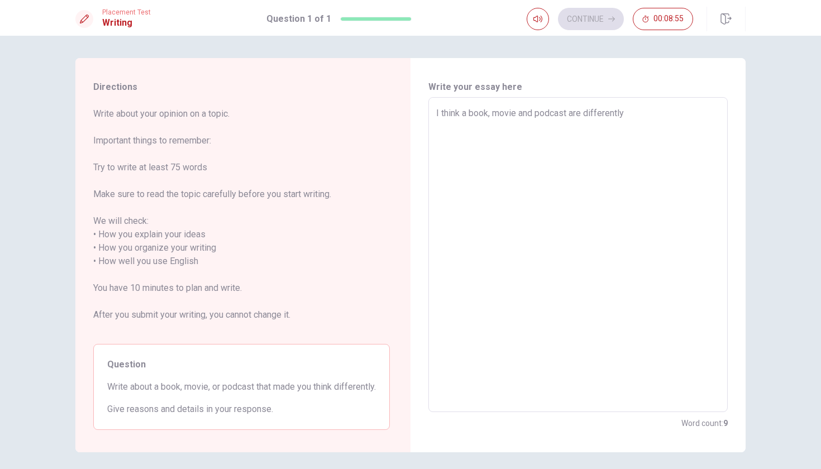
type textarea "I think a book, movie and podcast are differently"
type textarea "x"
type textarea "I think a book, movie and podcast are differently b"
type textarea "x"
type textarea "I think a book, movie and podcast are differently be"
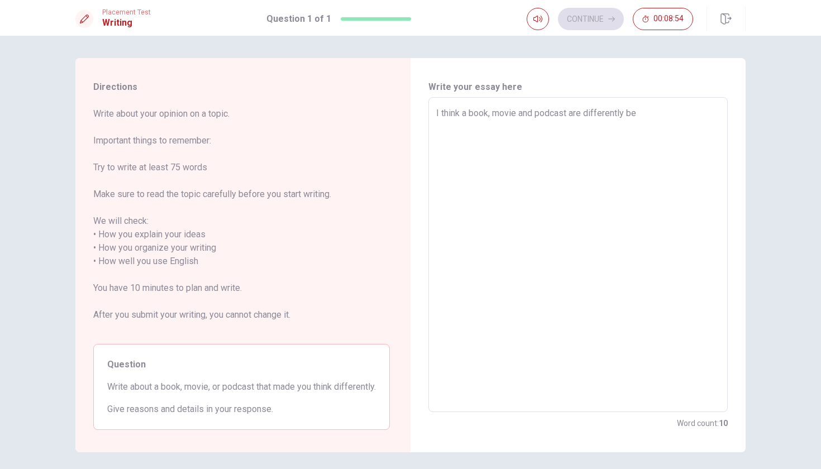
type textarea "x"
type textarea "I think a book, movie and podcast are differently bea"
type textarea "x"
type textarea "I think a book, movie and podcast are differently beau"
type textarea "x"
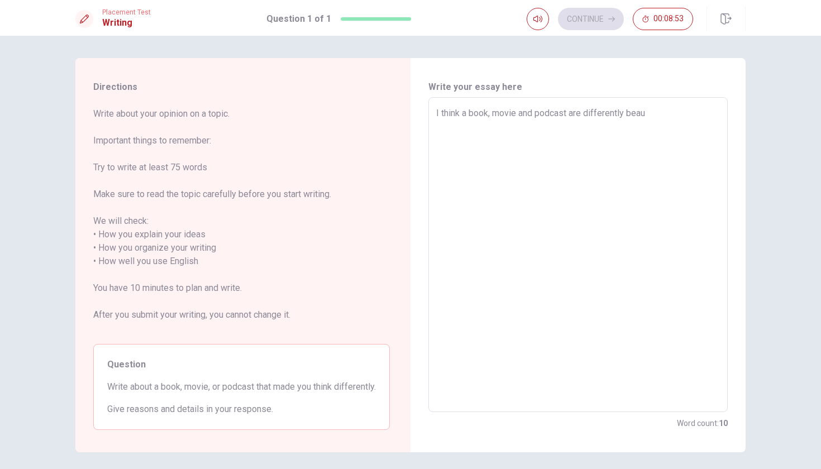
type textarea "I think a book, movie and podcast are differently beauc"
type textarea "x"
type textarea "I think a book, movie and podcast are differently beau"
type textarea "x"
type textarea "I think a book, movie and podcast are differently bea"
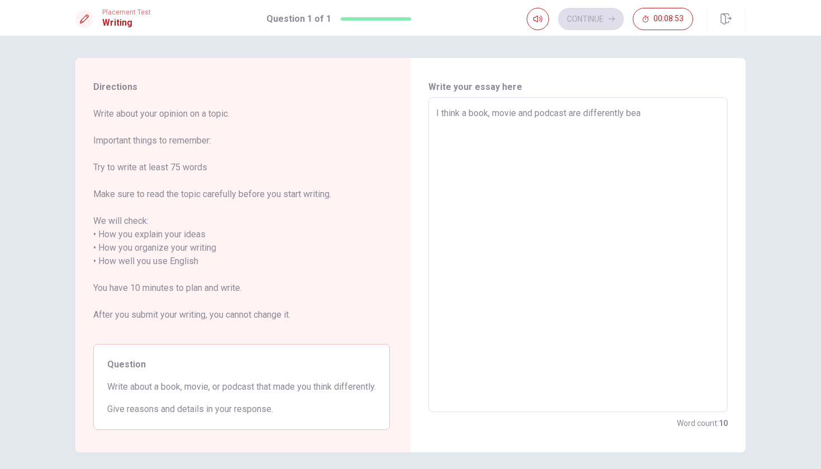
type textarea "x"
type textarea "I think a book, movie and podcast are differently be"
type textarea "x"
type textarea "I think a book, movie and podcast are differently bec"
type textarea "x"
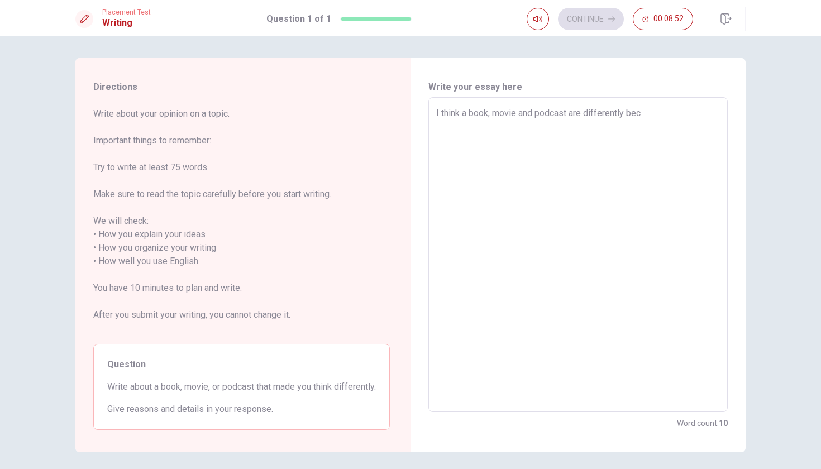
type textarea "I think a book, movie and podcast are differently beca"
type textarea "x"
type textarea "I think a book, movie and podcast are differently becau"
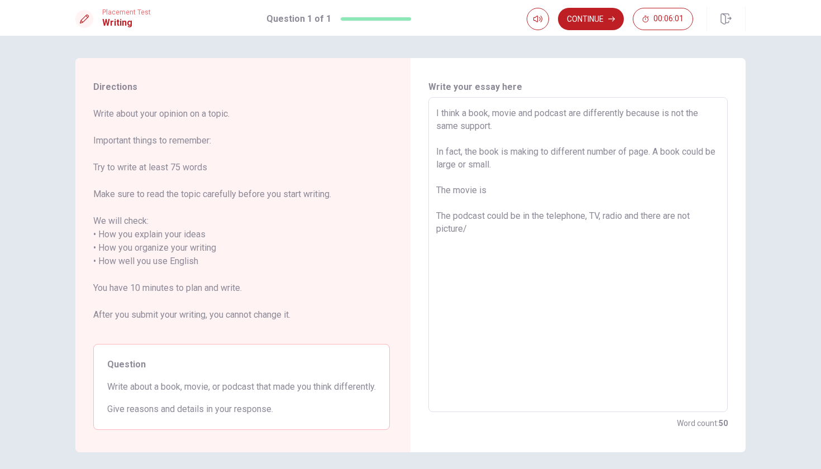
click at [534, 164] on textarea "I think a book, movie and podcast are differently because is not the same suppo…" at bounding box center [578, 255] width 284 height 297
click at [520, 189] on textarea "I think a book, movie and podcast are differently because is not the same suppo…" at bounding box center [578, 255] width 284 height 297
click at [471, 227] on textarea "I think a book, movie and podcast are differently because is not the same suppo…" at bounding box center [578, 255] width 284 height 297
click at [542, 192] on textarea "I think a book, movie and podcast are differently because is not the same suppo…" at bounding box center [578, 255] width 284 height 297
drag, startPoint x: 577, startPoint y: 231, endPoint x: 626, endPoint y: 232, distance: 49.2
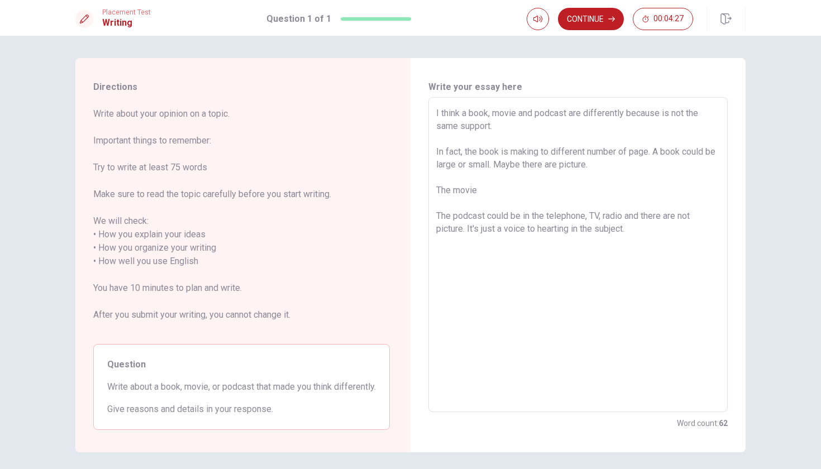
click at [626, 232] on textarea "I think a book, movie and podcast are differently because is not the same suppo…" at bounding box center [578, 255] width 284 height 297
click at [563, 194] on textarea "I think a book, movie and podcast are differently because is not the same suppo…" at bounding box center [578, 255] width 284 height 297
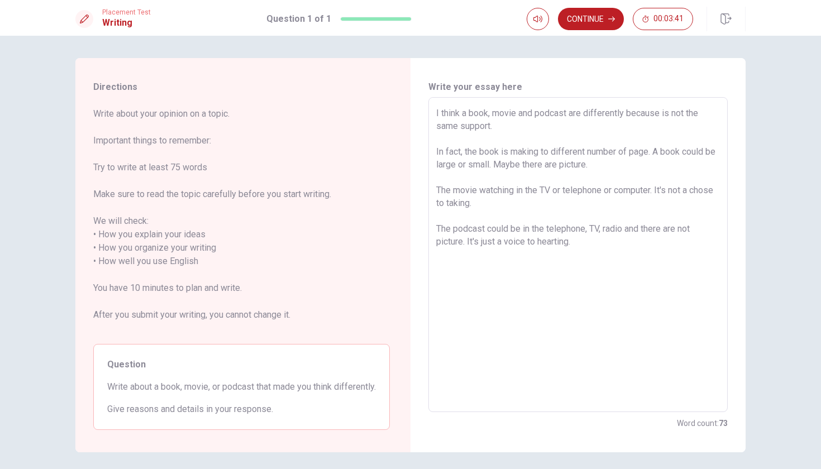
click at [629, 165] on textarea "I think a book, movie and podcast are differently because is not the same suppo…" at bounding box center [578, 255] width 284 height 297
click at [601, 245] on textarea "I think a book, movie and podcast are differently because is not the same suppo…" at bounding box center [578, 255] width 284 height 297
click at [505, 201] on textarea "I think a book, movie and podcast are differently because is not the same suppo…" at bounding box center [578, 255] width 284 height 297
click at [613, 17] on icon "button" at bounding box center [611, 19] width 7 height 5
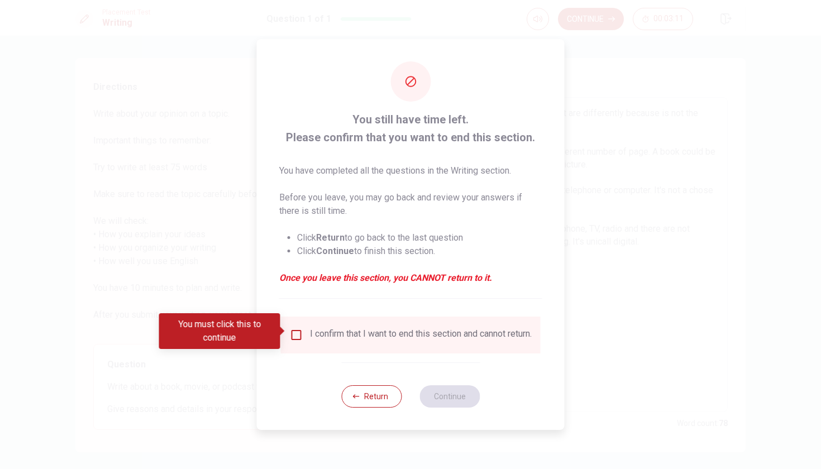
click at [293, 335] on input "You must click this to continue" at bounding box center [296, 334] width 13 height 13
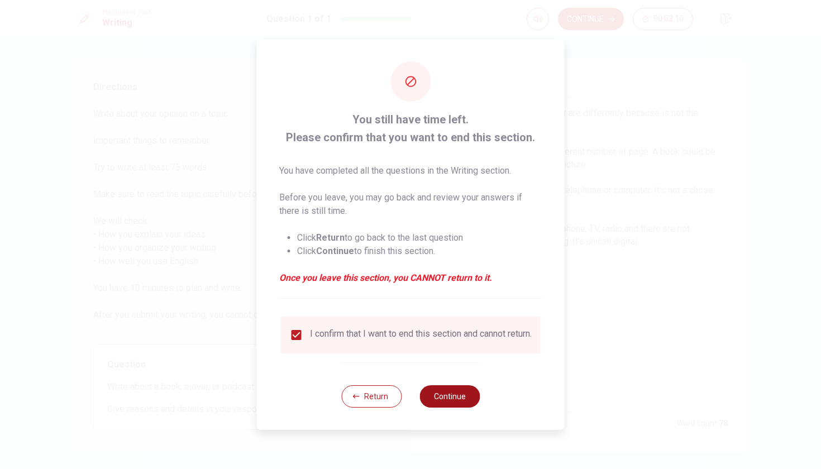
click at [459, 403] on button "Continue" at bounding box center [450, 396] width 60 height 22
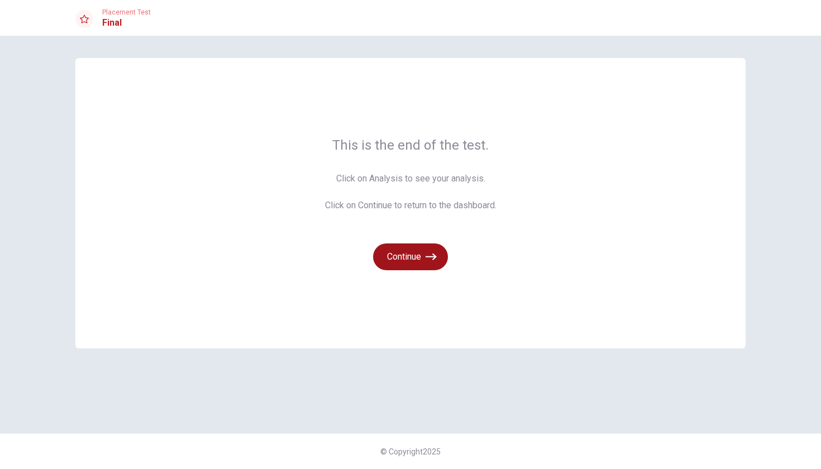
click at [425, 255] on button "Continue" at bounding box center [410, 257] width 75 height 27
